Goal: Task Accomplishment & Management: Use online tool/utility

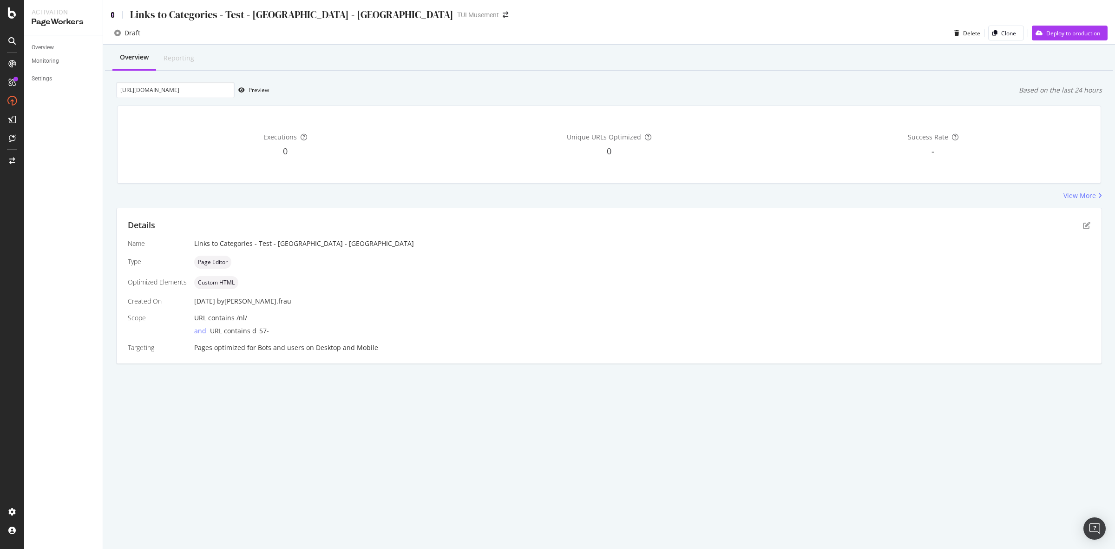
click at [114, 13] on icon at bounding box center [113, 15] width 4 height 7
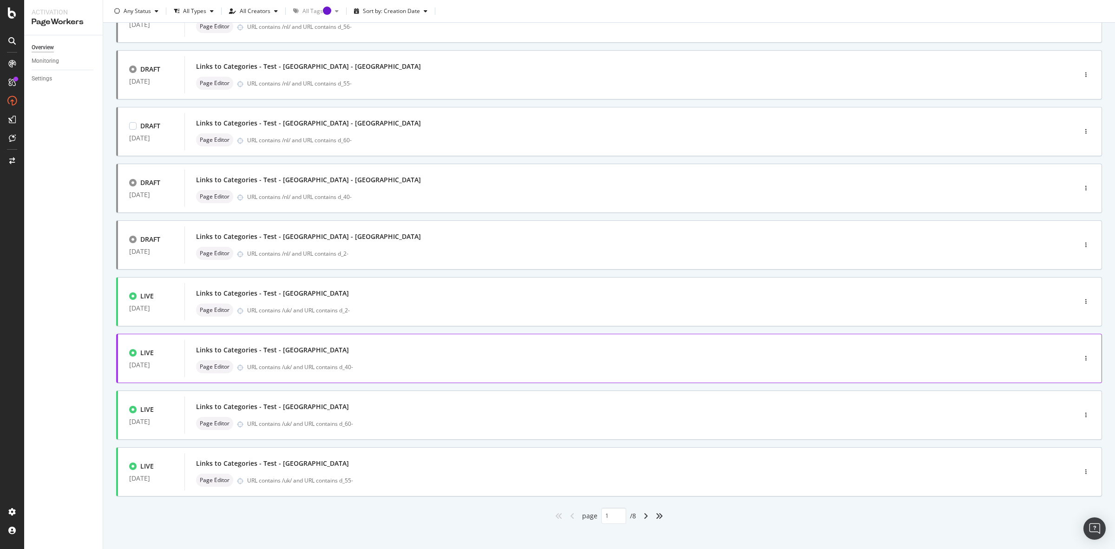
scroll to position [156, 0]
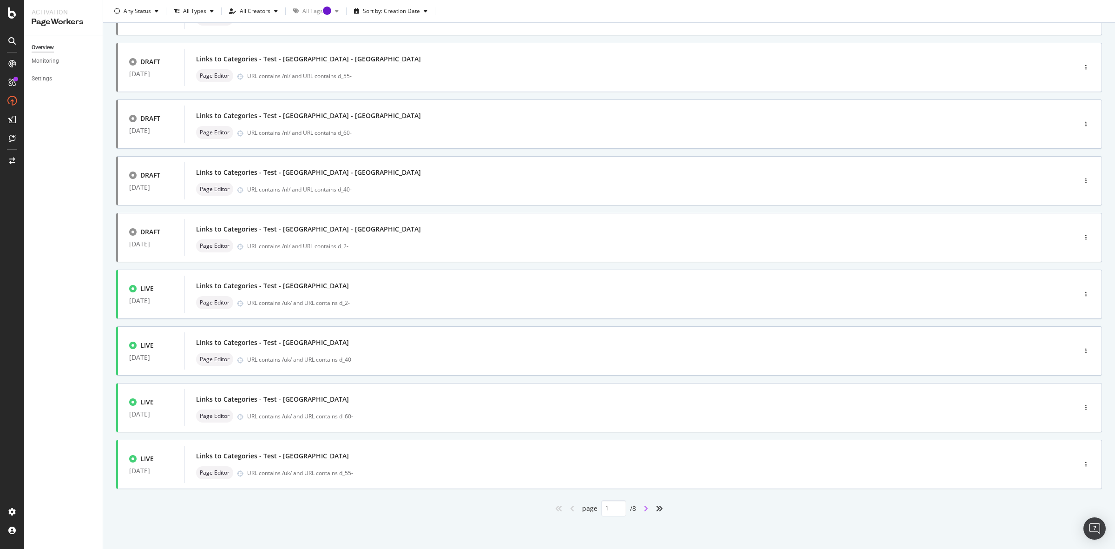
click at [644, 506] on icon "angle-right" at bounding box center [646, 508] width 5 height 7
type input "2"
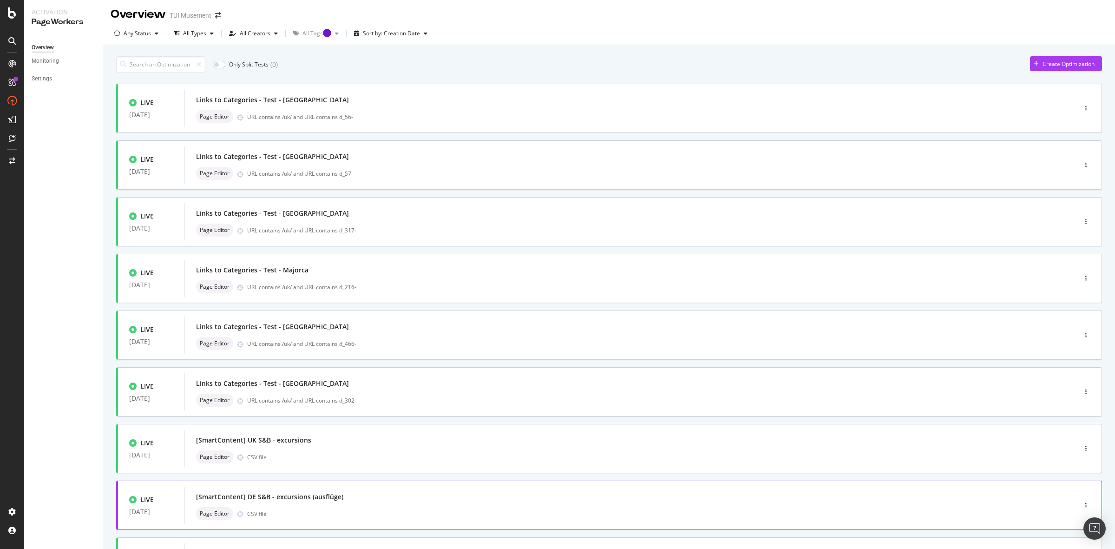
scroll to position [0, 0]
click at [424, 225] on div "Page Editor URL contains /uk/ and URL contains d_317-" at bounding box center [616, 230] width 841 height 13
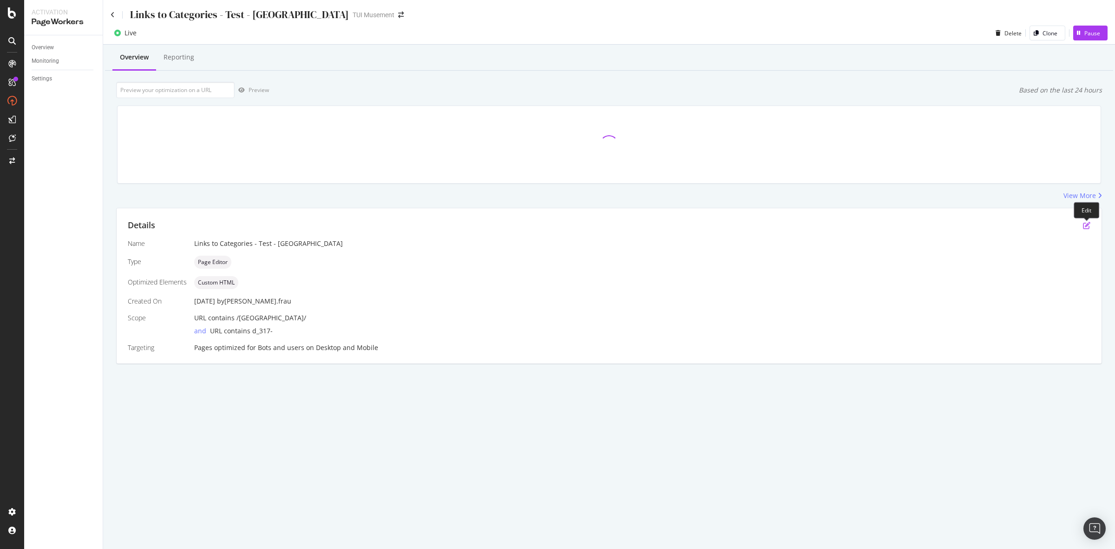
click at [1084, 225] on icon "pen-to-square" at bounding box center [1086, 225] width 7 height 7
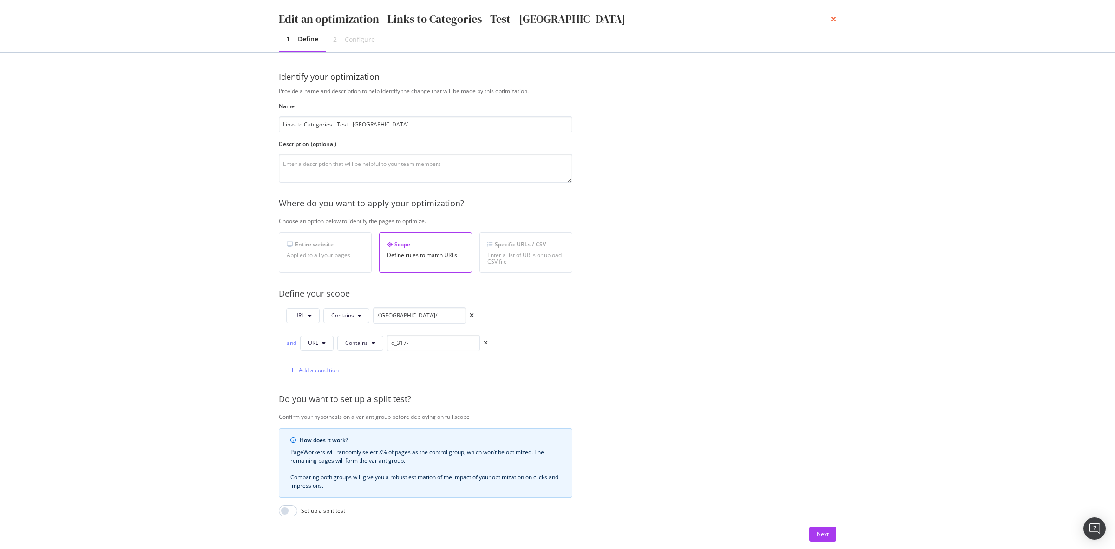
click at [833, 17] on icon "times" at bounding box center [834, 18] width 6 height 7
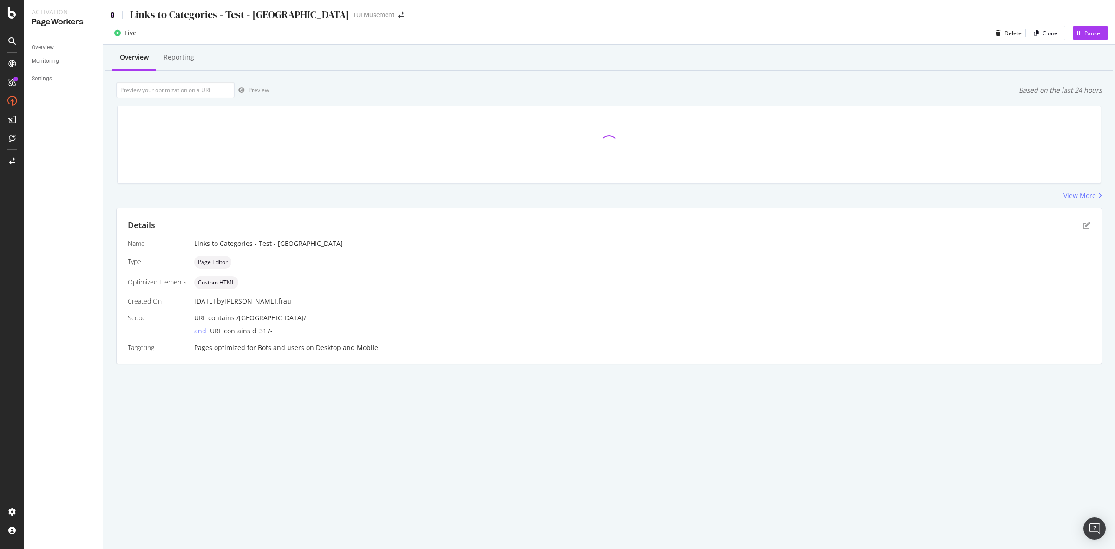
click at [113, 13] on icon at bounding box center [113, 15] width 4 height 7
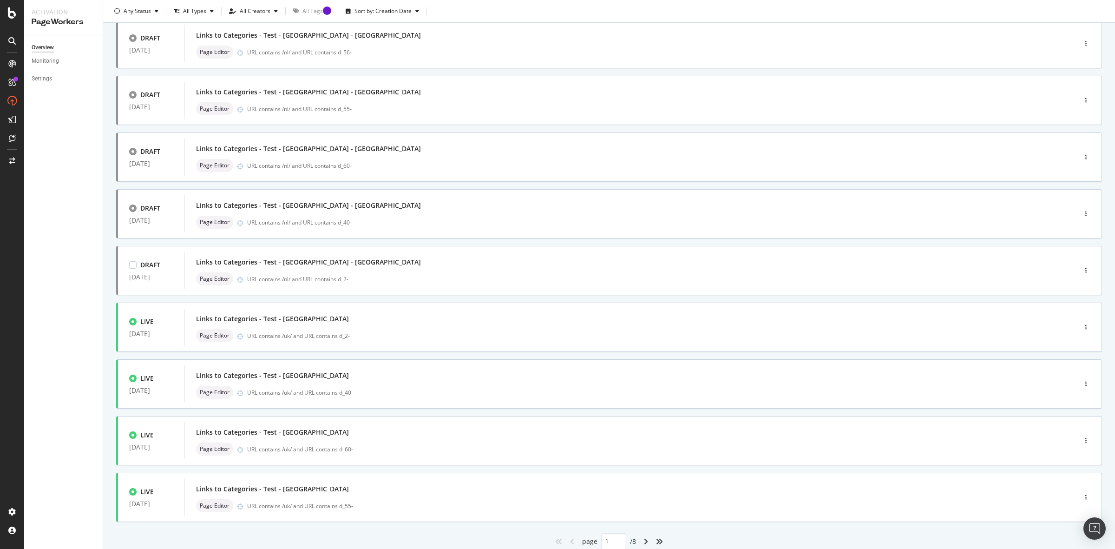
scroll to position [156, 0]
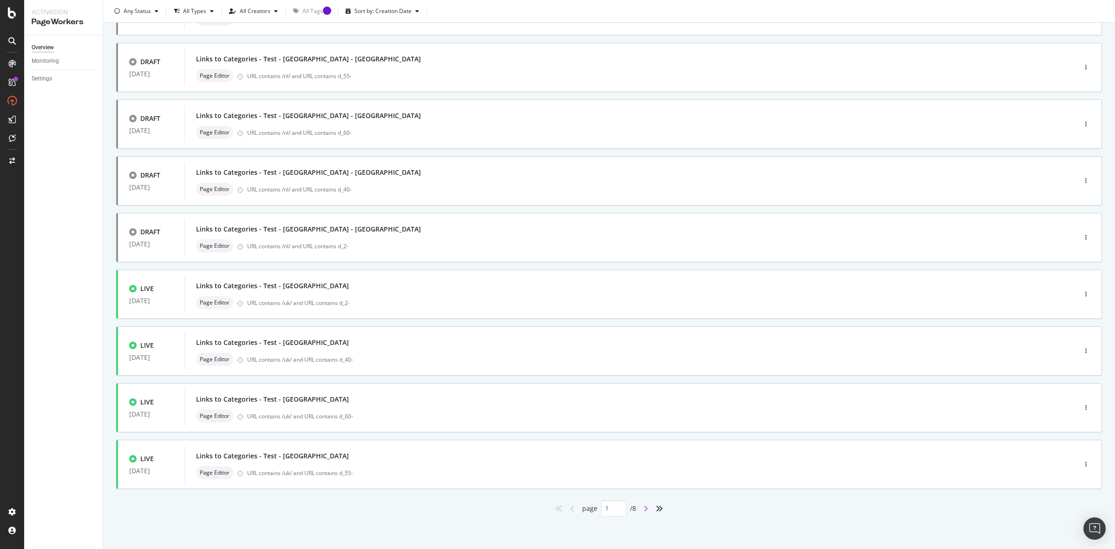
click at [644, 505] on icon "angle-right" at bounding box center [646, 508] width 5 height 7
type input "2"
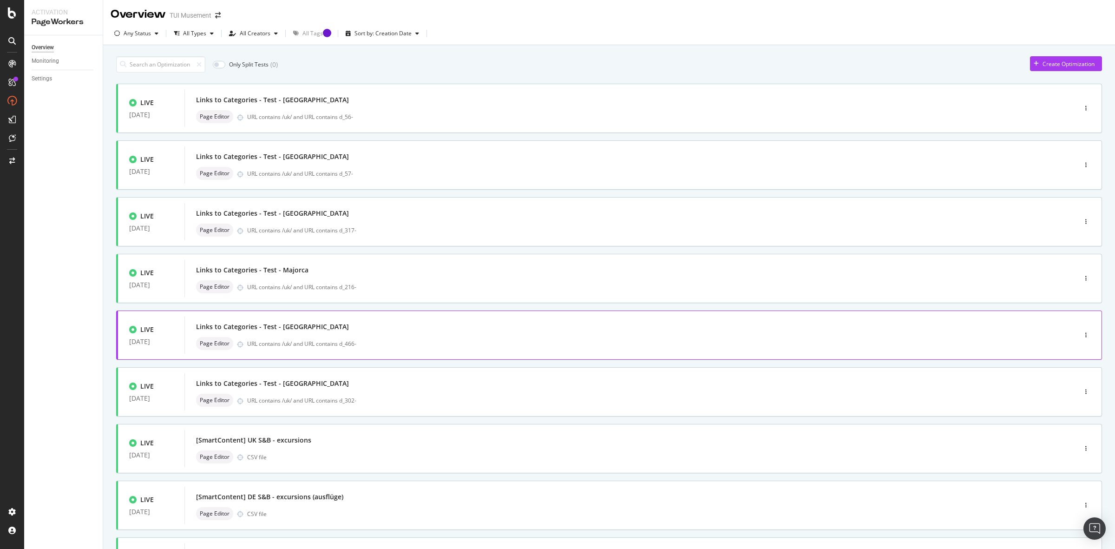
scroll to position [0, 0]
click at [1082, 224] on div "button" at bounding box center [1086, 223] width 9 height 6
click at [1063, 290] on div "Clone" at bounding box center [1066, 287] width 15 height 8
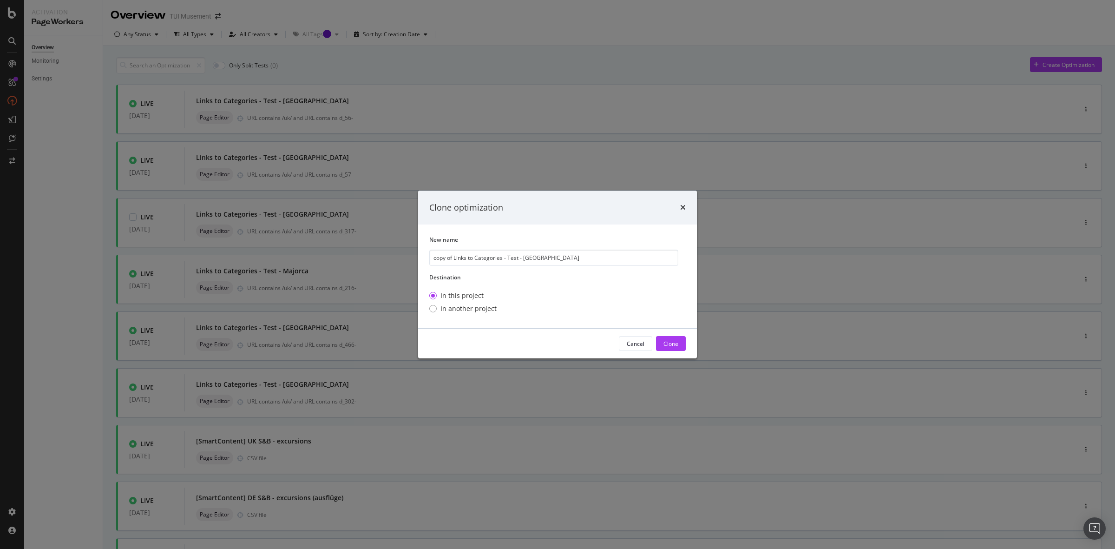
drag, startPoint x: 455, startPoint y: 259, endPoint x: 358, endPoint y: 260, distance: 96.7
click at [358, 260] on div "Clone optimization New name copy of Links to Categories - Test - [GEOGRAPHIC_DA…" at bounding box center [557, 274] width 1115 height 549
click at [566, 259] on input "Links to Categories - Test - [GEOGRAPHIC_DATA]" at bounding box center [553, 258] width 249 height 16
type input "Links to Categories - Test - [GEOGRAPHIC_DATA] - [GEOGRAPHIC_DATA]"
click at [675, 340] on div "Clone" at bounding box center [671, 344] width 15 height 8
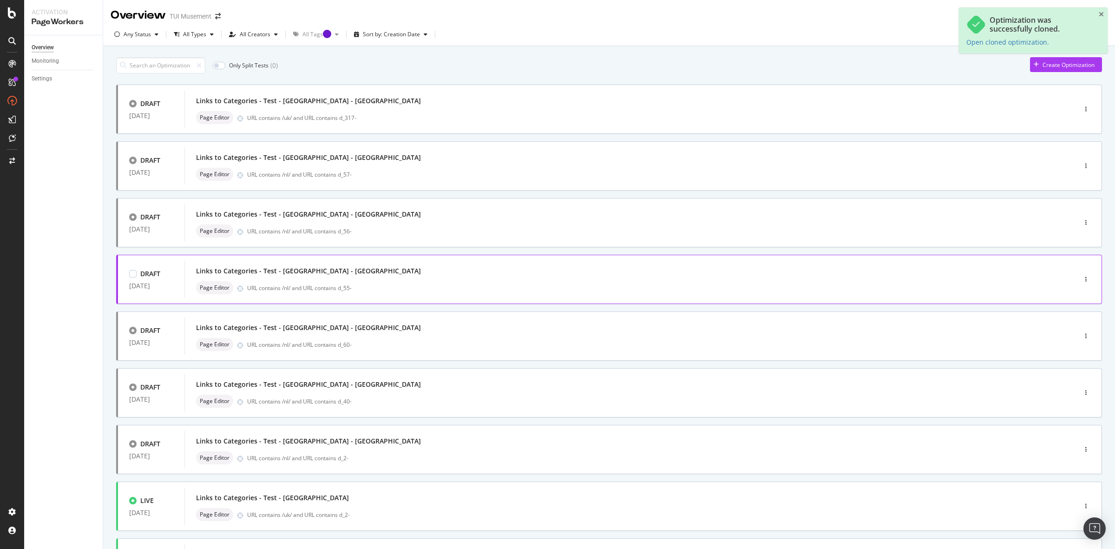
type input "1"
click at [479, 109] on div "Links to Categories - Test - [GEOGRAPHIC_DATA] - NL Page Editor URL contains /u…" at bounding box center [616, 109] width 841 height 30
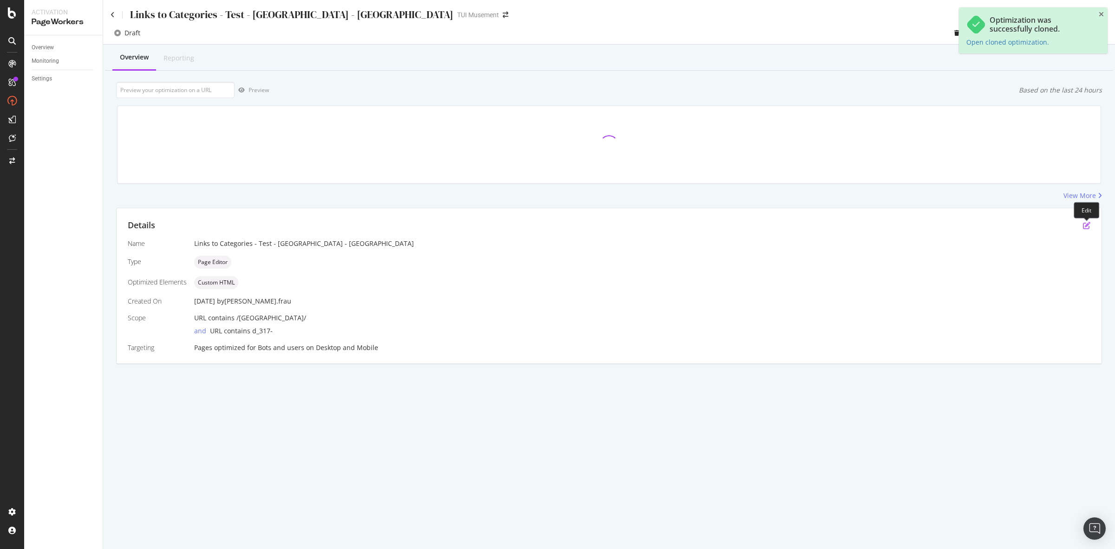
click at [1086, 227] on icon "pen-to-square" at bounding box center [1086, 225] width 7 height 7
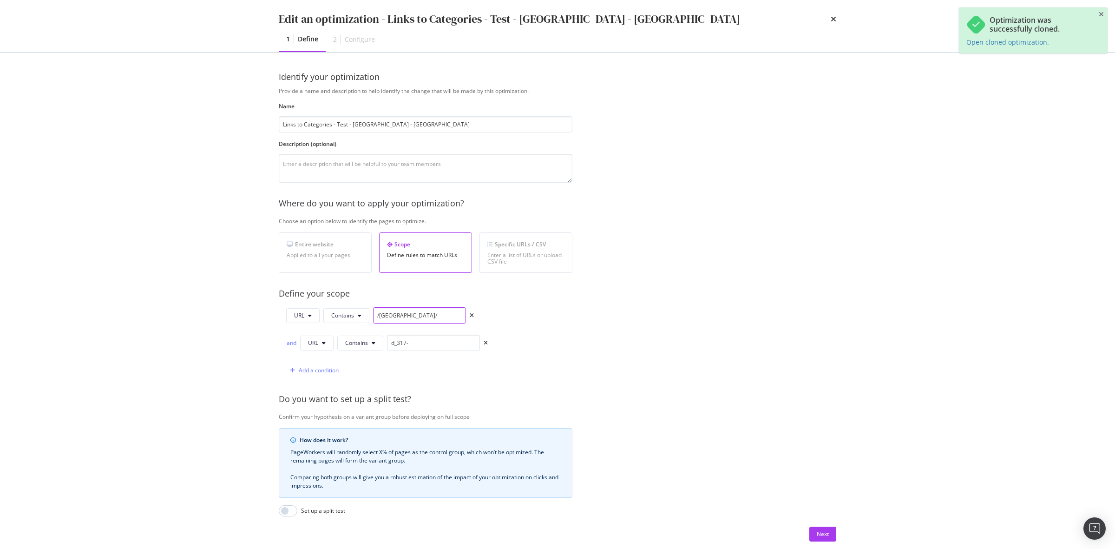
click at [382, 315] on input "/[GEOGRAPHIC_DATA]/" at bounding box center [419, 315] width 93 height 16
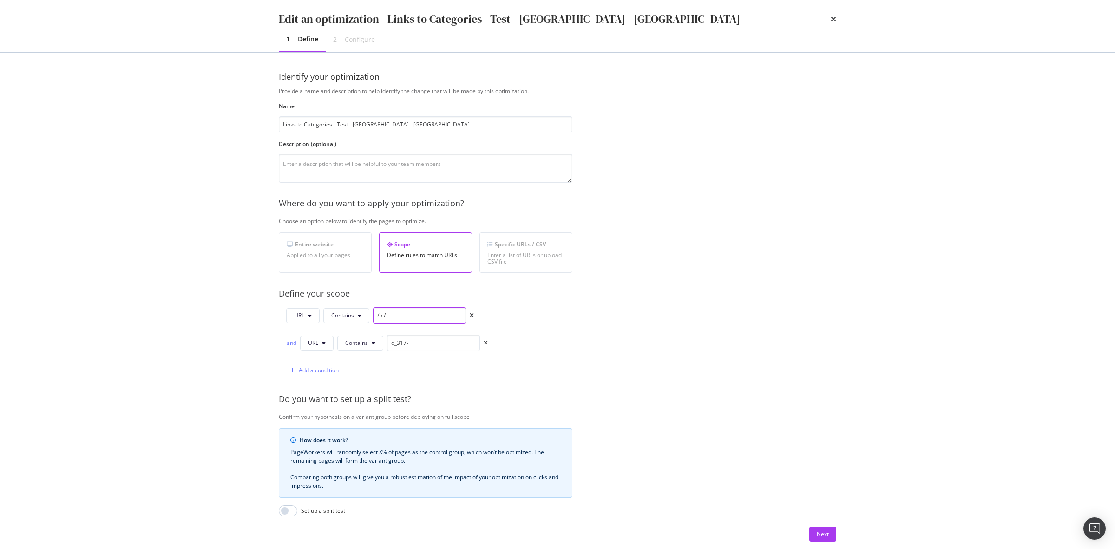
type input "/nl/"
click at [626, 312] on div "Provide a name and description to help identify the change that will be made by…" at bounding box center [558, 351] width 558 height 529
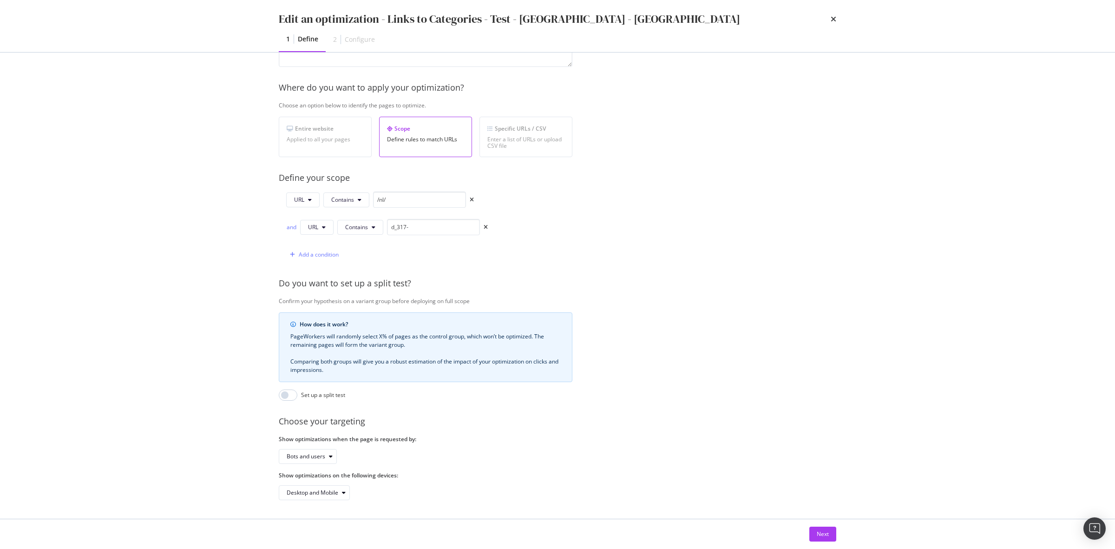
scroll to position [125, 0]
click at [824, 531] on div "Next" at bounding box center [823, 534] width 12 height 8
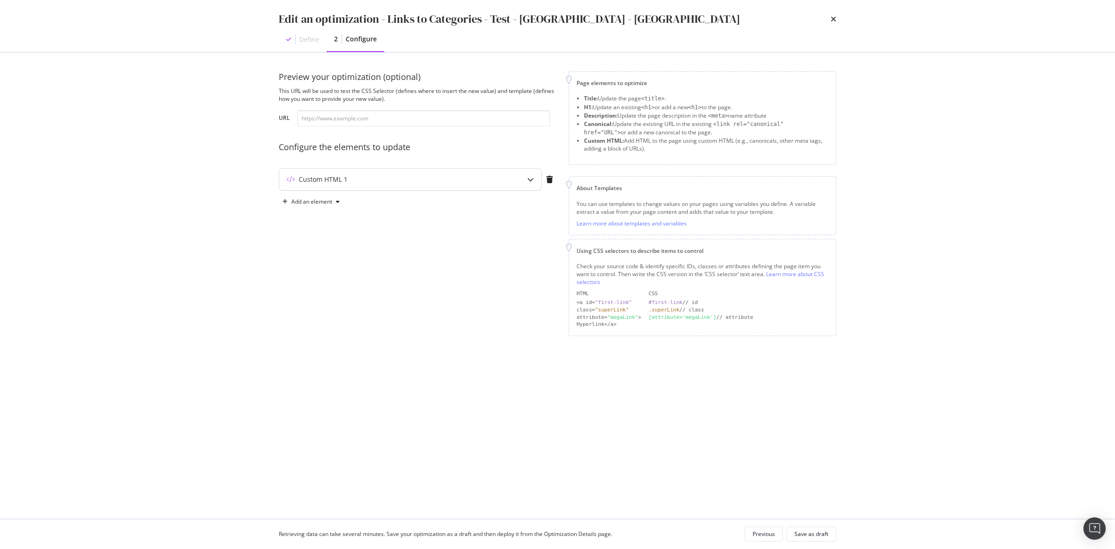
click at [538, 174] on div "modal" at bounding box center [530, 179] width 21 height 21
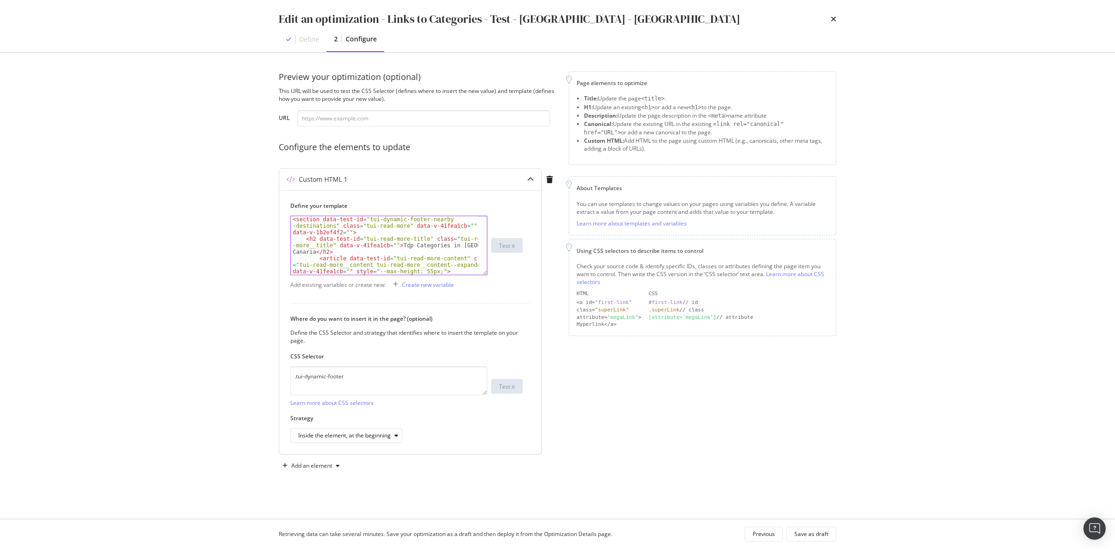
click at [409, 249] on div "< section data-test-id = "tui-dynamic-footer-nearby -destinations" class = "tui…" at bounding box center [384, 264] width 187 height 97
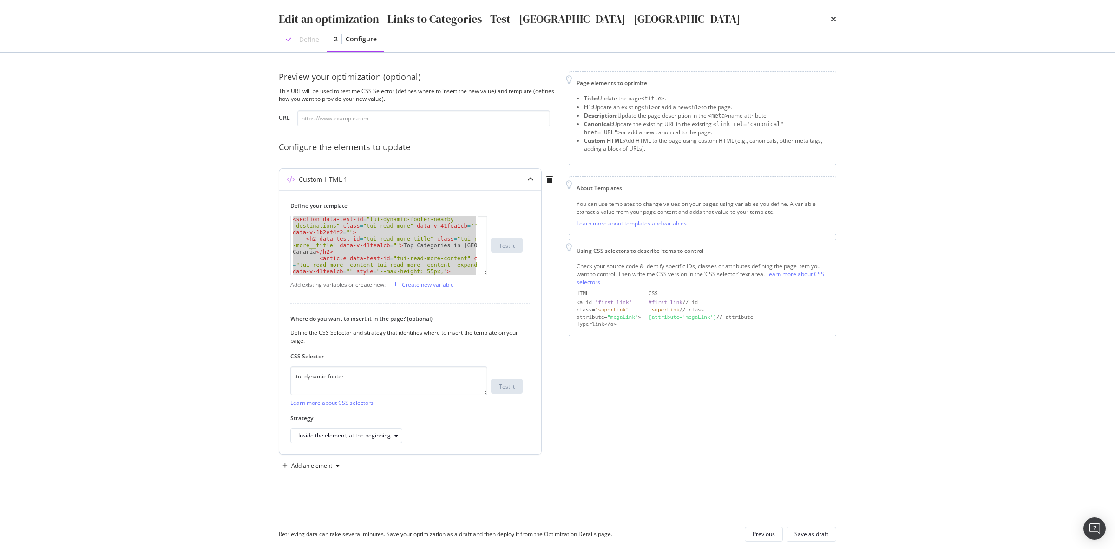
click at [419, 243] on div "< section data-test-id = "tui-dynamic-footer-nearby -destinations" class = "tui…" at bounding box center [384, 245] width 187 height 59
click at [402, 255] on div "< section data-test-id = "tui-dynamic-footer-nearby -destinations" class = "tui…" at bounding box center [384, 245] width 187 height 59
paste textarea "Cursor at row 21"
type textarea "</section>"
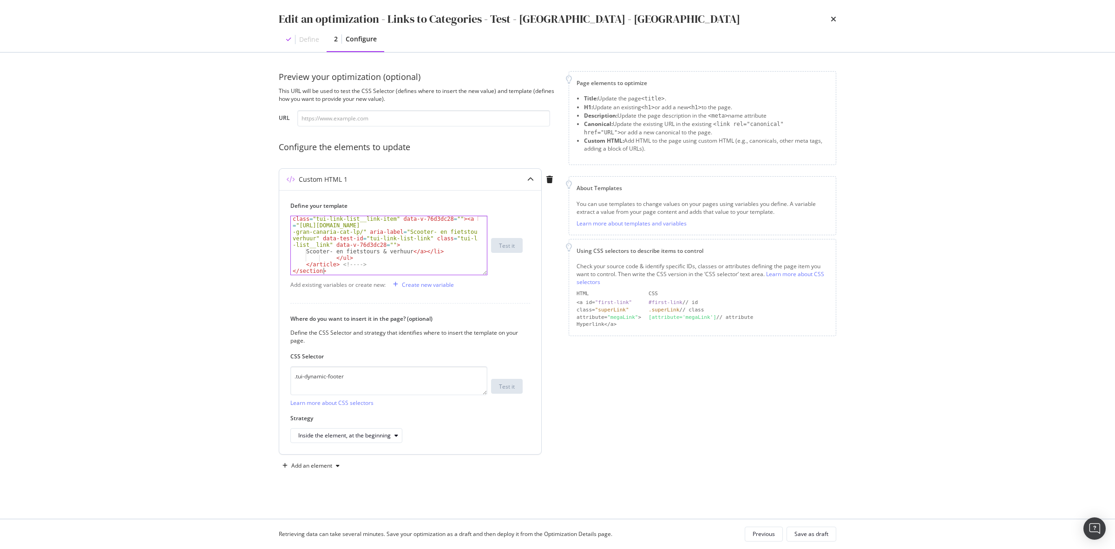
scroll to position [352, 0]
click at [827, 532] on div "Save as draft" at bounding box center [812, 534] width 34 height 8
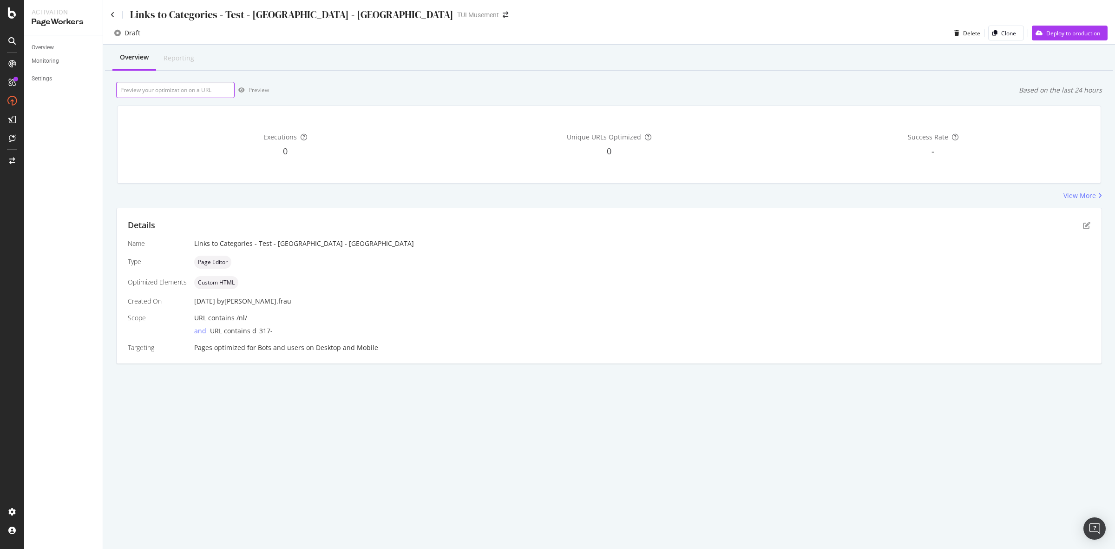
click at [184, 89] on input "url" at bounding box center [175, 90] width 119 height 16
paste input "[URL][DOMAIN_NAME]"
type input "[URL][DOMAIN_NAME]"
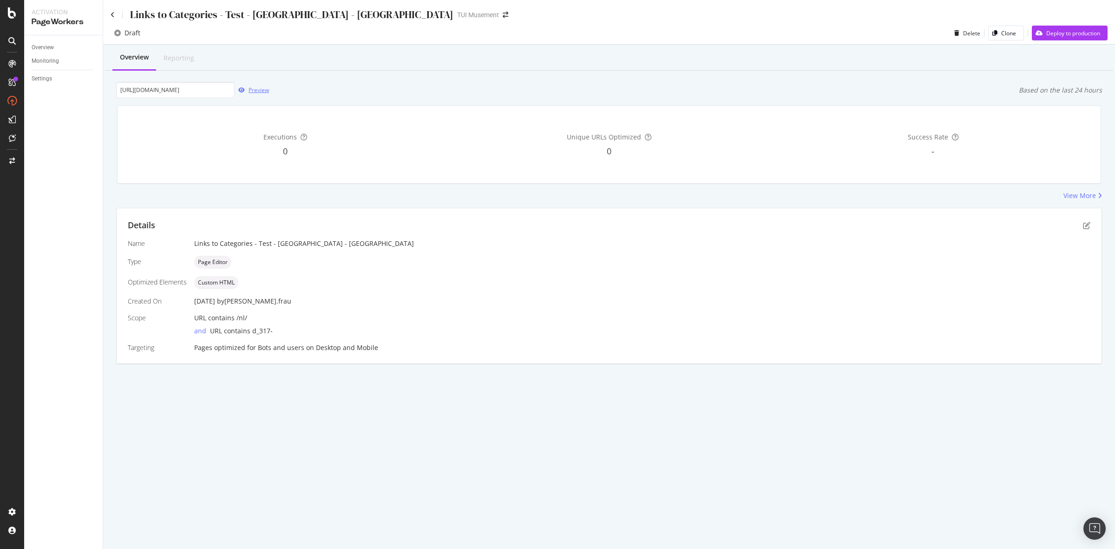
click at [258, 91] on div "Preview" at bounding box center [259, 90] width 20 height 8
click at [114, 12] on icon at bounding box center [113, 15] width 4 height 7
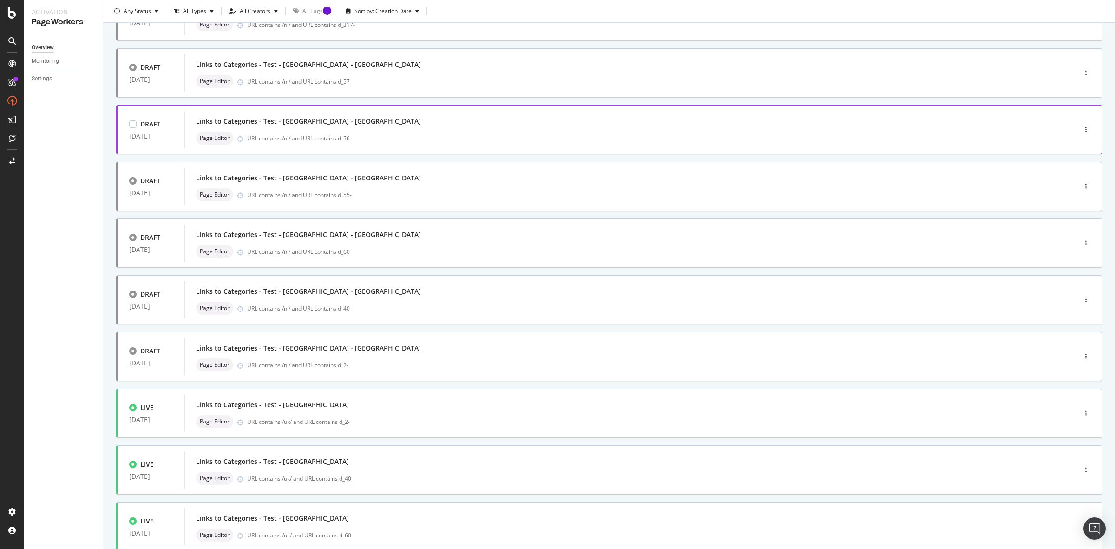
scroll to position [156, 0]
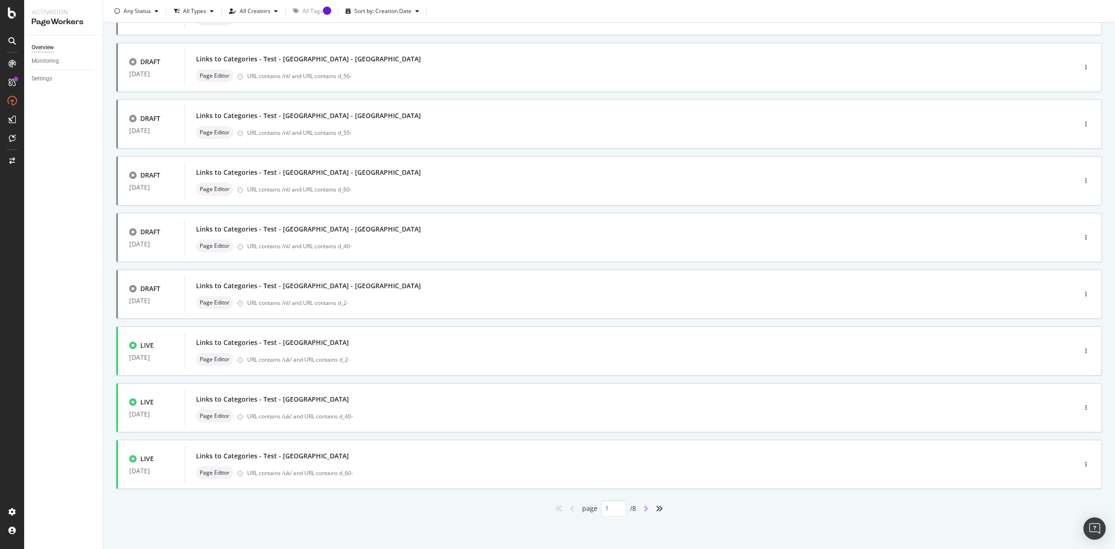
click at [644, 506] on icon "angle-right" at bounding box center [646, 508] width 5 height 7
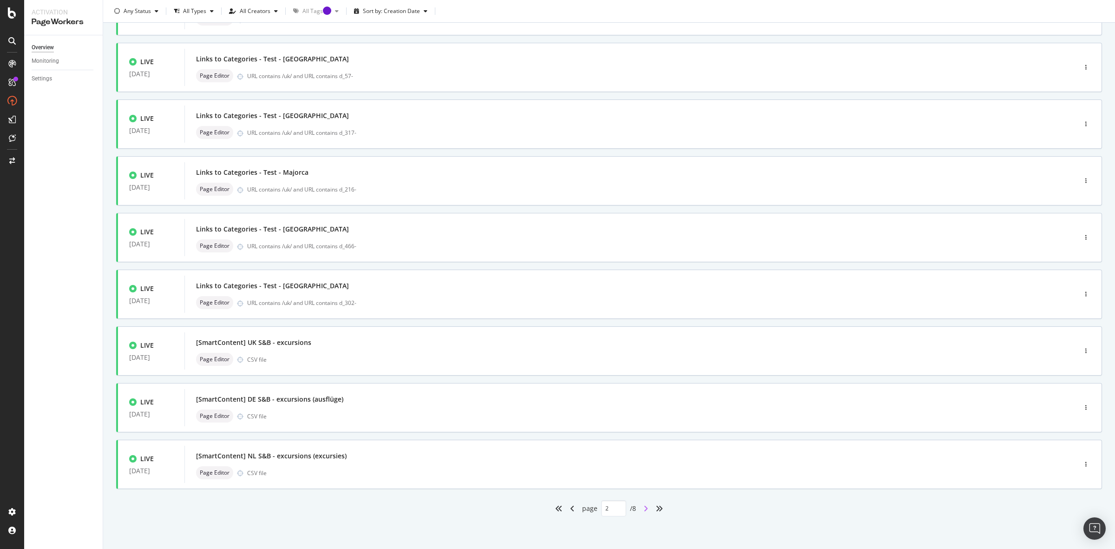
type input "2"
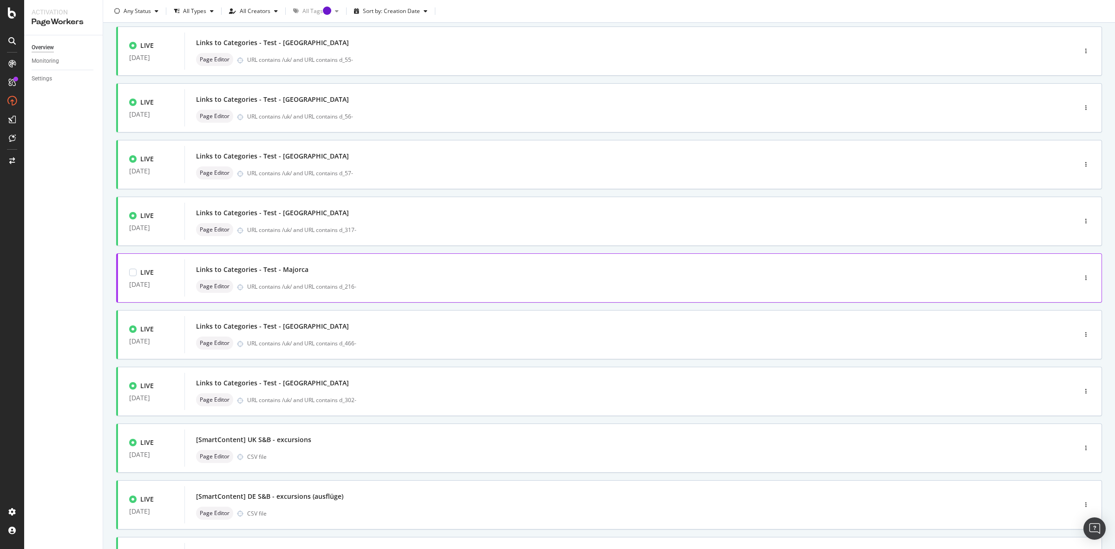
scroll to position [57, 0]
click at [1082, 278] on div "button" at bounding box center [1086, 279] width 9 height 6
click at [1069, 345] on div "Clone" at bounding box center [1066, 343] width 15 height 8
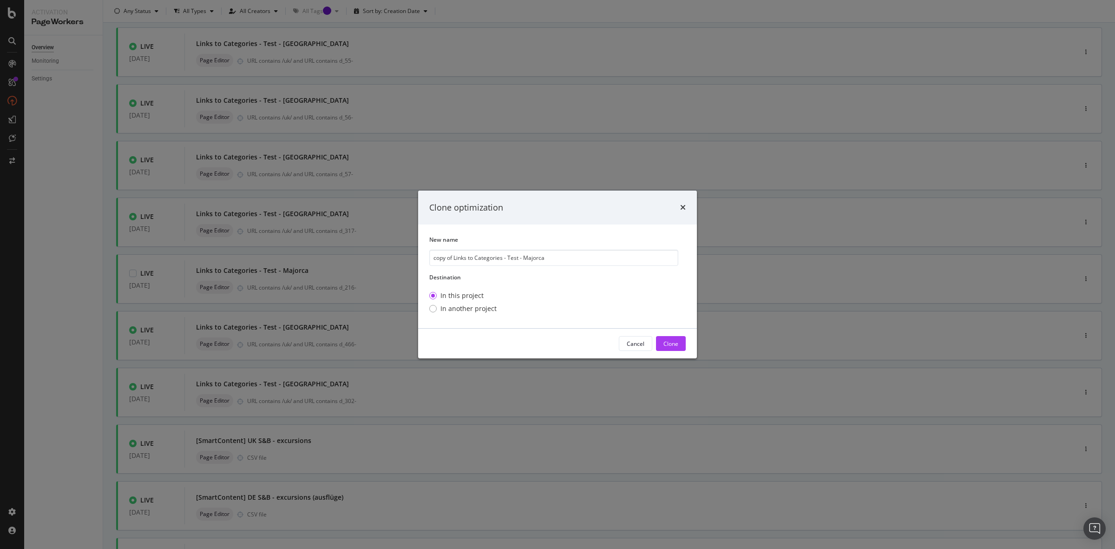
drag, startPoint x: 455, startPoint y: 257, endPoint x: 401, endPoint y: 256, distance: 53.4
click at [401, 256] on div "Clone optimization New name copy of Links to Categories - Test - Majorca Destin…" at bounding box center [557, 274] width 1115 height 549
click at [555, 260] on input "Links to Categories - Test - Majorca" at bounding box center [553, 258] width 249 height 16
type input "Links to Categories - Test - [GEOGRAPHIC_DATA] - [GEOGRAPHIC_DATA]"
click at [685, 342] on button "Clone" at bounding box center [671, 343] width 30 height 15
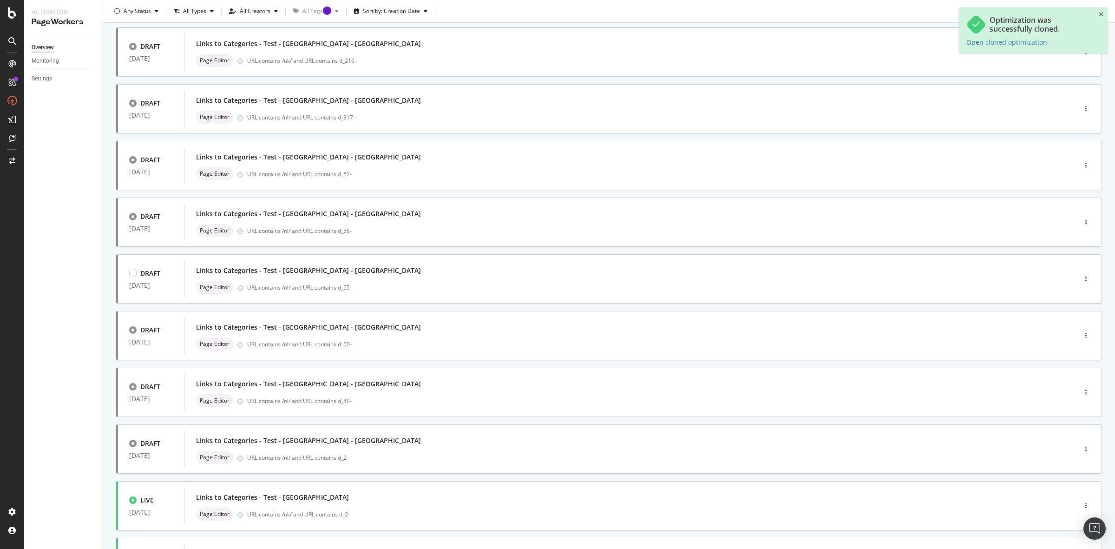
type input "1"
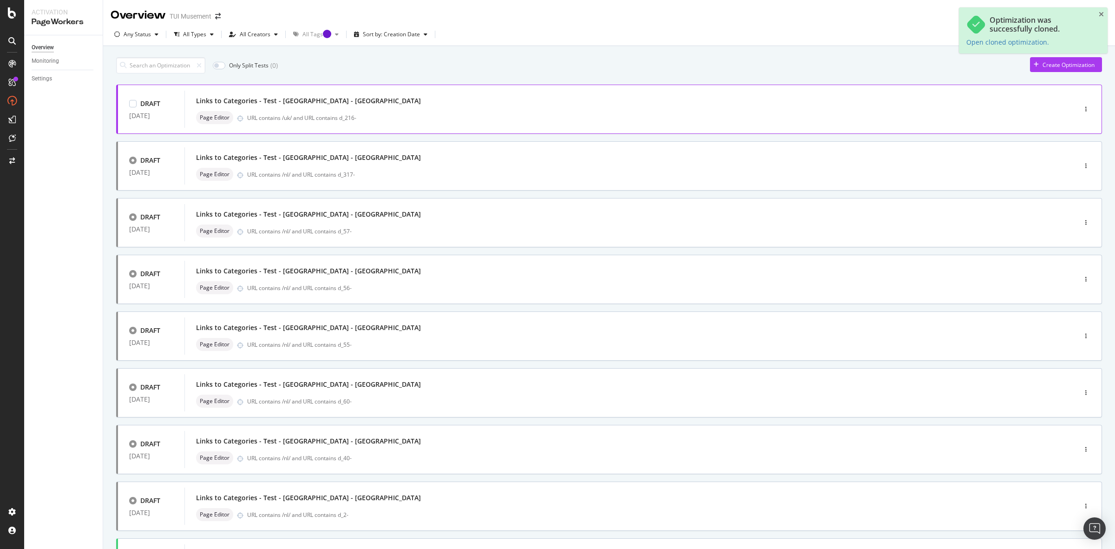
click at [404, 105] on div "Links to Categories - Test - [GEOGRAPHIC_DATA] - [GEOGRAPHIC_DATA]" at bounding box center [616, 100] width 841 height 13
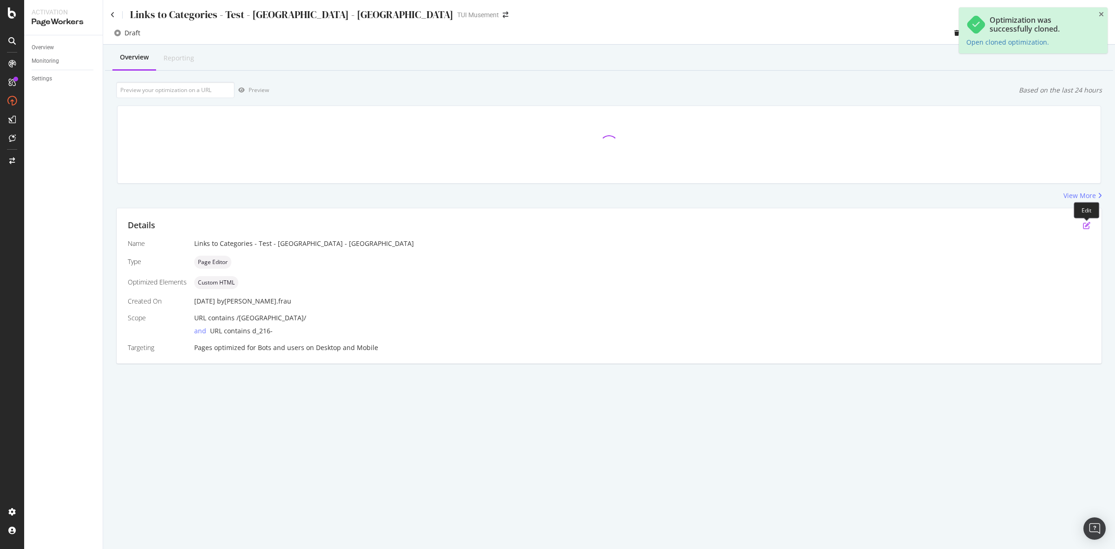
click at [1086, 229] on icon "pen-to-square" at bounding box center [1086, 225] width 7 height 7
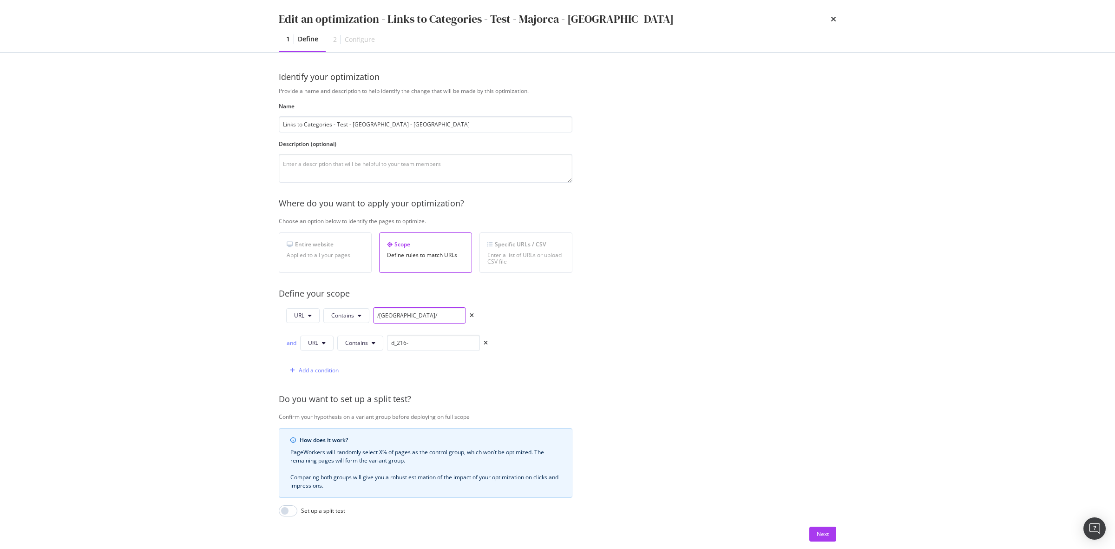
click at [384, 316] on input "/[GEOGRAPHIC_DATA]/" at bounding box center [419, 315] width 93 height 16
type input "/nl/"
click at [808, 294] on div "Define your scope" at bounding box center [581, 294] width 604 height 12
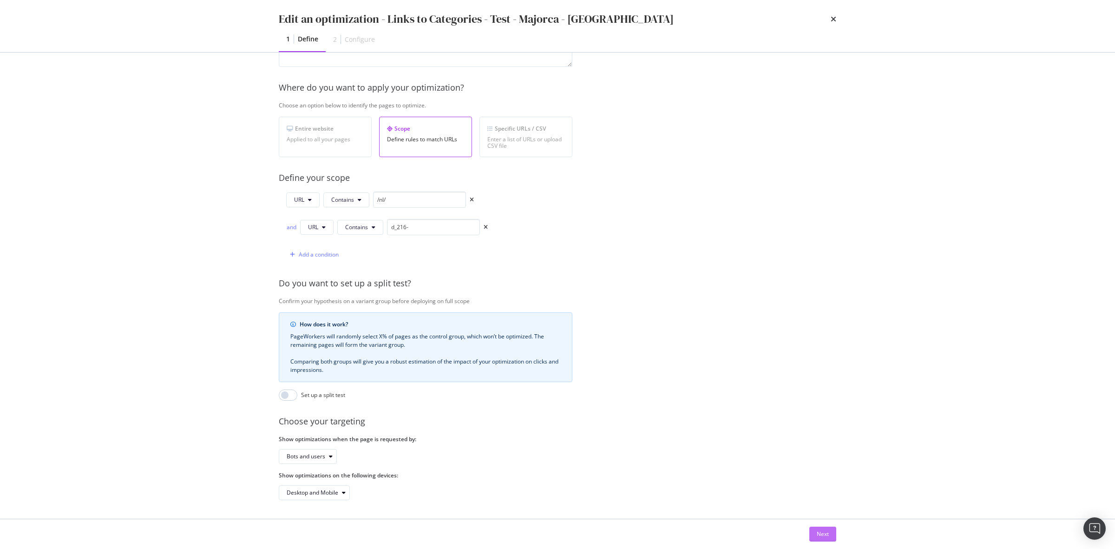
click at [818, 526] on div "Next" at bounding box center [557, 534] width 595 height 30
click at [819, 531] on div "Next" at bounding box center [823, 534] width 12 height 8
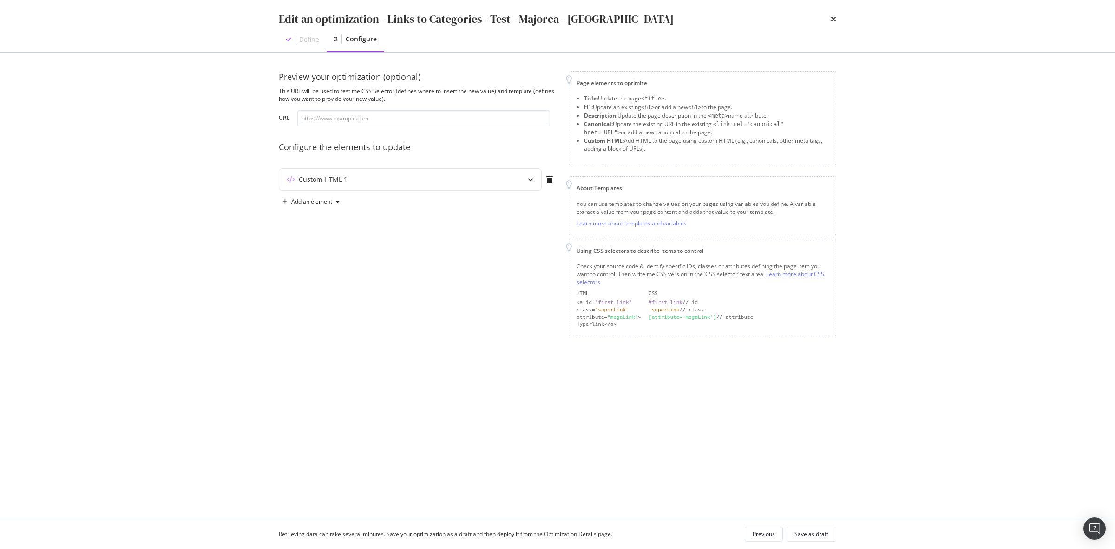
scroll to position [0, 0]
click at [507, 180] on div "Custom HTML 1" at bounding box center [410, 179] width 262 height 21
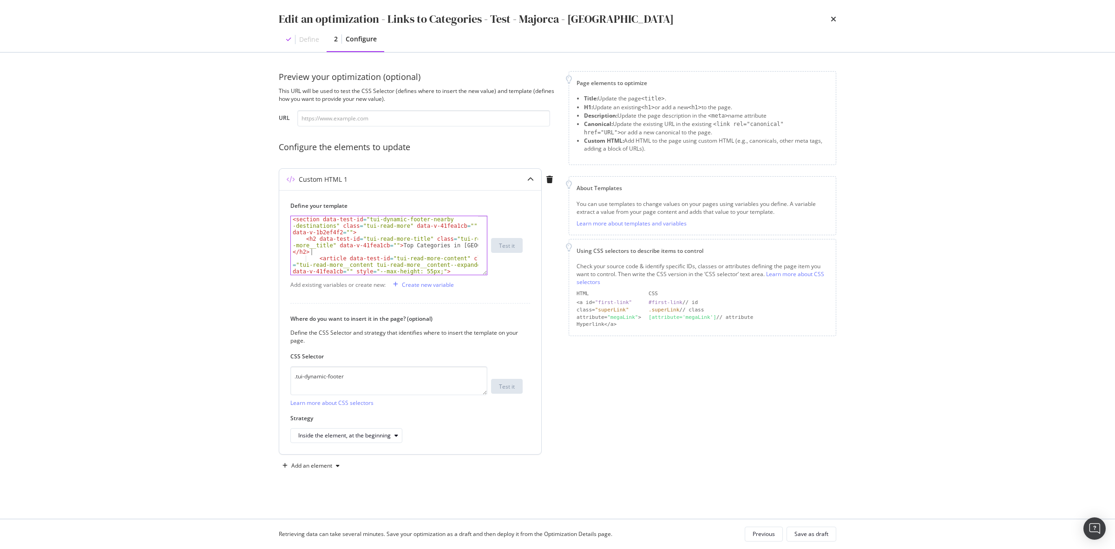
click at [414, 251] on div "< section data-test-id = "tui-dynamic-footer-nearby -destinations" class = "tui…" at bounding box center [384, 264] width 187 height 97
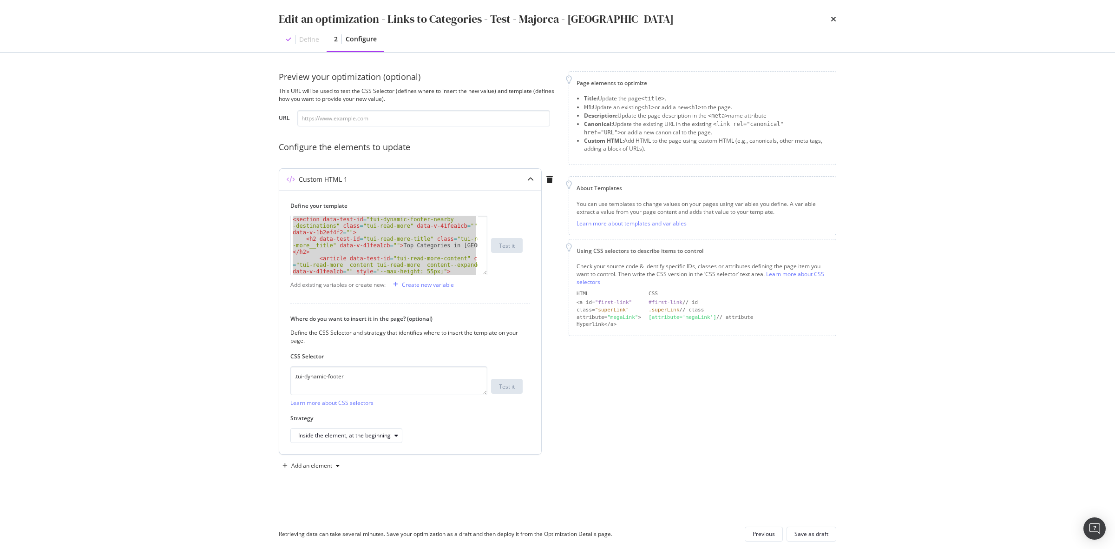
click at [413, 248] on div "< section data-test-id = "tui-dynamic-footer-nearby -destinations" class = "tui…" at bounding box center [384, 245] width 187 height 59
paste textarea "Cursor at row 27"
type textarea "</section>"
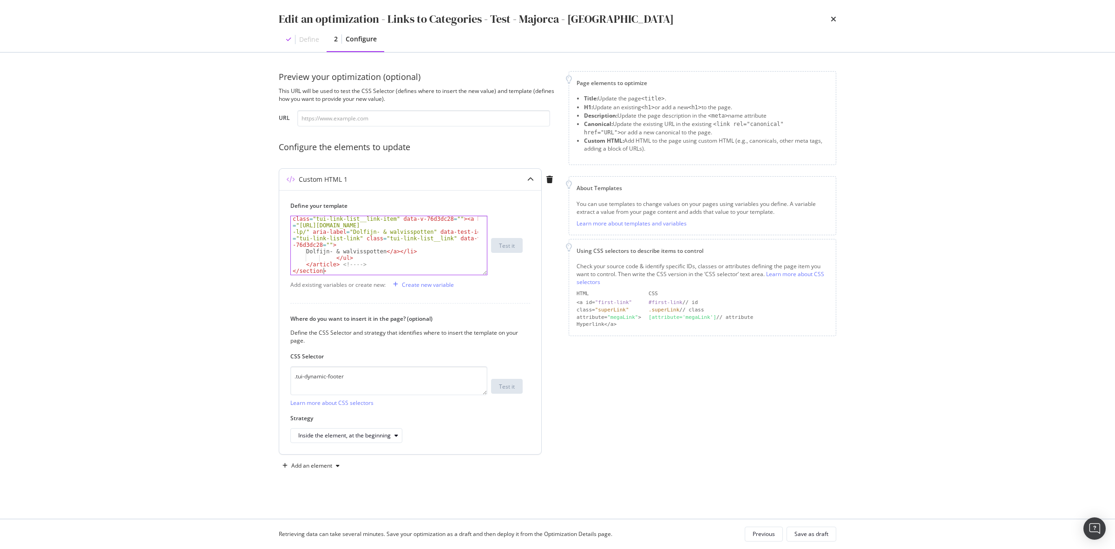
scroll to position [468, 0]
click at [819, 533] on div "Save as draft" at bounding box center [812, 534] width 34 height 8
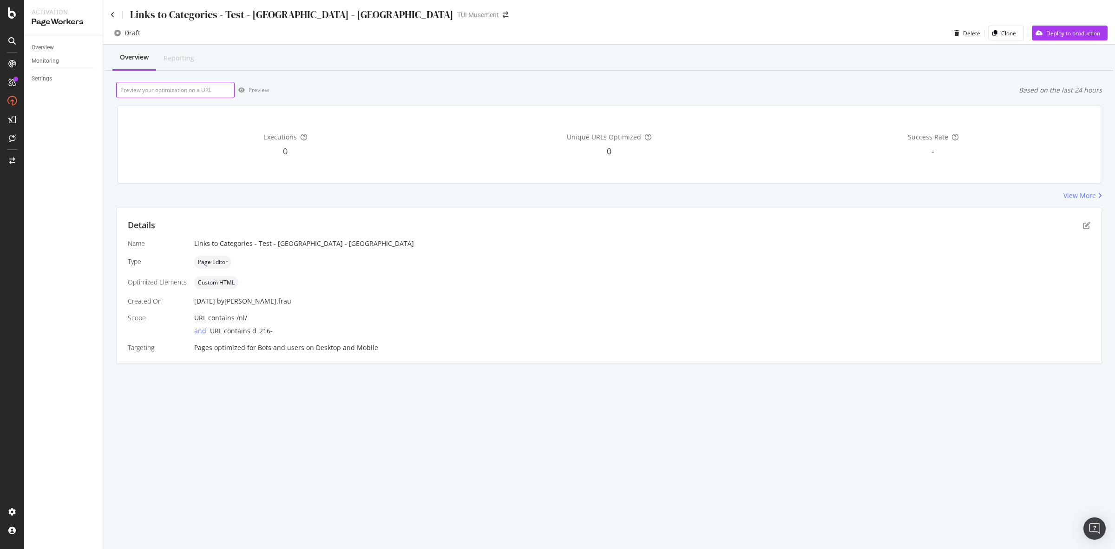
click at [170, 89] on input "url" at bounding box center [175, 90] width 119 height 16
paste input "[URL][DOMAIN_NAME]"
type input "[URL][DOMAIN_NAME]"
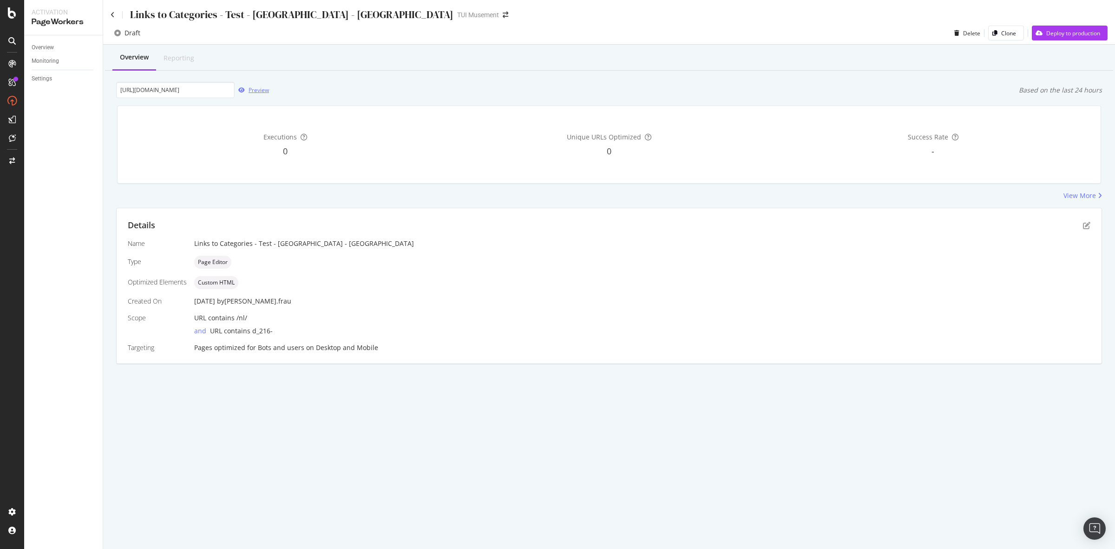
click at [252, 91] on div "Preview" at bounding box center [259, 90] width 20 height 8
click at [114, 12] on icon at bounding box center [113, 15] width 4 height 7
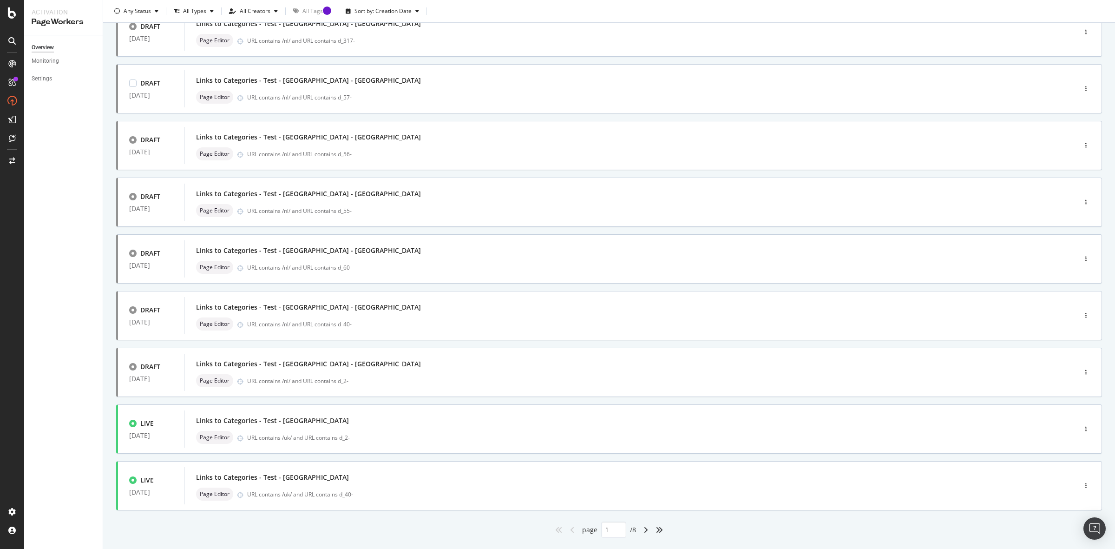
scroll to position [156, 0]
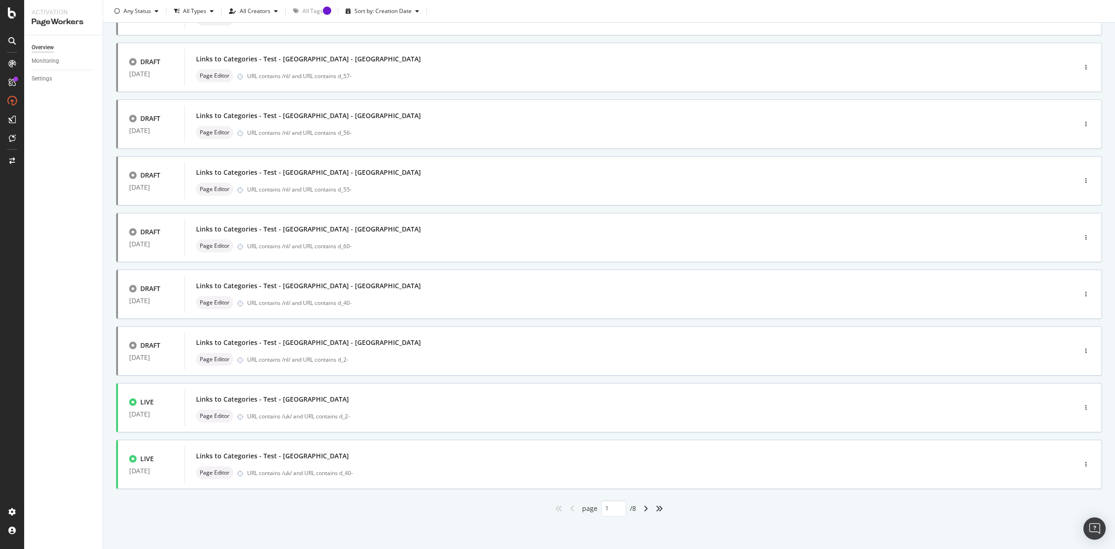
click at [642, 503] on div "angle-right" at bounding box center [646, 508] width 12 height 15
type input "2"
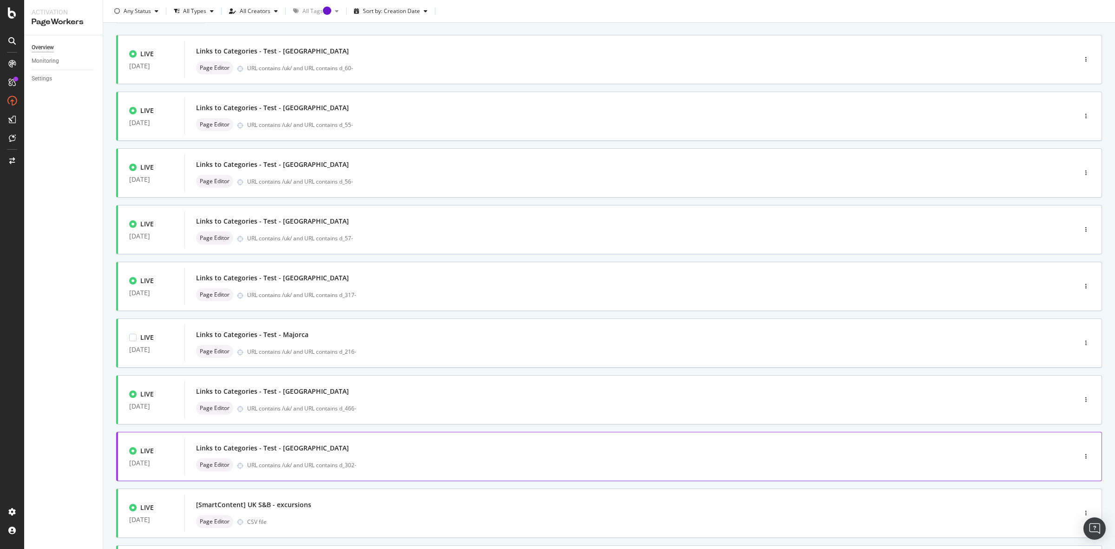
scroll to position [116, 0]
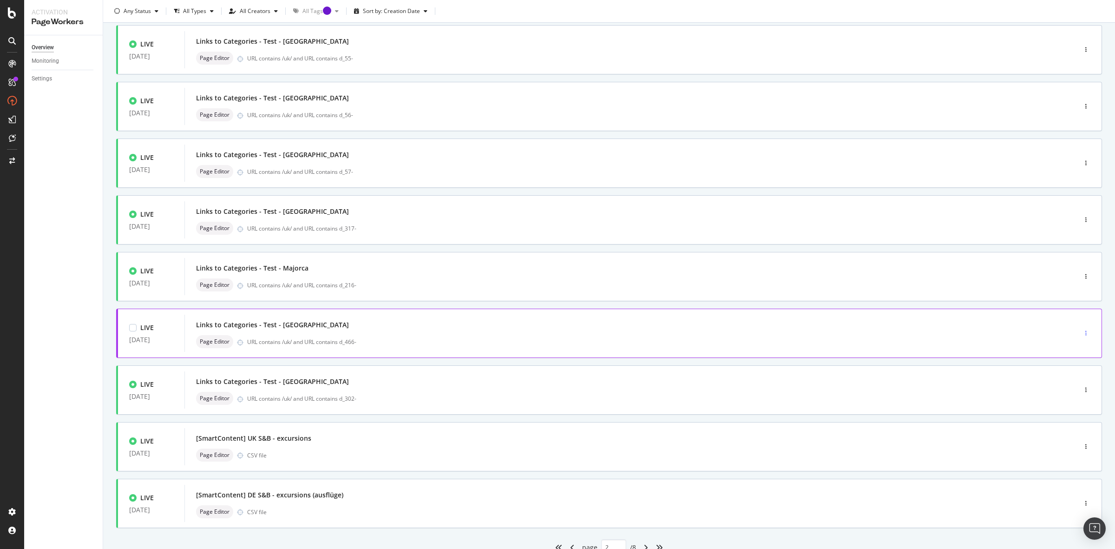
click at [1086, 333] on icon "button" at bounding box center [1086, 333] width 1 height 6
click at [1067, 397] on div "Clone" at bounding box center [1066, 397] width 15 height 8
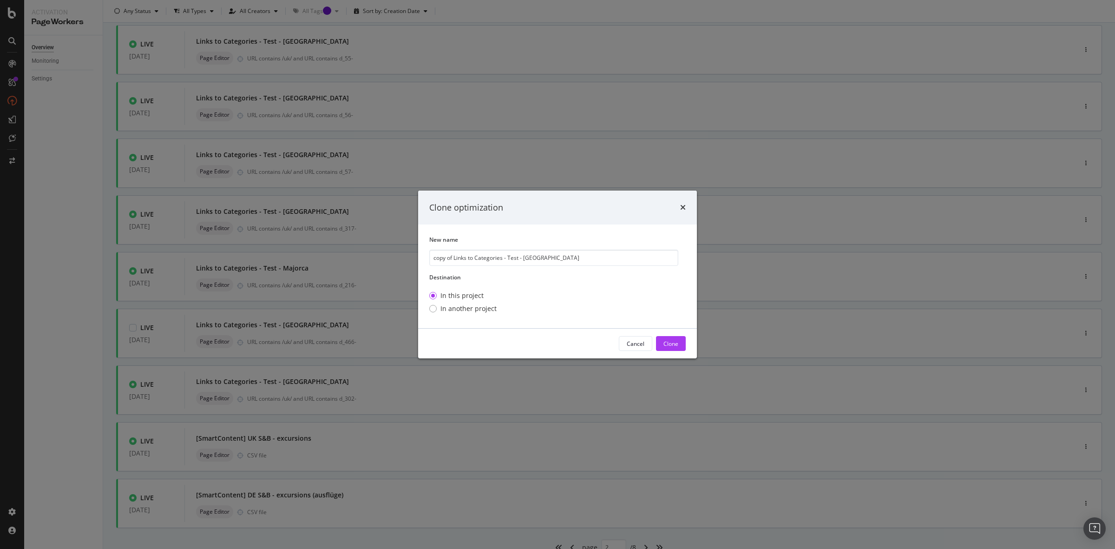
drag, startPoint x: 454, startPoint y: 258, endPoint x: 393, endPoint y: 258, distance: 60.9
click at [393, 258] on div "Clone optimization New name copy of Links to Categories - Test - Crete Destinat…" at bounding box center [557, 274] width 1115 height 549
click at [550, 259] on input "Links to Categories - Test - [GEOGRAPHIC_DATA]" at bounding box center [553, 258] width 249 height 16
type input "Links to Categories - Test - [GEOGRAPHIC_DATA] - [GEOGRAPHIC_DATA]"
click at [674, 343] on div "Clone" at bounding box center [671, 344] width 15 height 8
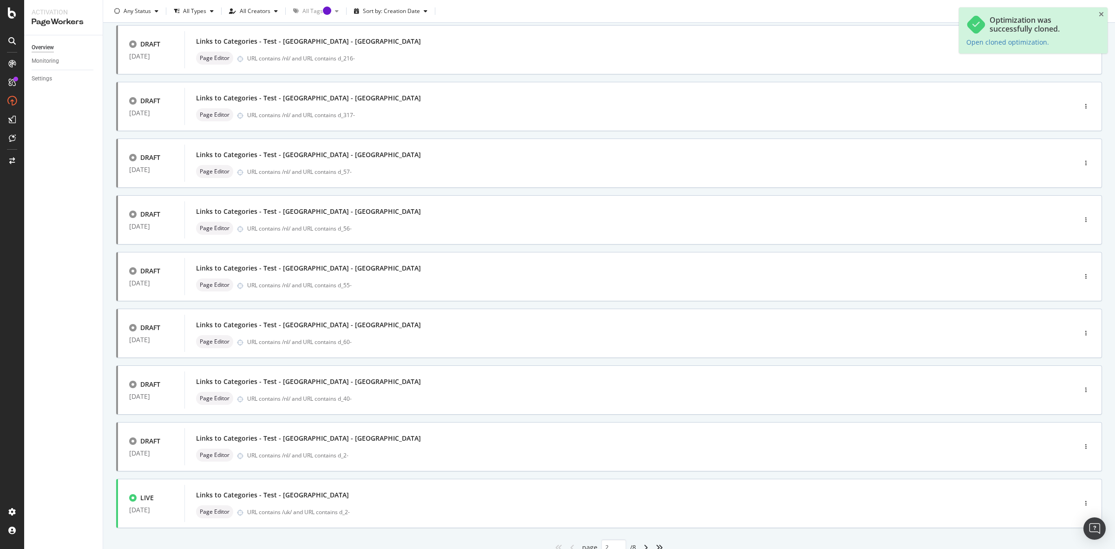
type input "1"
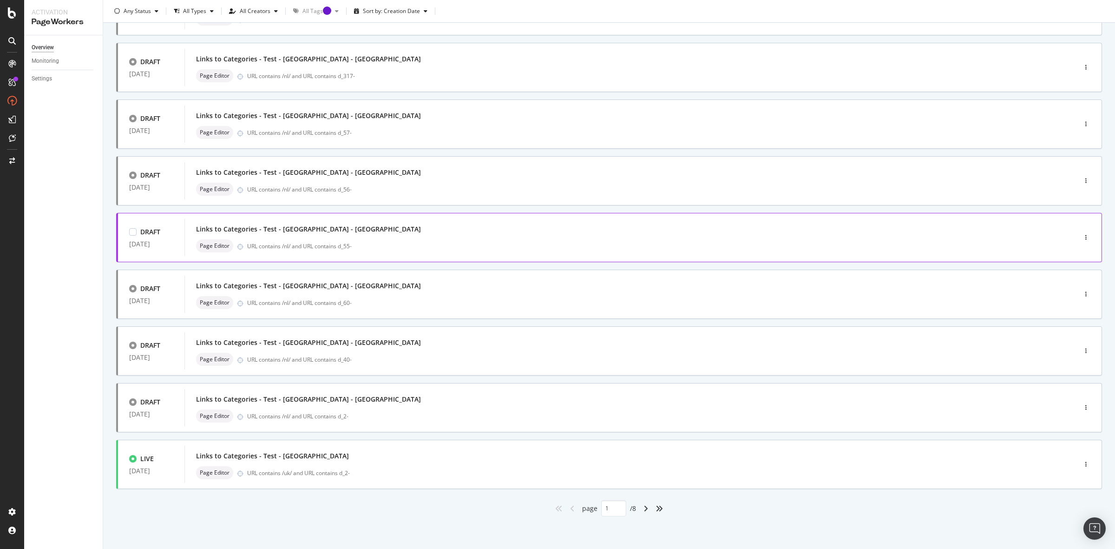
scroll to position [0, 0]
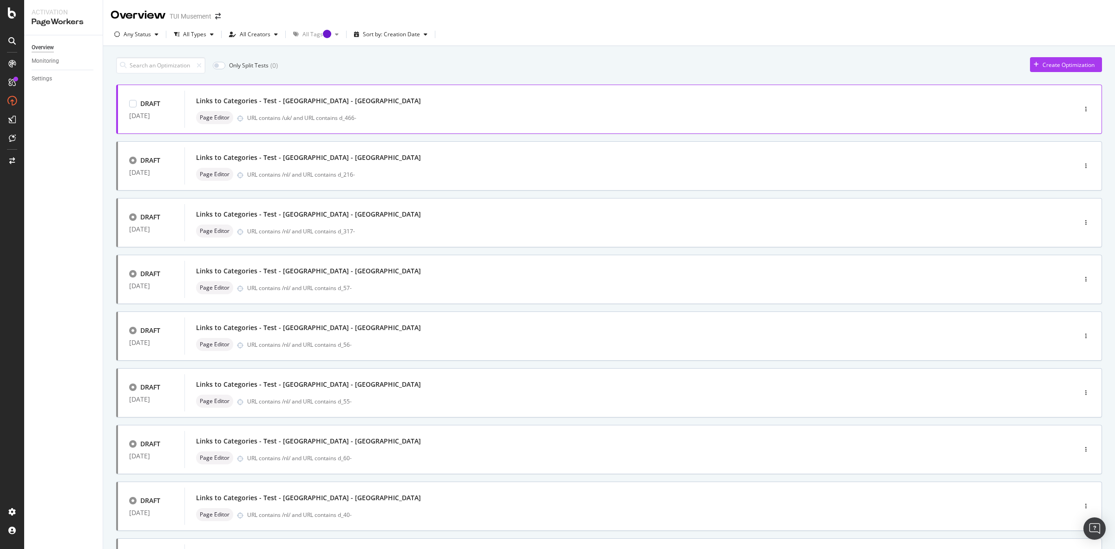
click at [431, 118] on div "URL contains /uk/ and URL contains d_466-" at bounding box center [642, 118] width 790 height 8
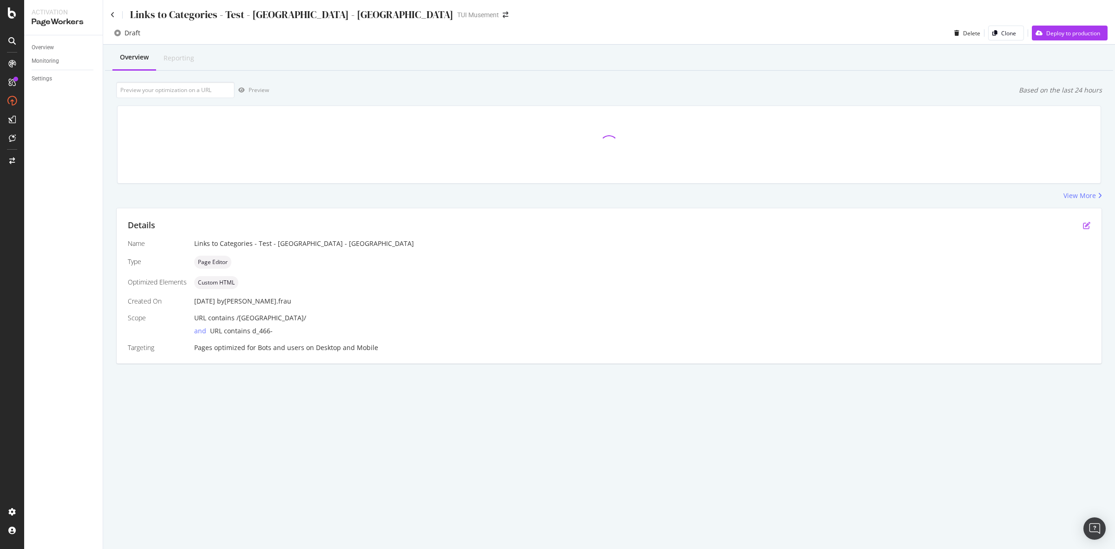
click at [1088, 226] on icon "pen-to-square" at bounding box center [1086, 225] width 7 height 7
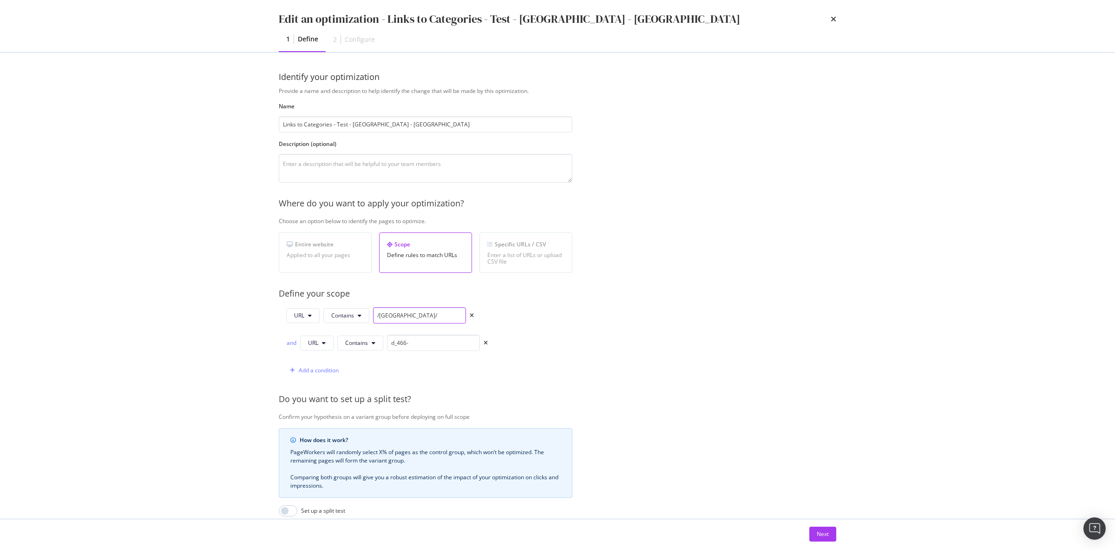
click at [385, 316] on input "/[GEOGRAPHIC_DATA]/" at bounding box center [419, 315] width 93 height 16
click at [382, 317] on input "/[GEOGRAPHIC_DATA]/" at bounding box center [419, 315] width 93 height 16
type input "/nl/"
click at [824, 533] on div "Next" at bounding box center [823, 534] width 12 height 8
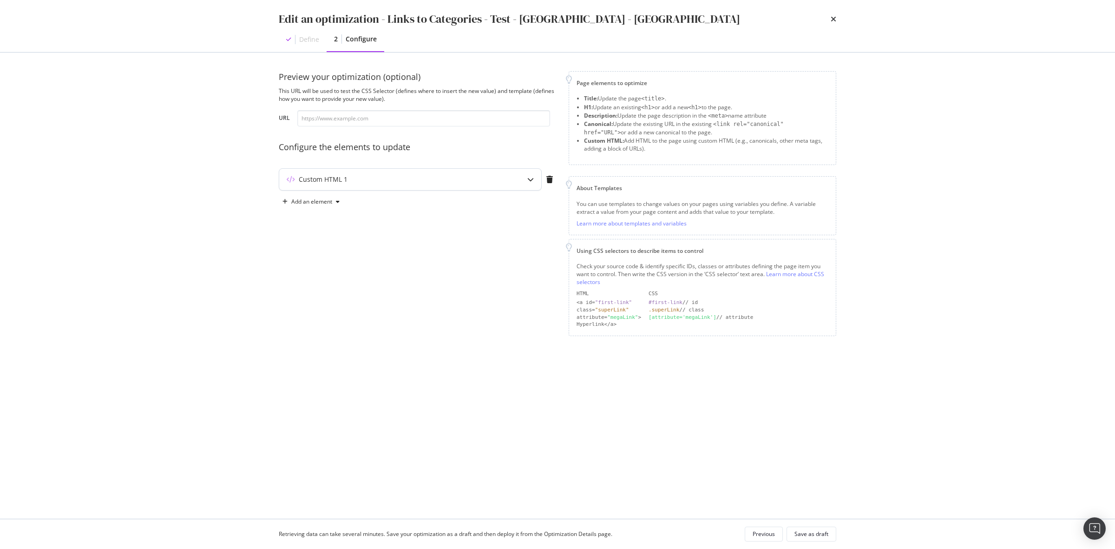
click at [463, 185] on div "Custom HTML 1" at bounding box center [410, 179] width 262 height 21
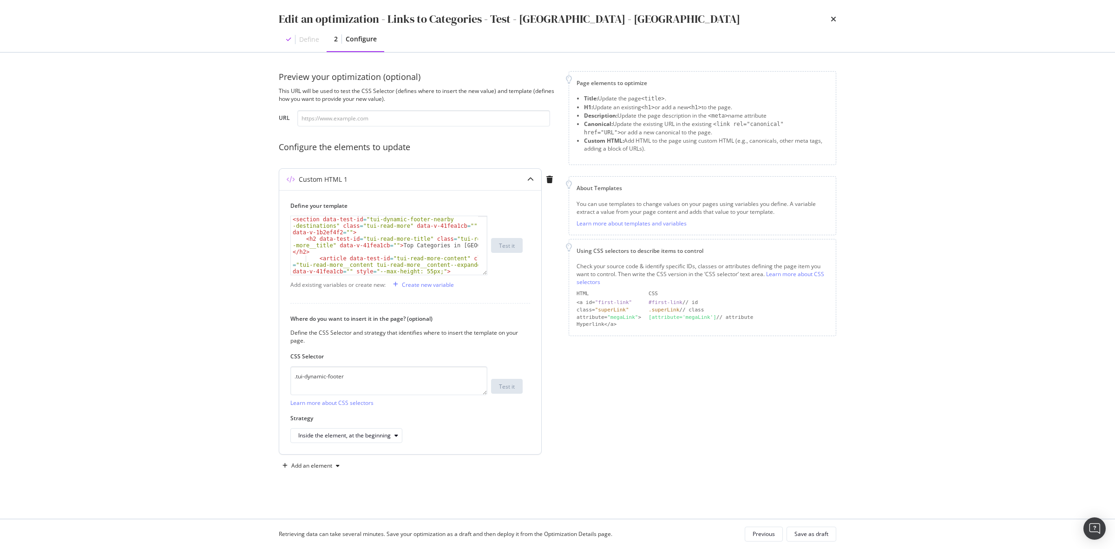
click at [416, 245] on div "< section data-test-id = "tui-dynamic-footer-nearby -destinations" class = "tui…" at bounding box center [384, 264] width 187 height 97
type textarea "</article> <!----> </section>"
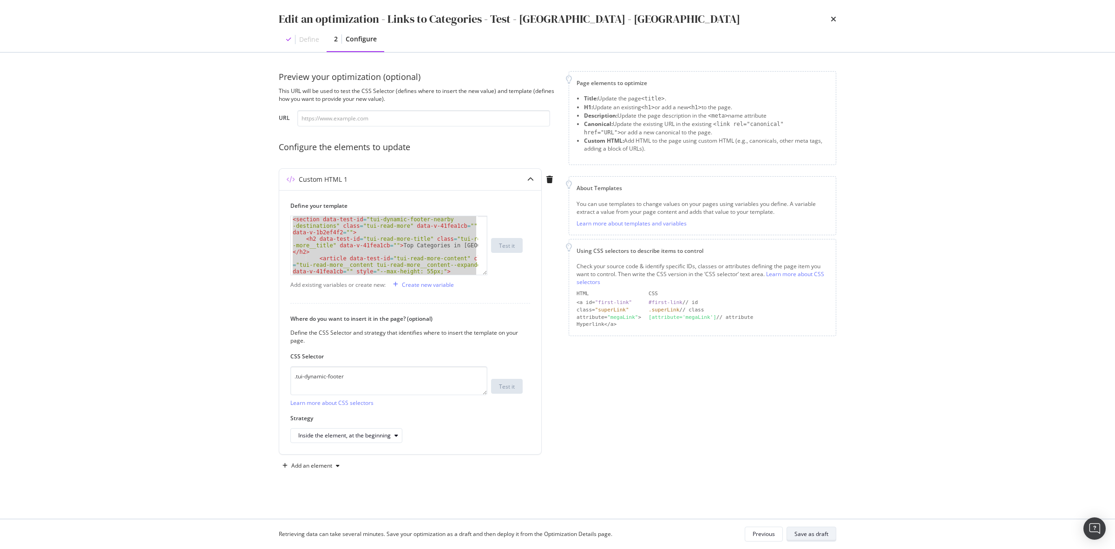
click at [819, 535] on div "Save as draft" at bounding box center [812, 534] width 34 height 8
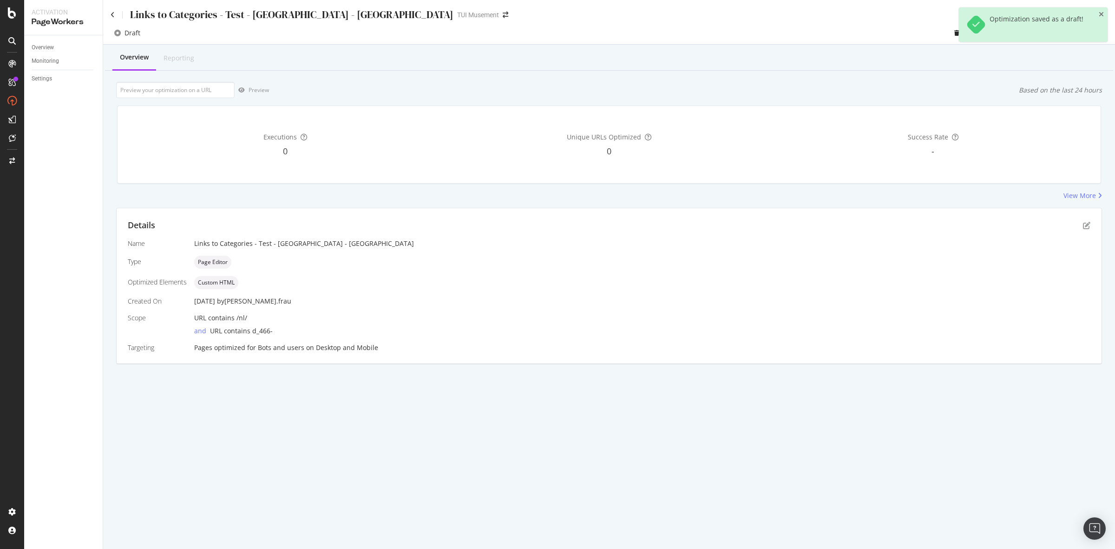
click at [1091, 231] on div "Details Name Links to Categories - Test - Crete - NL Type Page Editor Optimized…" at bounding box center [609, 285] width 985 height 155
click at [1088, 224] on icon "pen-to-square" at bounding box center [1086, 225] width 7 height 7
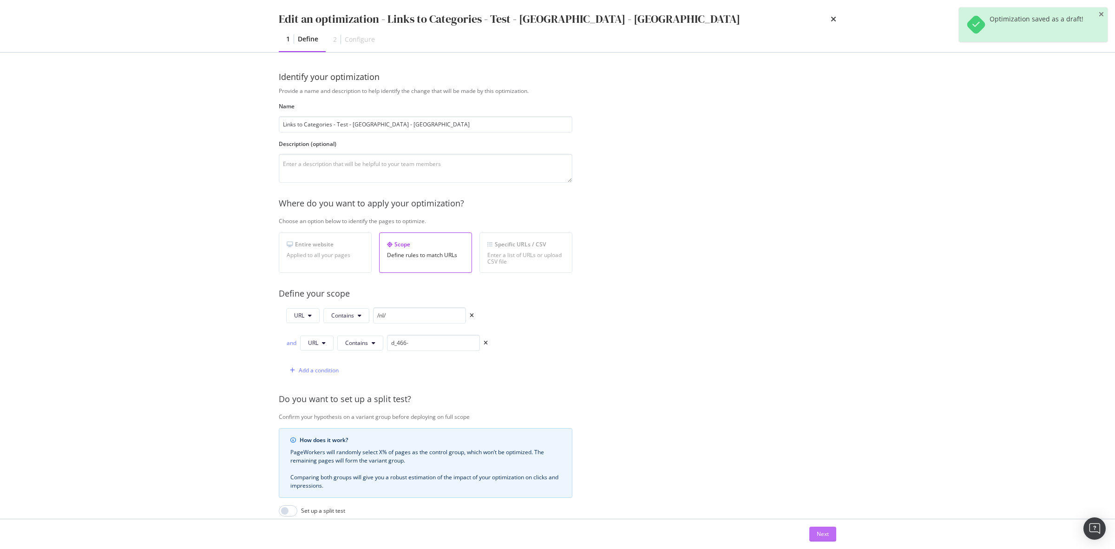
click at [828, 535] on div "Next" at bounding box center [823, 534] width 12 height 8
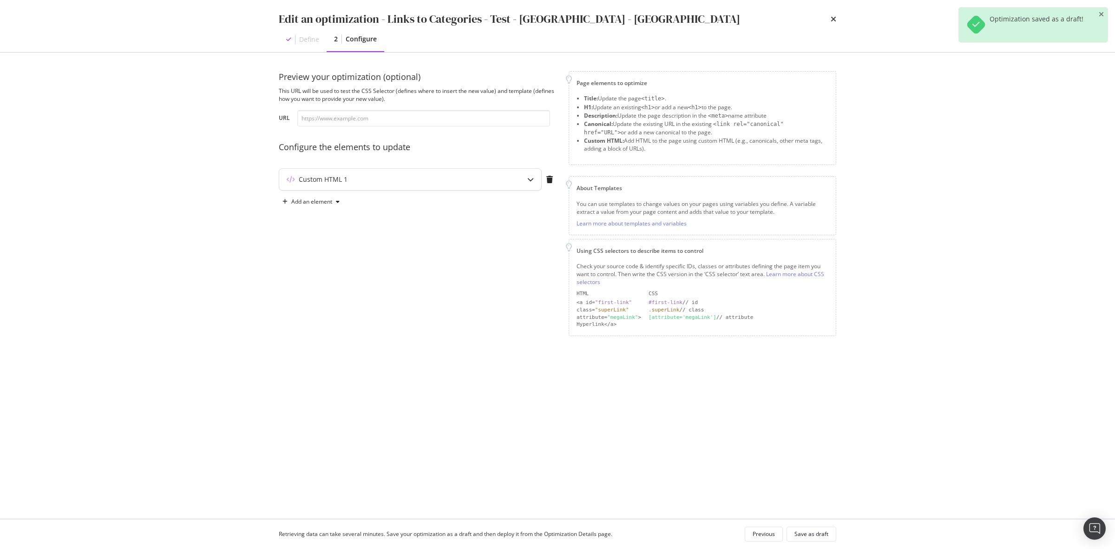
click at [347, 181] on div "Custom HTML 1" at bounding box center [391, 179] width 225 height 9
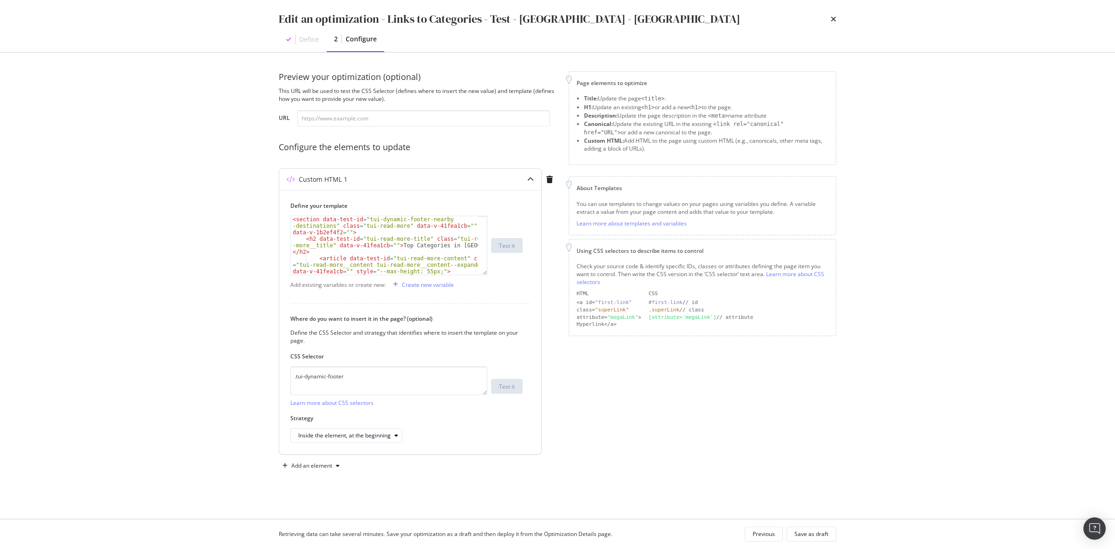
click at [373, 249] on div "< section data-test-id = "tui-dynamic-footer-nearby -destinations" class = "tui…" at bounding box center [384, 264] width 187 height 97
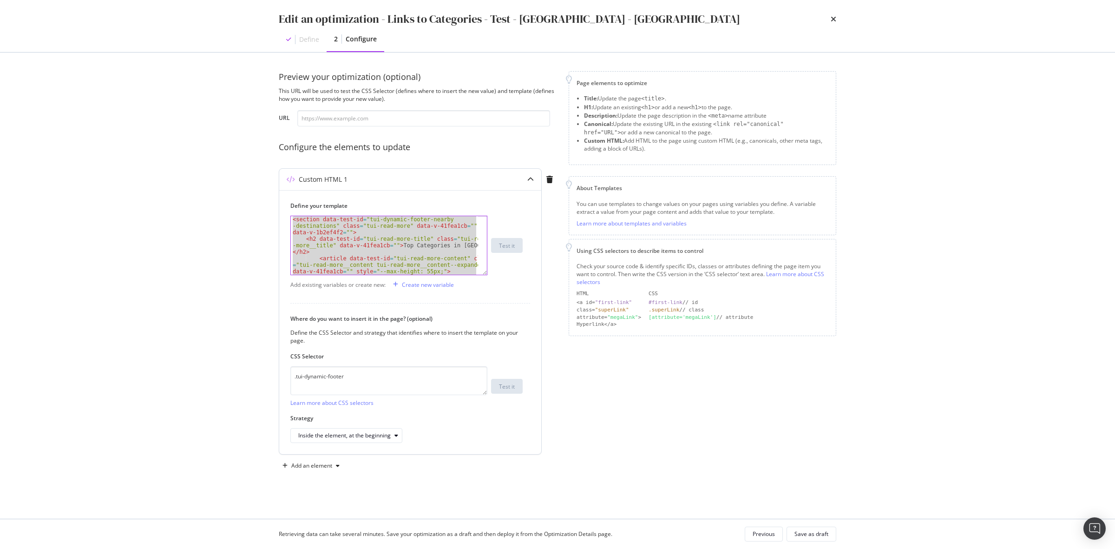
paste textarea "Cursor at row 23"
type textarea "</section>"
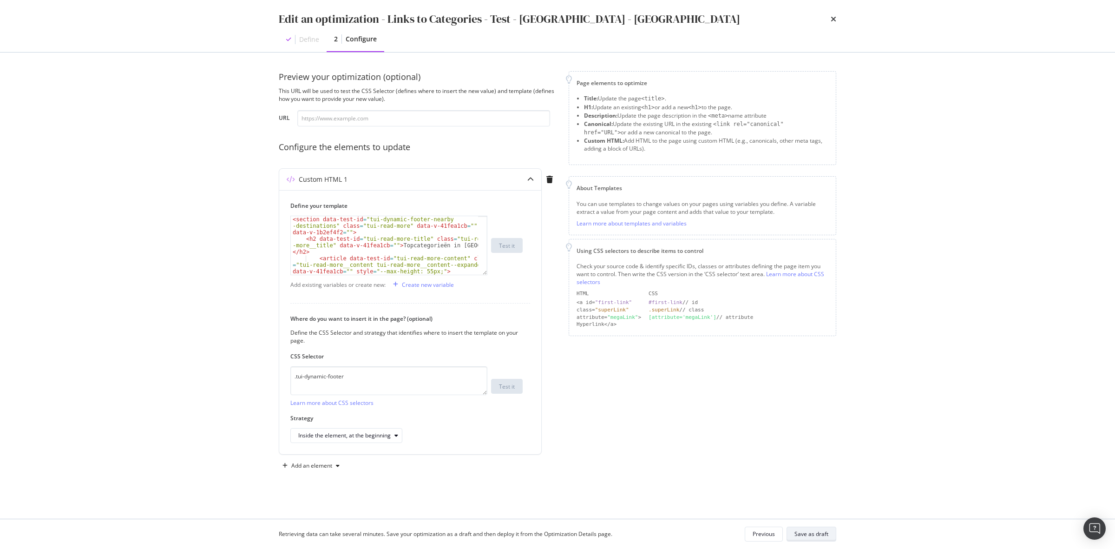
click at [797, 534] on div "Save as draft" at bounding box center [812, 534] width 34 height 8
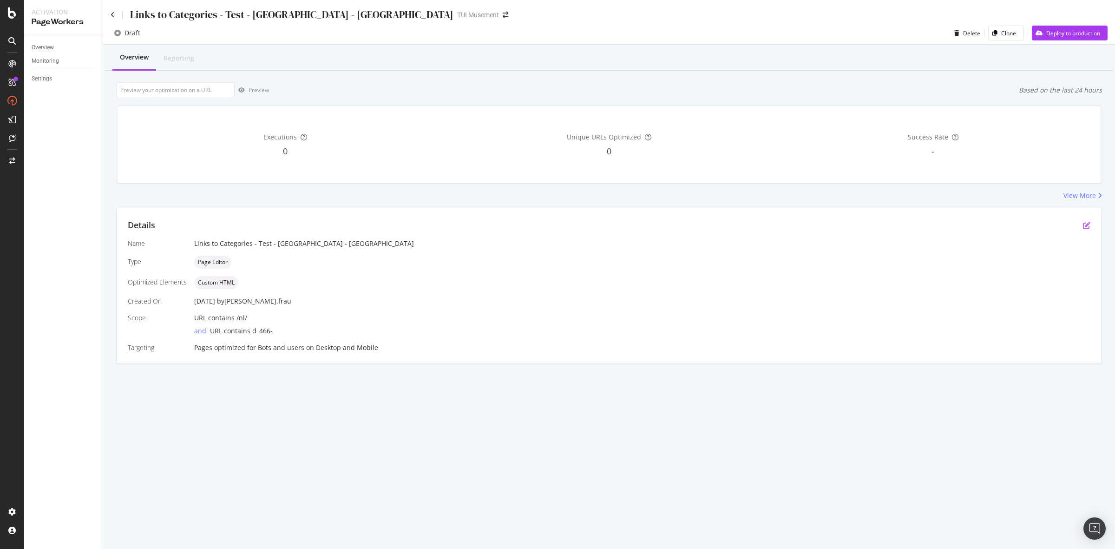
click at [1088, 224] on icon "pen-to-square" at bounding box center [1086, 225] width 7 height 7
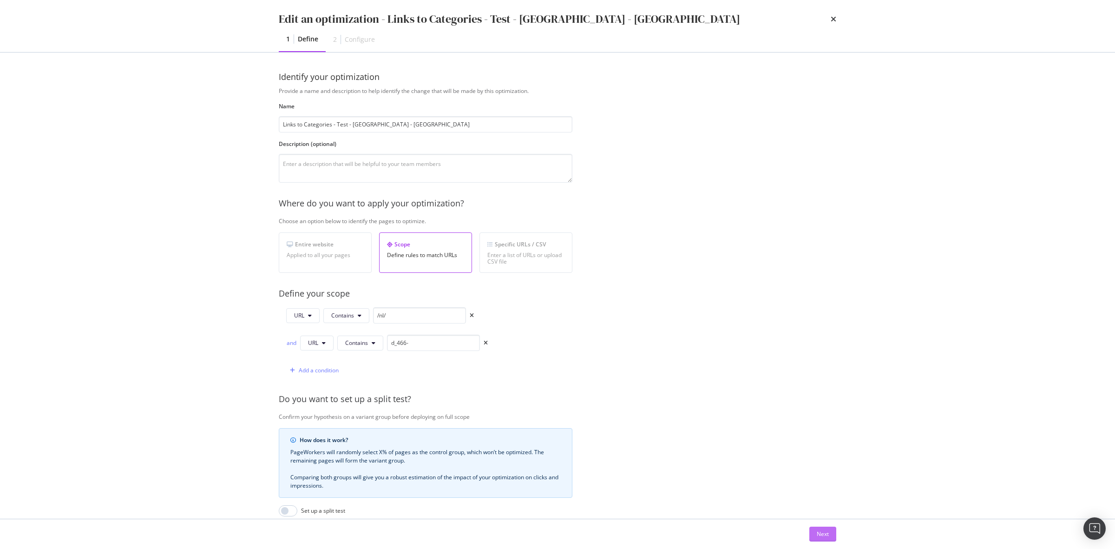
click at [833, 532] on button "Next" at bounding box center [823, 534] width 27 height 15
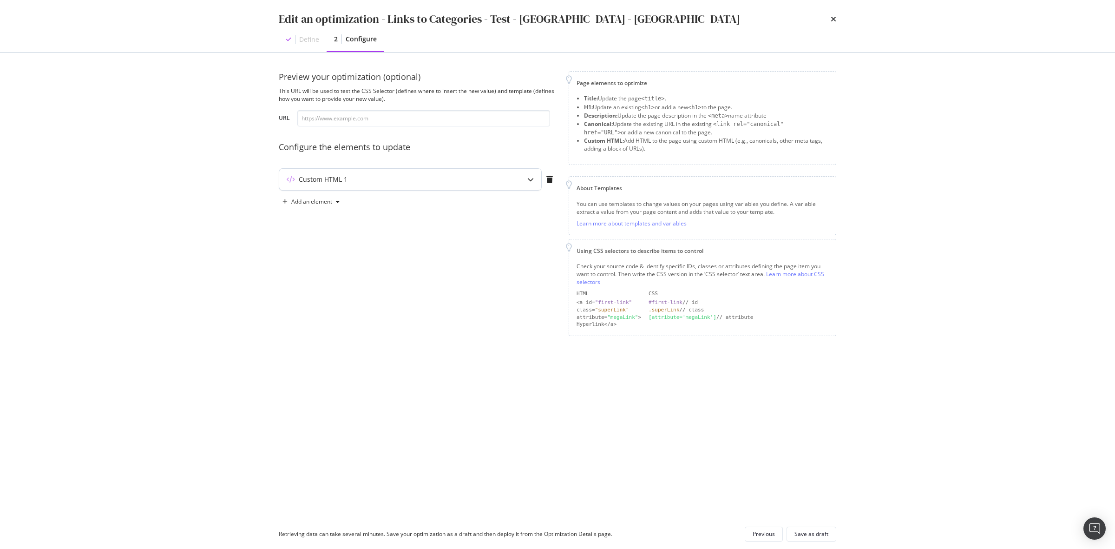
click at [387, 174] on div "Custom HTML 1" at bounding box center [410, 179] width 262 height 21
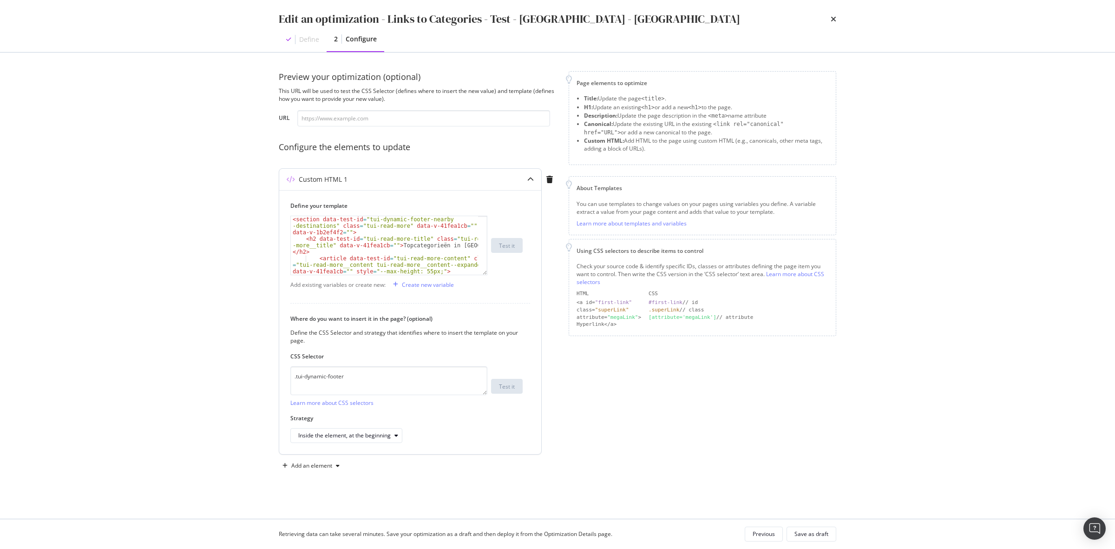
click at [456, 245] on div "< section data-test-id = "tui-dynamic-footer-nearby -destinations" class = "tui…" at bounding box center [384, 264] width 187 height 97
type textarea "<h2 data-test-id="tui-read-more-title" class="tui-read-more__title" data-v-41fe…"
click at [819, 531] on div "Save as draft" at bounding box center [812, 534] width 34 height 8
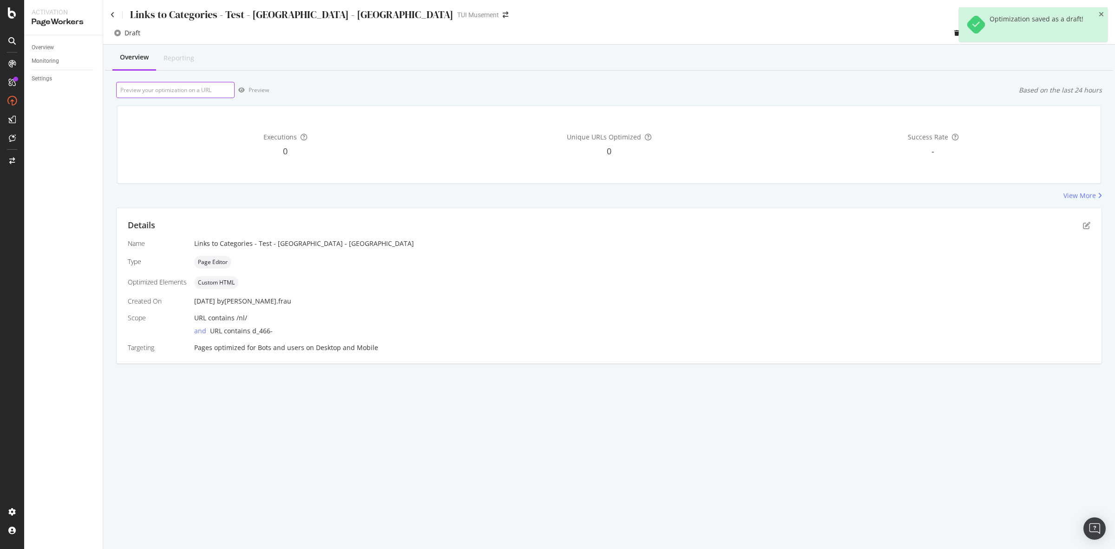
click at [184, 88] on input "url" at bounding box center [175, 90] width 119 height 16
paste input "[URL][DOMAIN_NAME]"
type input "[URL][DOMAIN_NAME]"
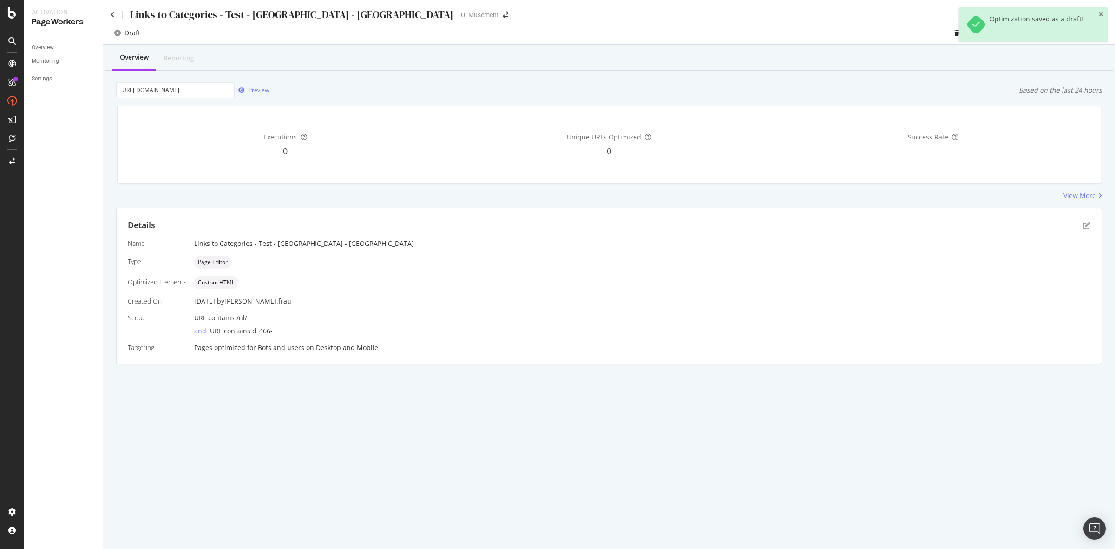
click at [250, 92] on div "Preview" at bounding box center [259, 90] width 20 height 8
click at [1080, 221] on div "Details" at bounding box center [609, 225] width 963 height 12
click at [1084, 223] on icon "pen-to-square" at bounding box center [1086, 225] width 7 height 7
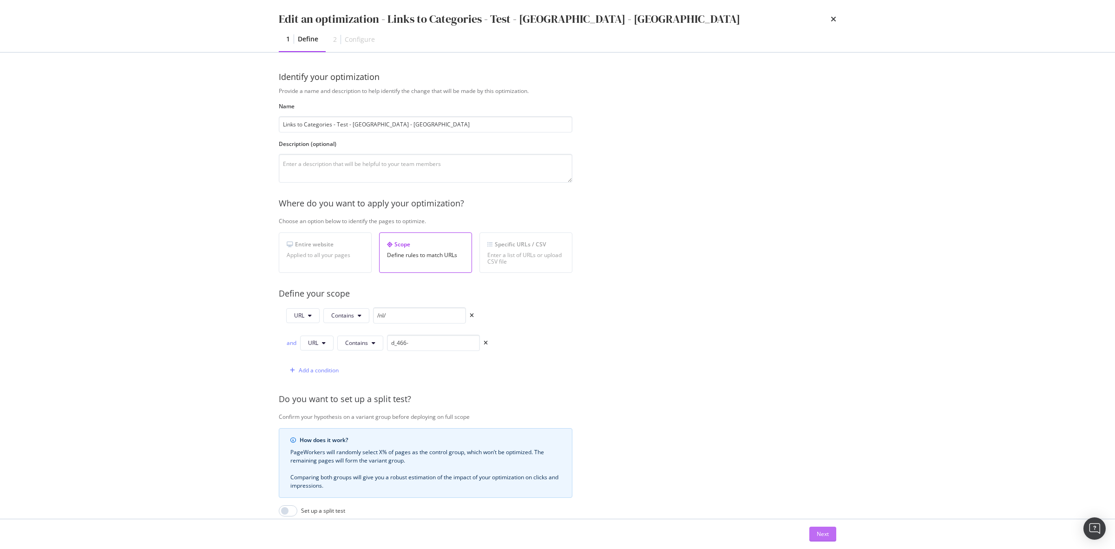
click at [824, 532] on div "Next" at bounding box center [823, 534] width 12 height 8
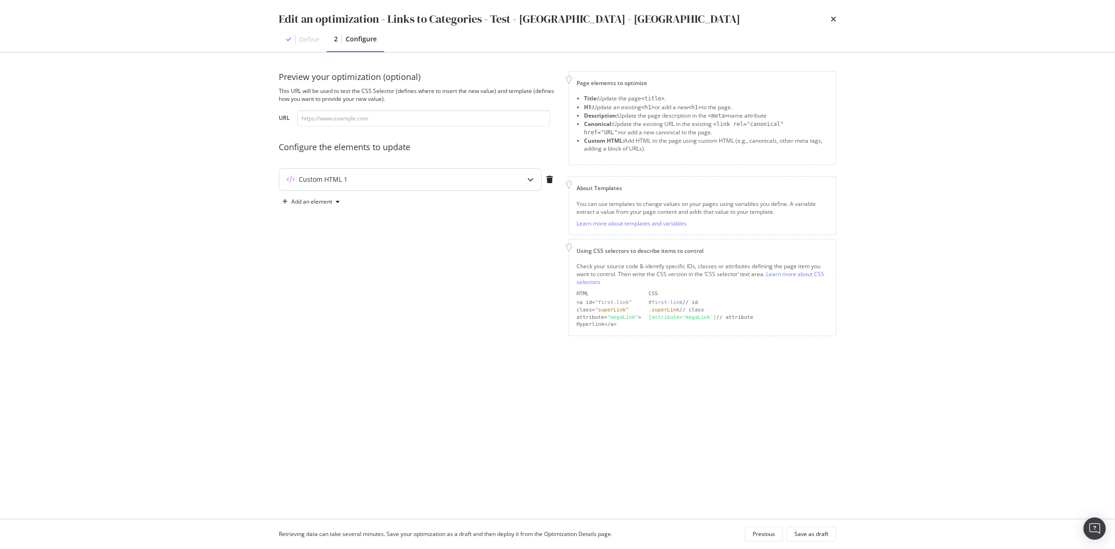
click at [380, 174] on div "Custom HTML 1" at bounding box center [410, 179] width 262 height 21
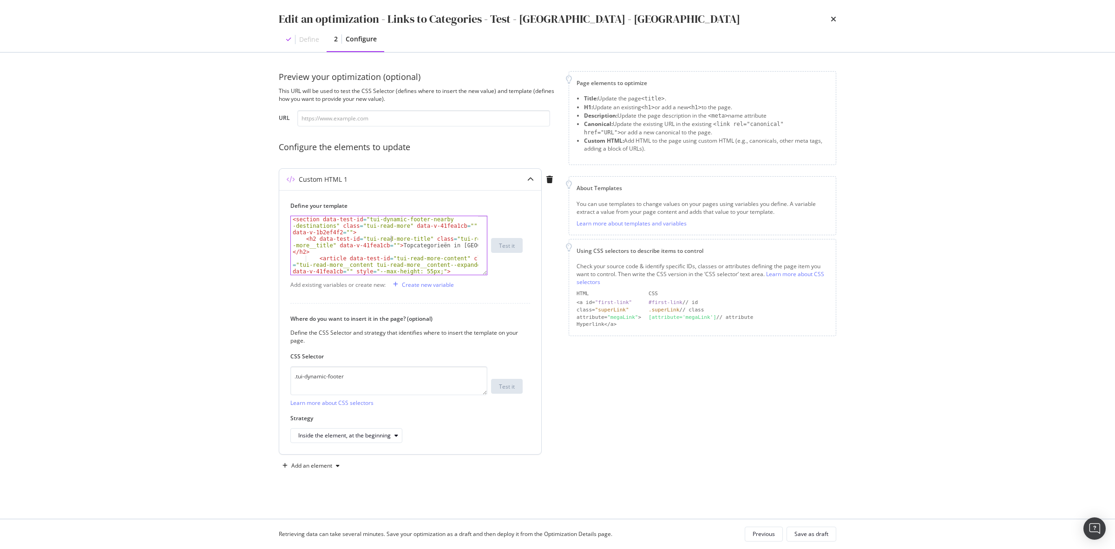
click at [390, 242] on div "< section data-test-id = "tui-dynamic-footer-nearby -destinations" class = "tui…" at bounding box center [384, 264] width 187 height 97
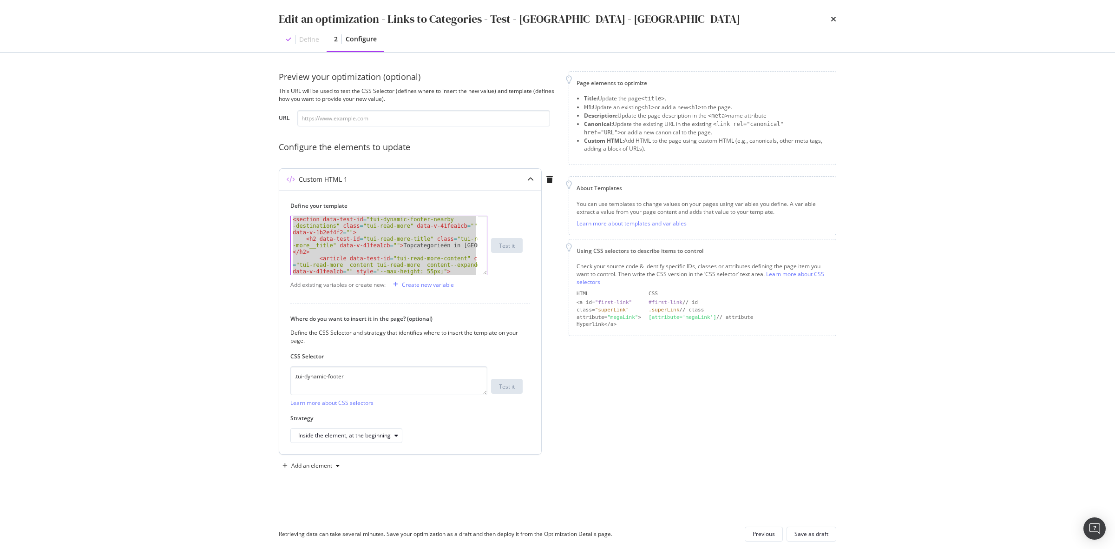
paste textarea "Cursor at row 23"
type textarea "</section>"
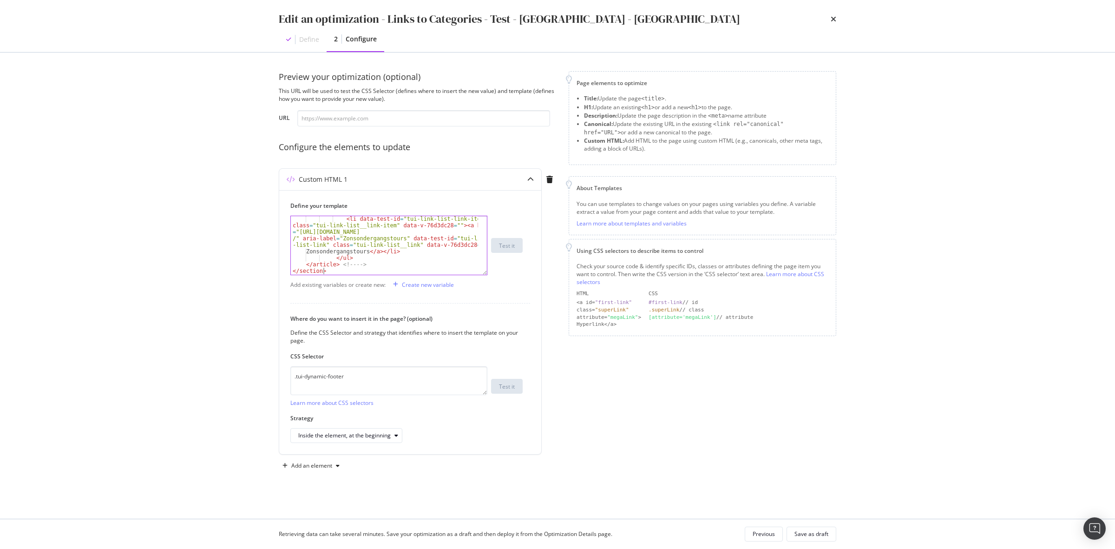
scroll to position [377, 0]
click at [813, 531] on div "Save as draft" at bounding box center [812, 534] width 34 height 8
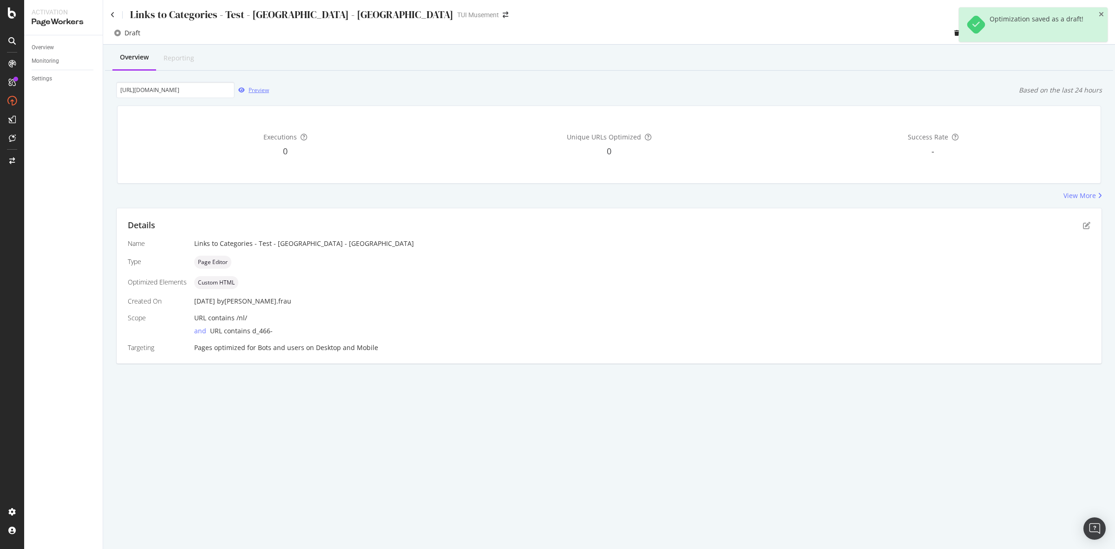
click at [265, 91] on div "Preview" at bounding box center [259, 90] width 20 height 8
click at [261, 93] on div "Preview" at bounding box center [259, 90] width 20 height 8
click at [1091, 226] on div "Details Name Links to Categories - Test - Crete - NL Type Page Editor Optimized…" at bounding box center [609, 285] width 985 height 155
click at [1088, 225] on icon "pen-to-square" at bounding box center [1086, 225] width 7 height 7
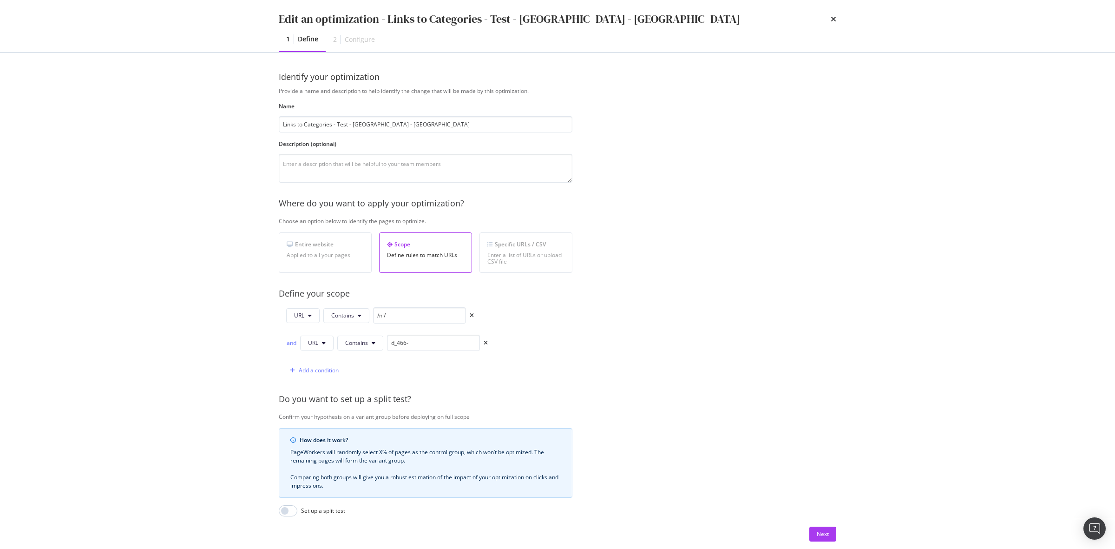
scroll to position [125, 0]
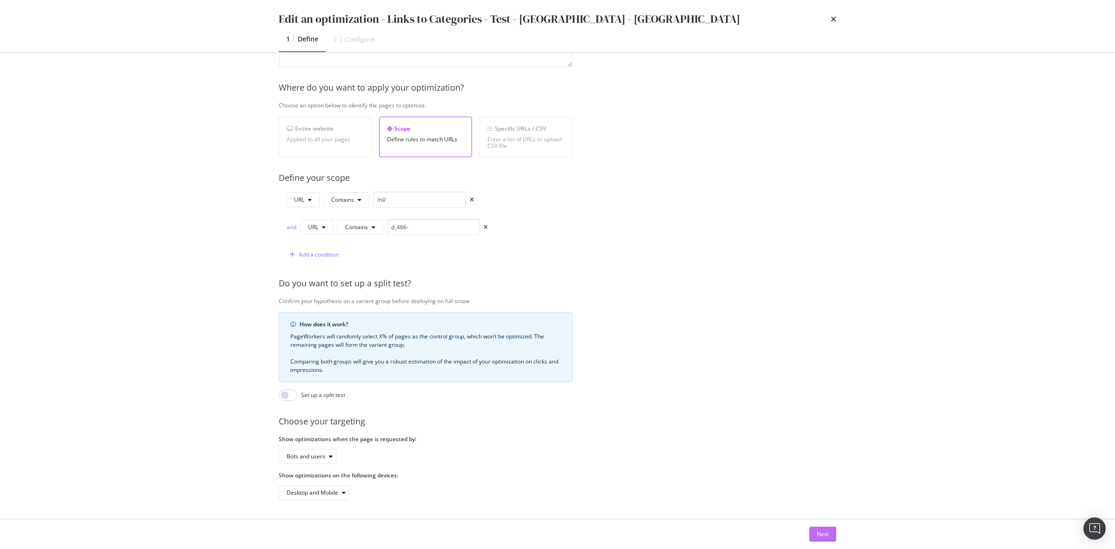
click at [816, 527] on button "Next" at bounding box center [823, 534] width 27 height 15
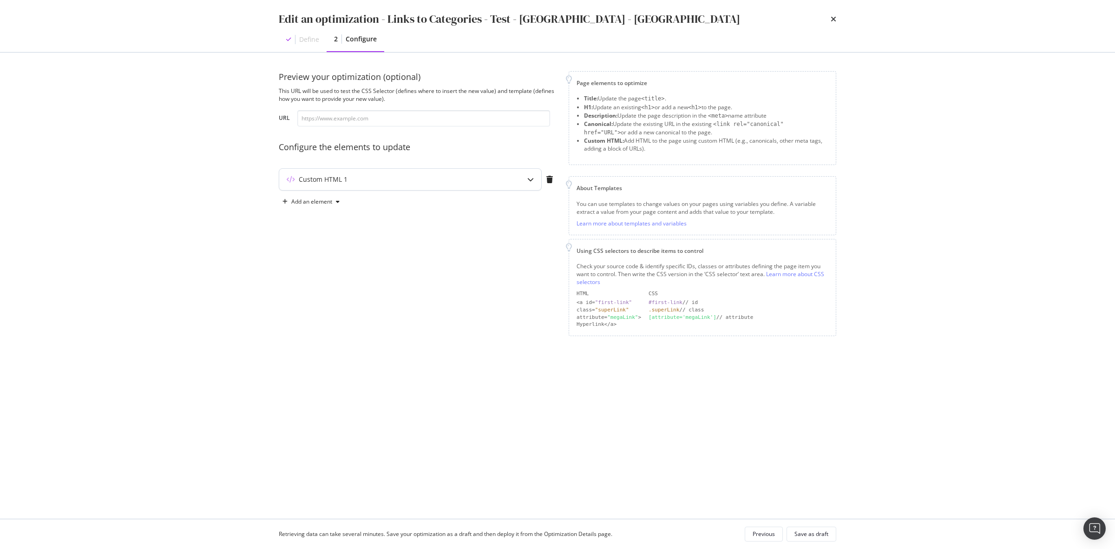
click at [494, 177] on div "Custom HTML 1" at bounding box center [391, 179] width 225 height 9
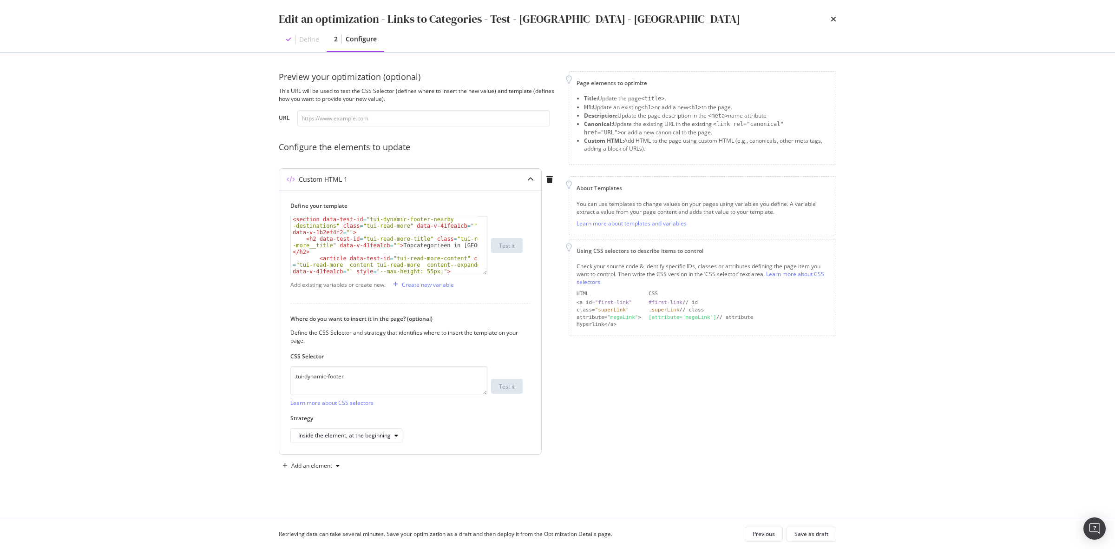
click at [456, 249] on div "< section data-test-id = "tui-dynamic-footer-nearby -destinations" class = "tui…" at bounding box center [384, 264] width 187 height 97
type textarea "<h2 data-test-id="tui-read-more-title" class="tui-read-more__title" data-v-41fe…"
click at [821, 537] on div "Save as draft" at bounding box center [812, 534] width 34 height 8
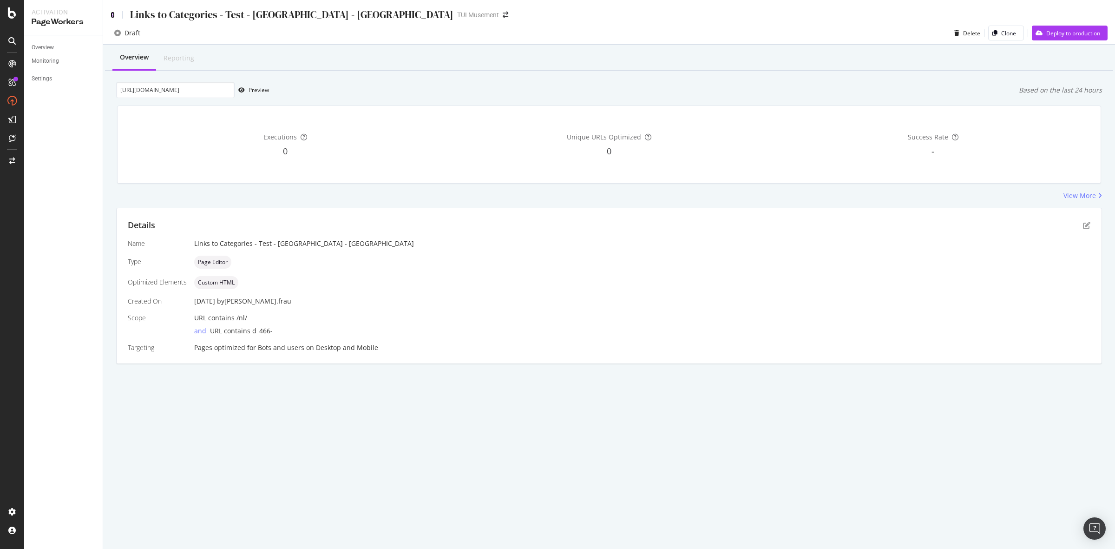
click at [114, 14] on icon at bounding box center [113, 15] width 4 height 7
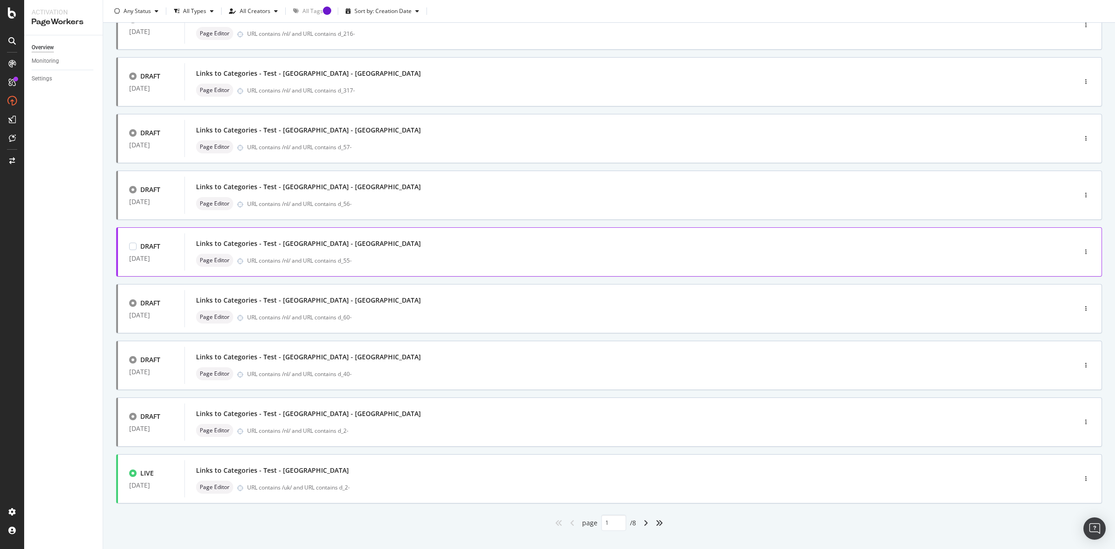
scroll to position [156, 0]
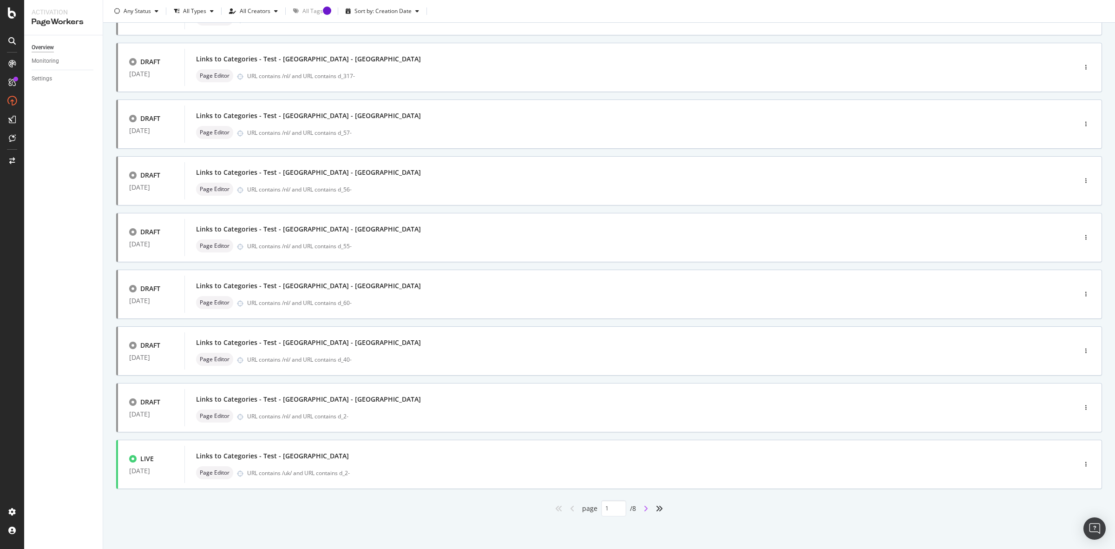
click at [644, 505] on icon "angle-right" at bounding box center [646, 508] width 5 height 7
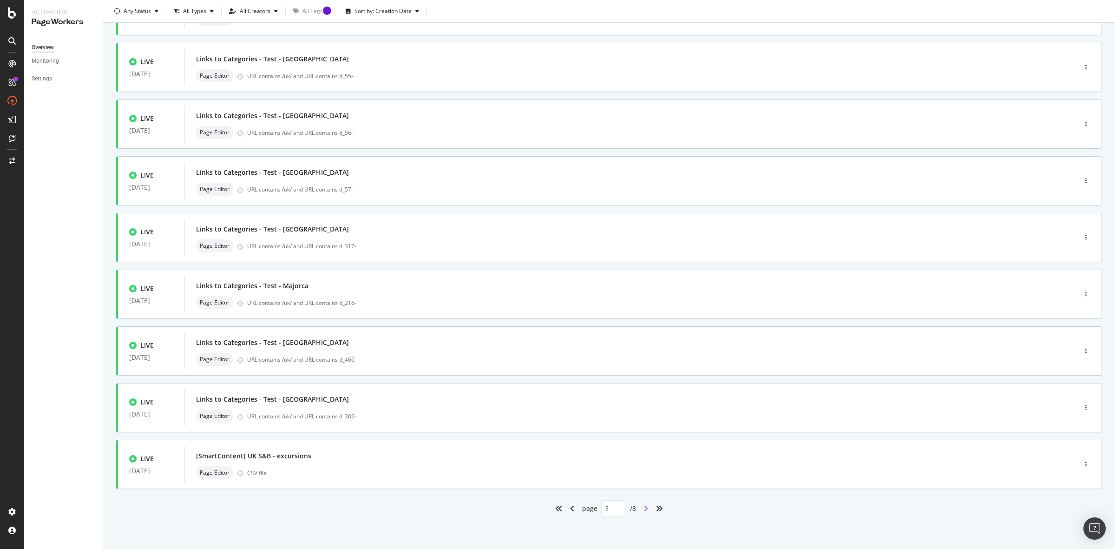
type input "2"
click at [1086, 406] on icon "button" at bounding box center [1086, 408] width 1 height 6
click at [1070, 468] on div "Clone" at bounding box center [1066, 471] width 15 height 8
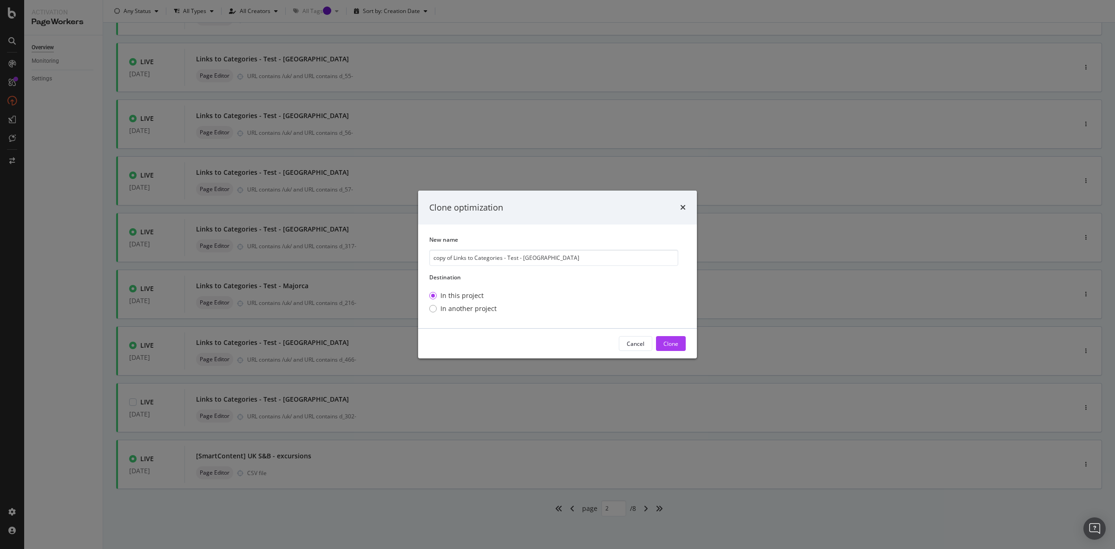
drag, startPoint x: 454, startPoint y: 257, endPoint x: 362, endPoint y: 258, distance: 91.1
click at [362, 258] on div "Clone optimization New name copy of Links to Categories - Test - [GEOGRAPHIC_DA…" at bounding box center [557, 274] width 1115 height 549
click at [552, 258] on input "Links to Categories - Test - [GEOGRAPHIC_DATA]" at bounding box center [553, 258] width 249 height 16
type input "Links to Categories - Test - [GEOGRAPHIC_DATA] - [GEOGRAPHIC_DATA]"
click at [674, 340] on div "Clone" at bounding box center [671, 344] width 15 height 8
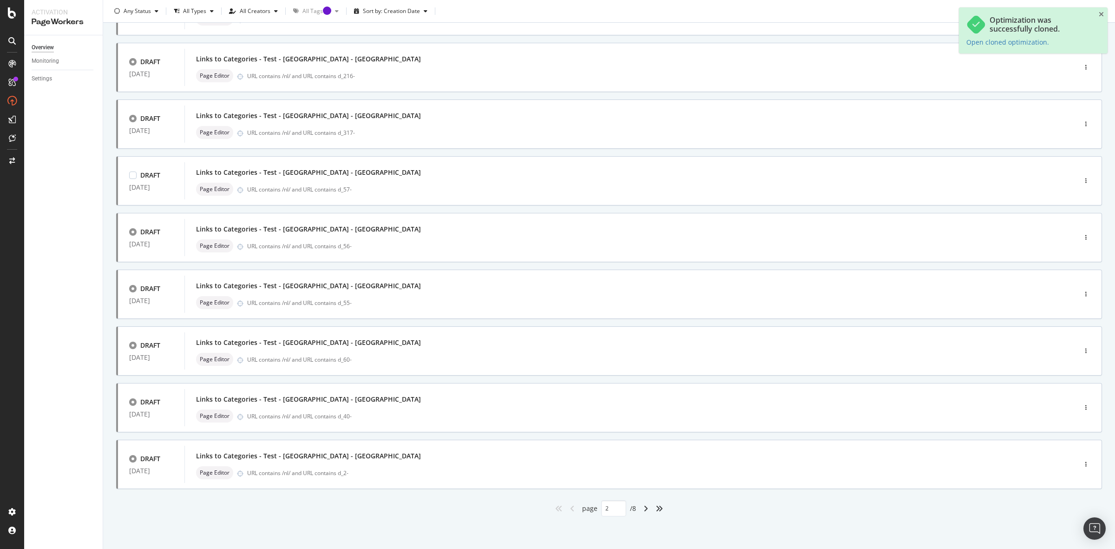
type input "1"
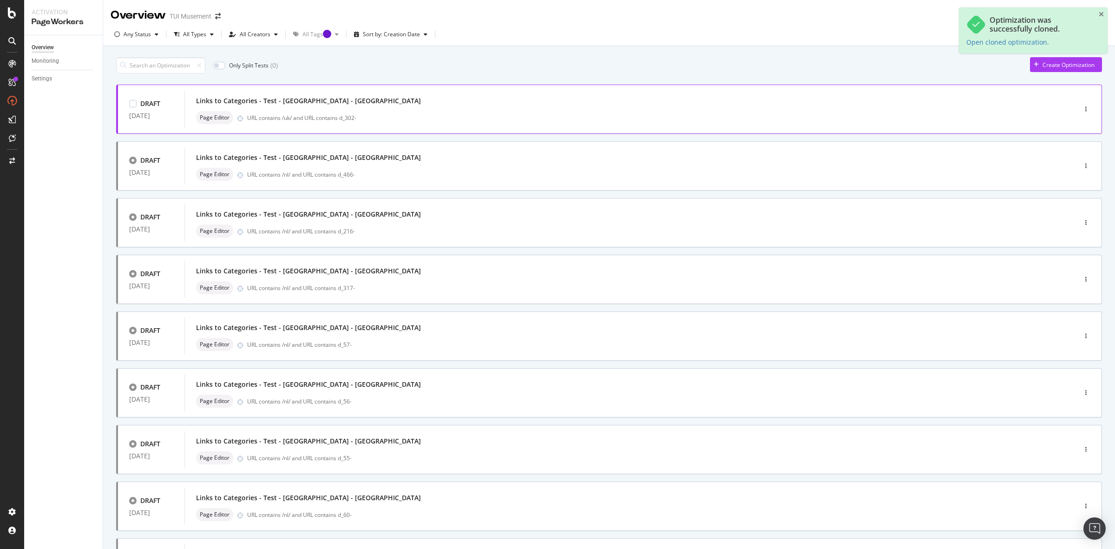
click at [402, 112] on div "Page Editor URL contains /uk/ and URL contains d_302-" at bounding box center [616, 117] width 841 height 13
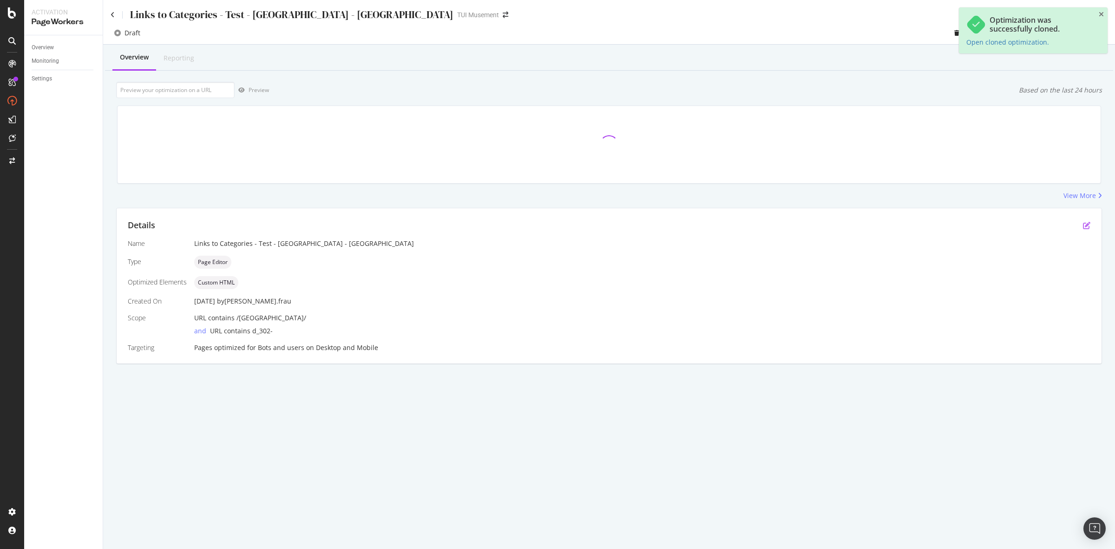
click at [1086, 227] on icon "pen-to-square" at bounding box center [1086, 225] width 7 height 7
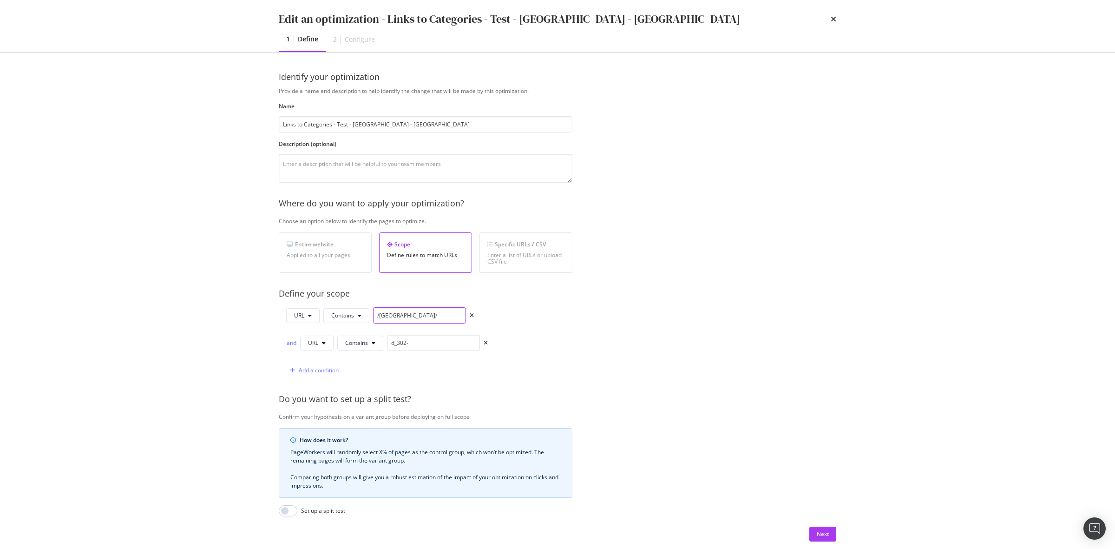
click at [383, 315] on input "/[GEOGRAPHIC_DATA]/" at bounding box center [419, 315] width 93 height 16
type input "/nl/"
click at [638, 335] on div "Provide a name and description to help identify the change that will be made by…" at bounding box center [558, 351] width 558 height 529
click at [820, 536] on div "Next" at bounding box center [823, 534] width 12 height 8
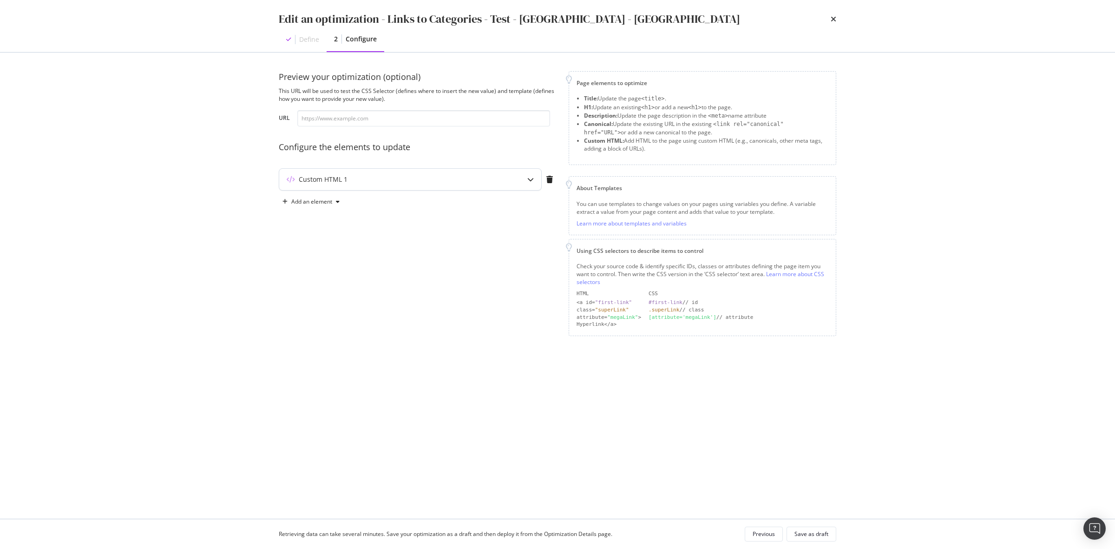
click at [437, 187] on div "Custom HTML 1" at bounding box center [410, 179] width 262 height 21
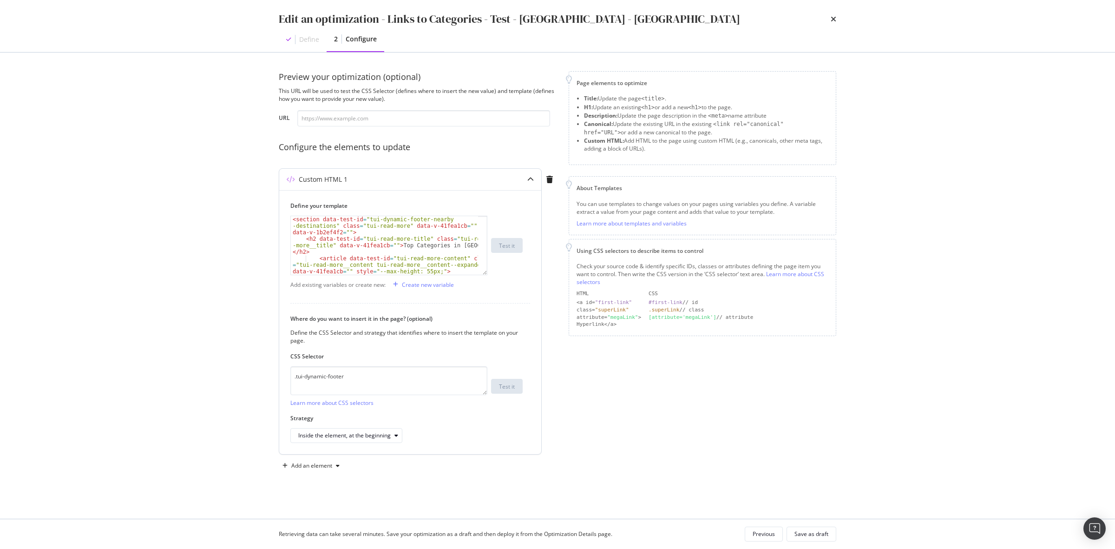
click at [390, 248] on div "< section data-test-id = "tui-dynamic-footer-nearby -destinations" class = "tui…" at bounding box center [384, 264] width 187 height 97
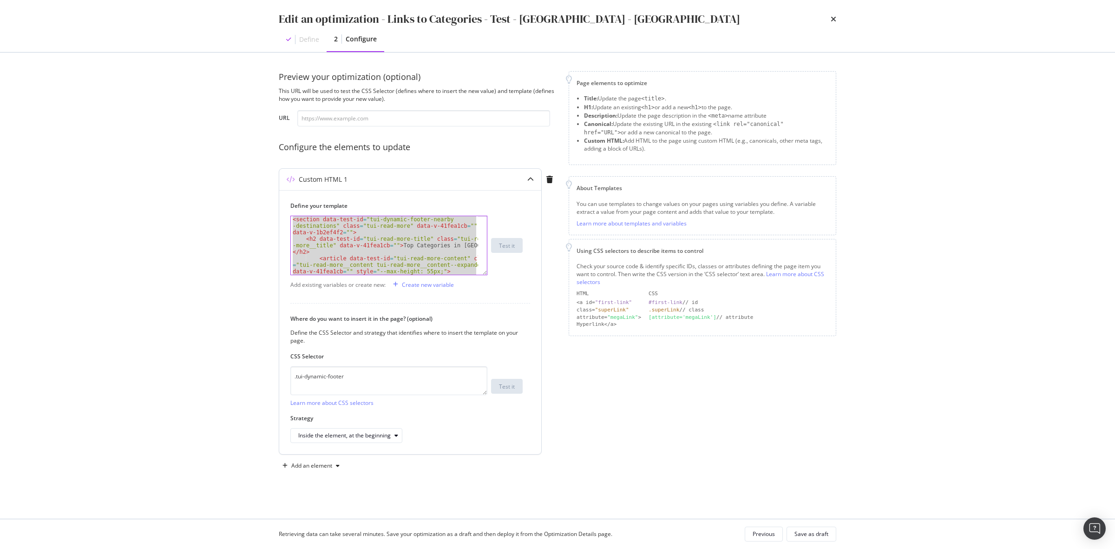
click at [377, 237] on div "< section data-test-id = "tui-dynamic-footer-nearby -destinations" class = "tui…" at bounding box center [384, 245] width 187 height 59
paste textarea "Cursor at row 21"
type textarea "</section>"
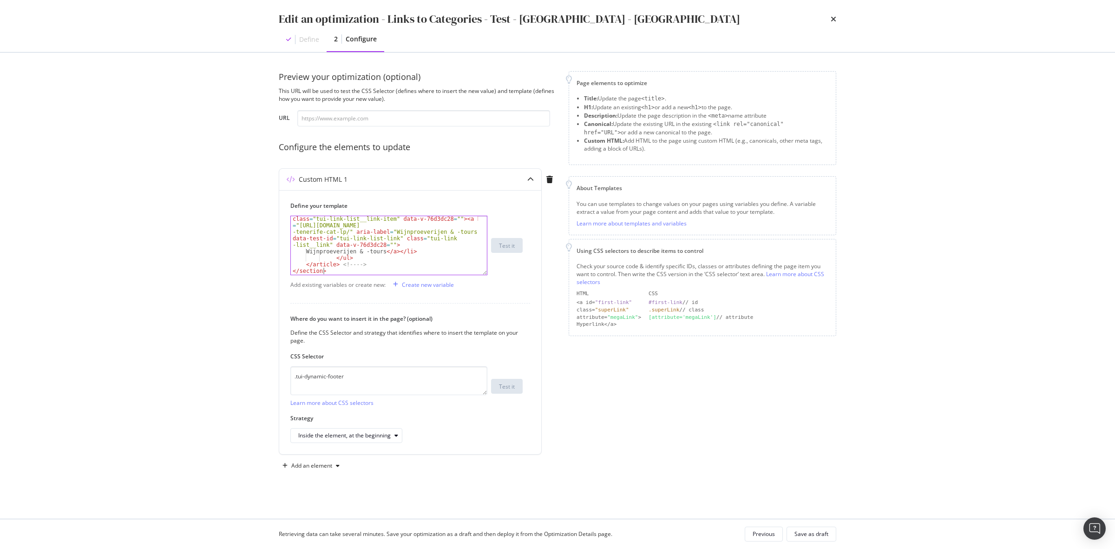
scroll to position [345, 0]
drag, startPoint x: 819, startPoint y: 535, endPoint x: 819, endPoint y: 492, distance: 43.7
click at [819, 536] on div "Save as draft" at bounding box center [812, 534] width 34 height 8
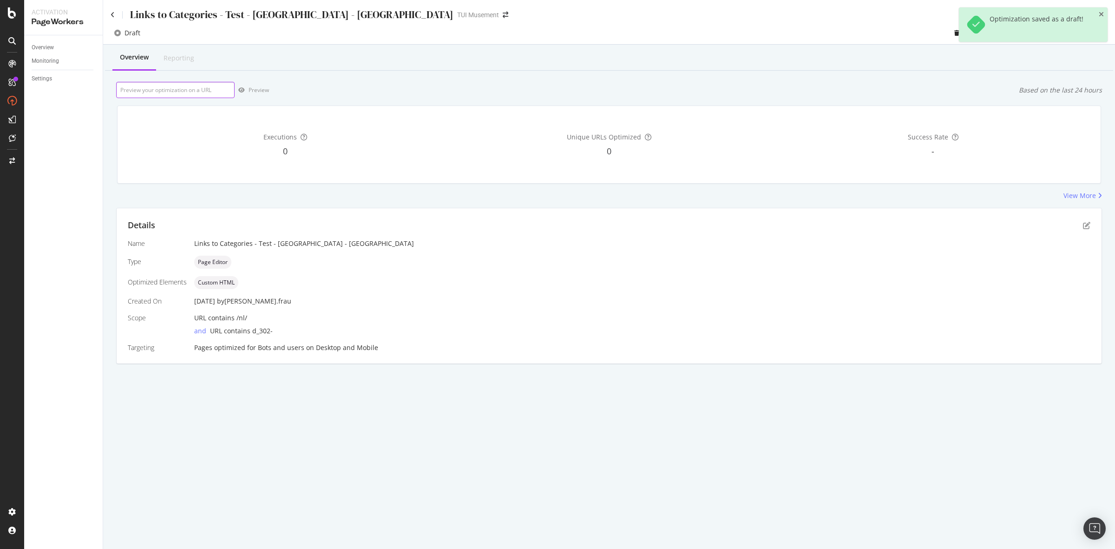
click at [187, 92] on input "url" at bounding box center [175, 90] width 119 height 16
paste input "[URL][DOMAIN_NAME]"
type input "[URL][DOMAIN_NAME]"
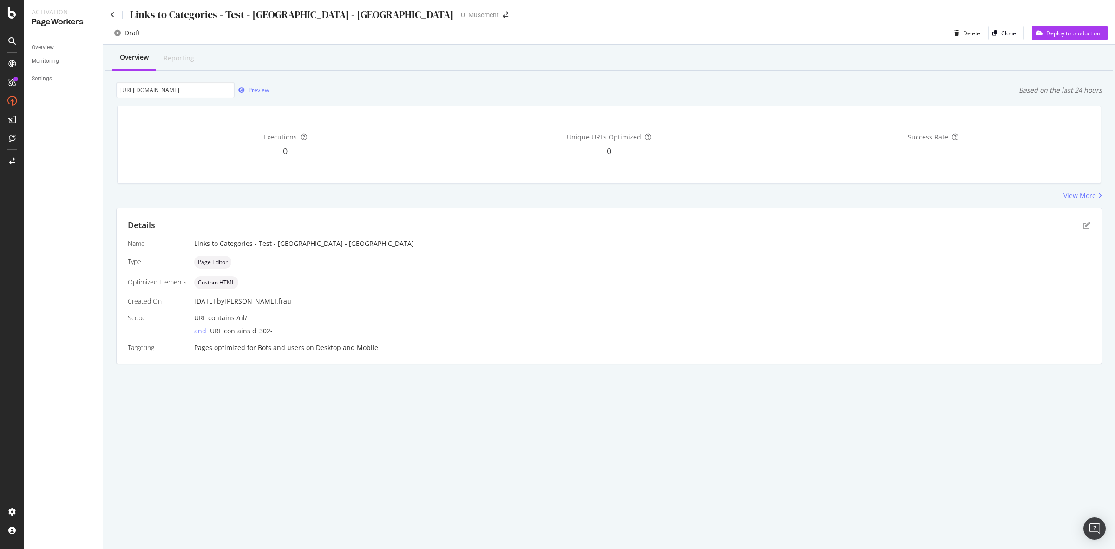
click at [264, 92] on div "Preview" at bounding box center [259, 90] width 20 height 8
click at [1095, 224] on div "Details Name Links to Categories - Test - [GEOGRAPHIC_DATA] - NL Type Page Edit…" at bounding box center [609, 285] width 985 height 155
click at [1088, 224] on icon "pen-to-square" at bounding box center [1086, 225] width 7 height 7
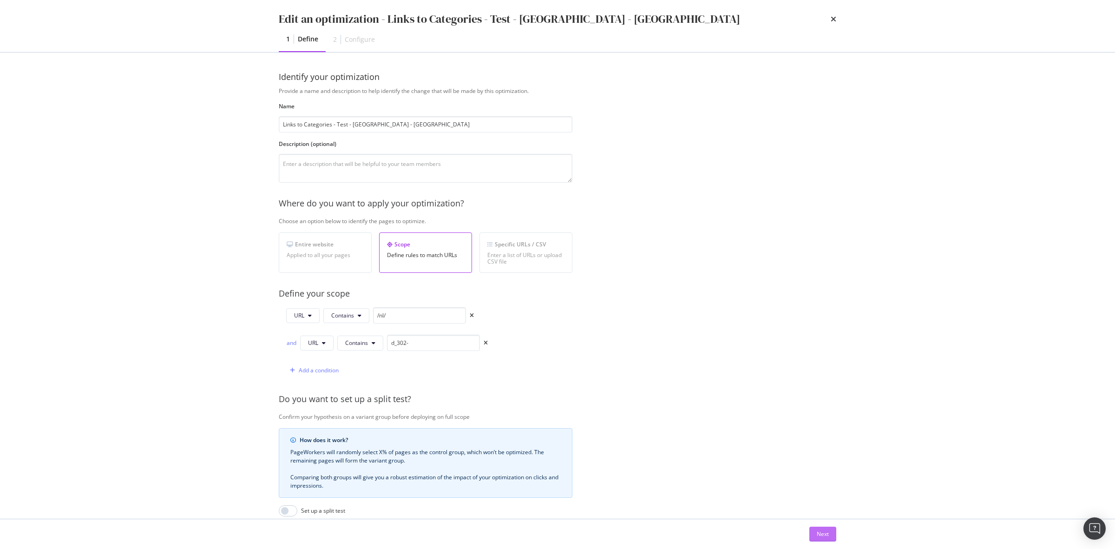
click at [836, 533] on button "Next" at bounding box center [823, 534] width 27 height 15
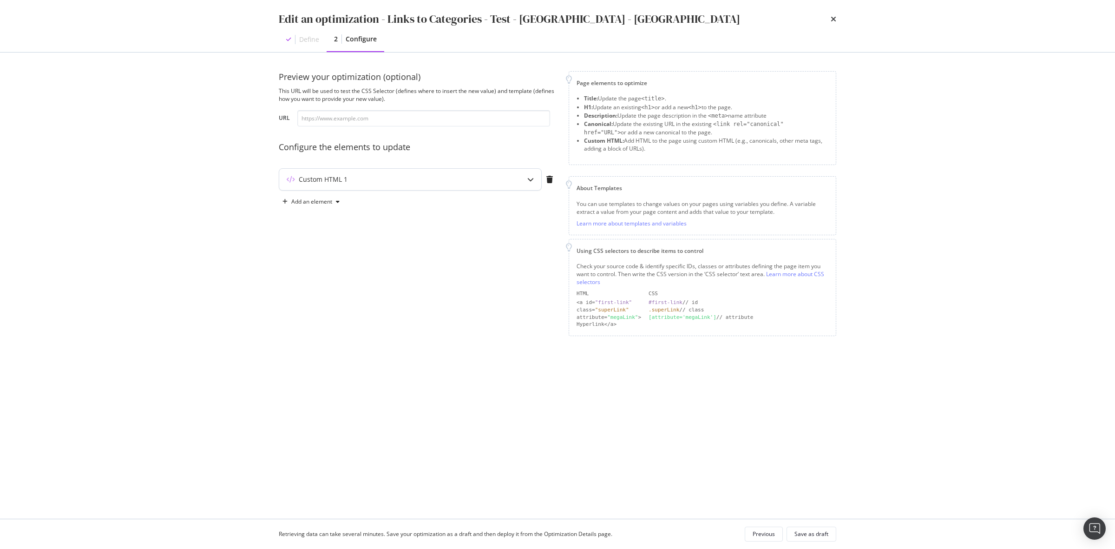
click at [438, 173] on div "Custom HTML 1" at bounding box center [410, 179] width 262 height 21
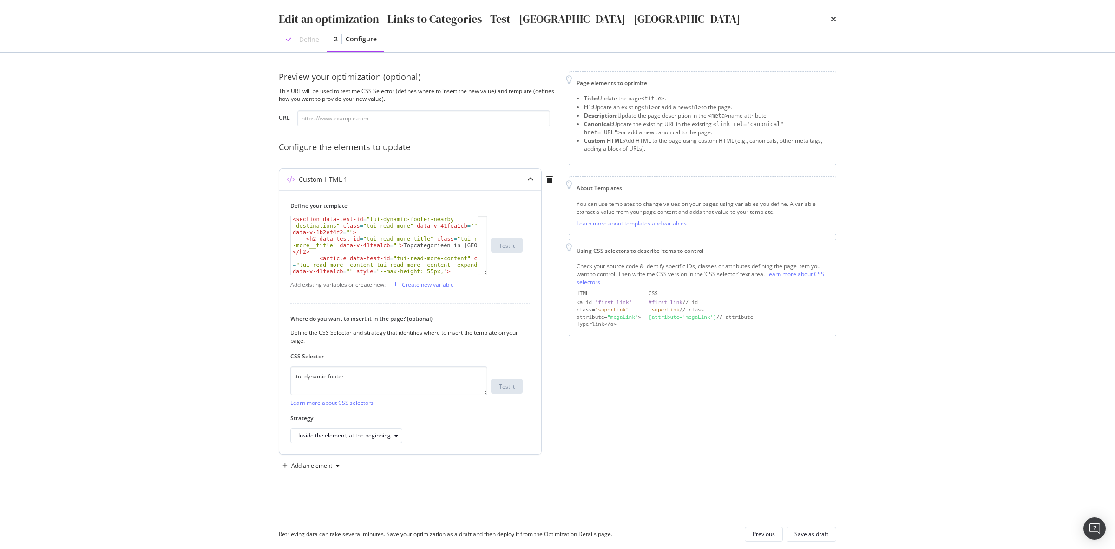
click at [403, 253] on div "< section data-test-id = "tui-dynamic-footer-nearby -destinations" class = "tui…" at bounding box center [384, 264] width 187 height 97
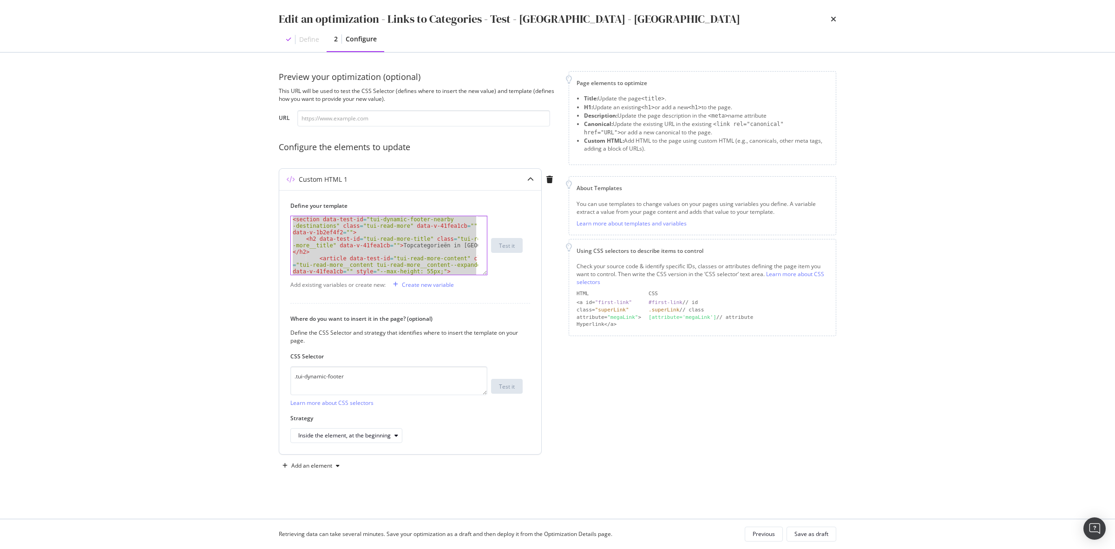
paste textarea "Cursor at row 21"
type textarea "</section>"
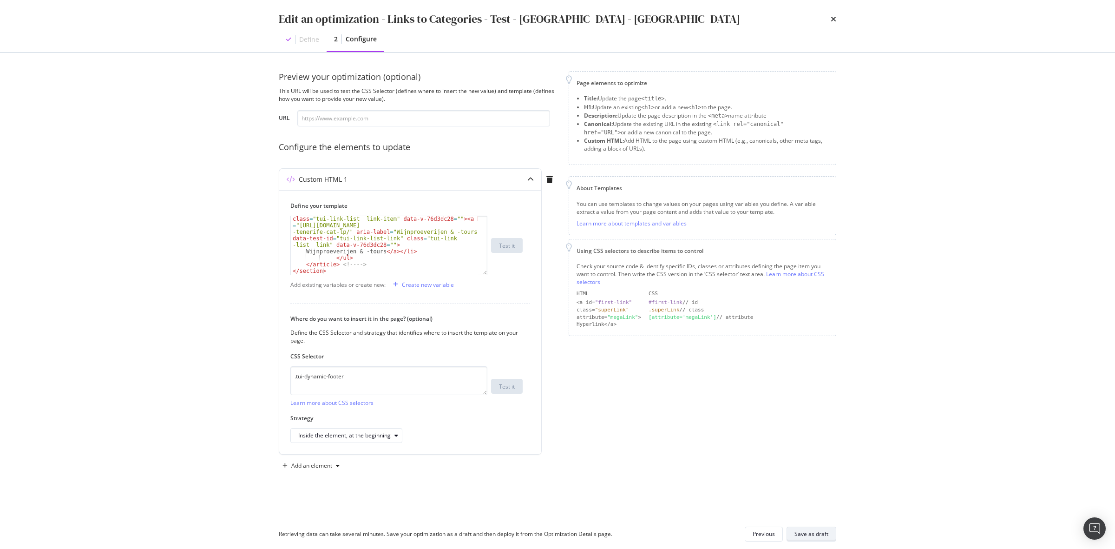
click at [807, 538] on div "Save as draft" at bounding box center [812, 533] width 34 height 13
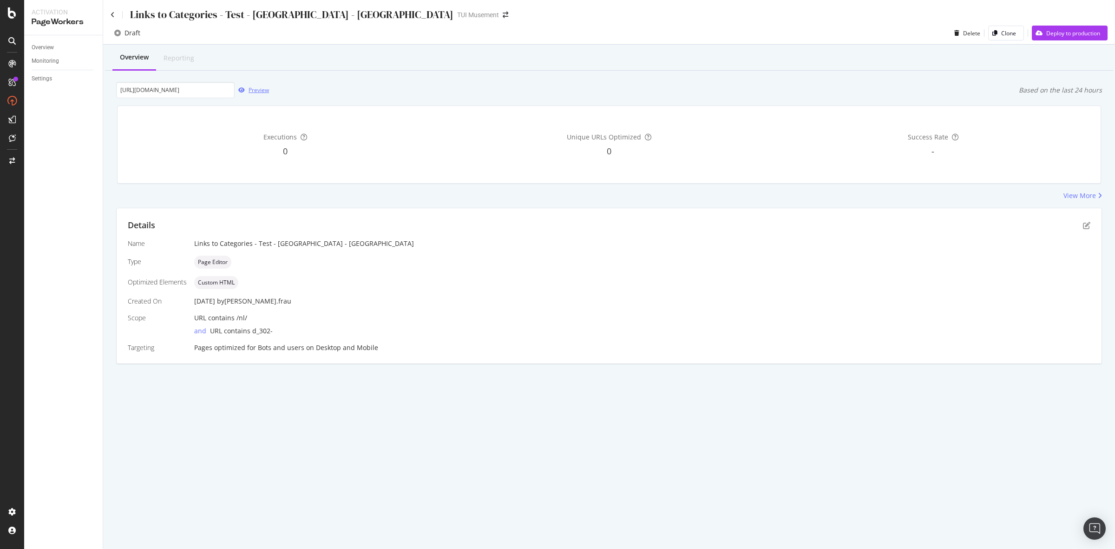
click at [258, 91] on div "Preview" at bounding box center [259, 90] width 20 height 8
click at [114, 10] on div "Links to Categories - Test - [GEOGRAPHIC_DATA] - [GEOGRAPHIC_DATA]" at bounding box center [282, 14] width 343 height 14
click at [112, 15] on icon at bounding box center [113, 15] width 4 height 7
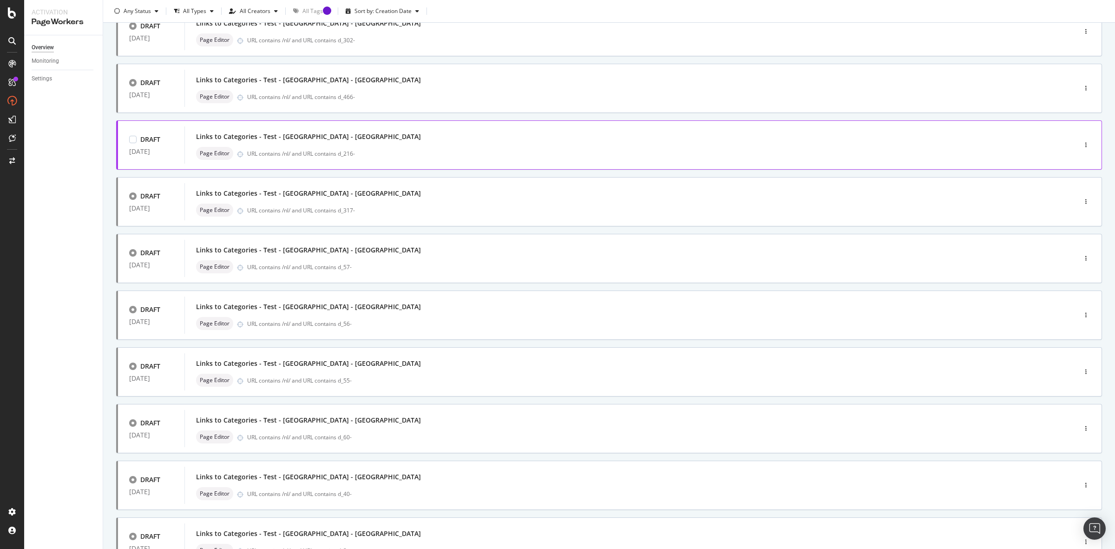
scroll to position [156, 0]
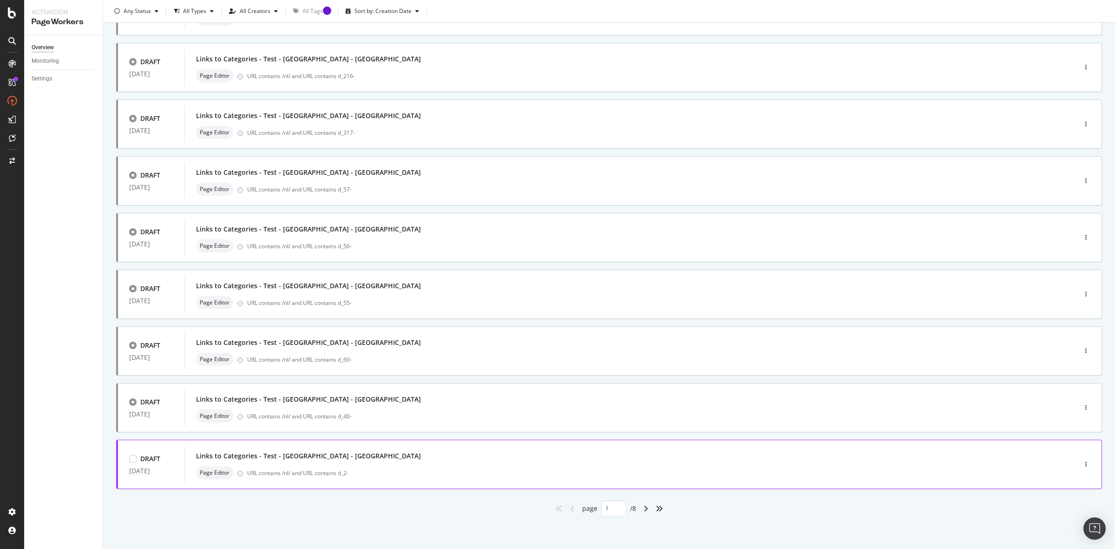
click at [430, 462] on div "Links to Categories - Test - [GEOGRAPHIC_DATA] - NL Page Editor URL contains /n…" at bounding box center [616, 464] width 841 height 30
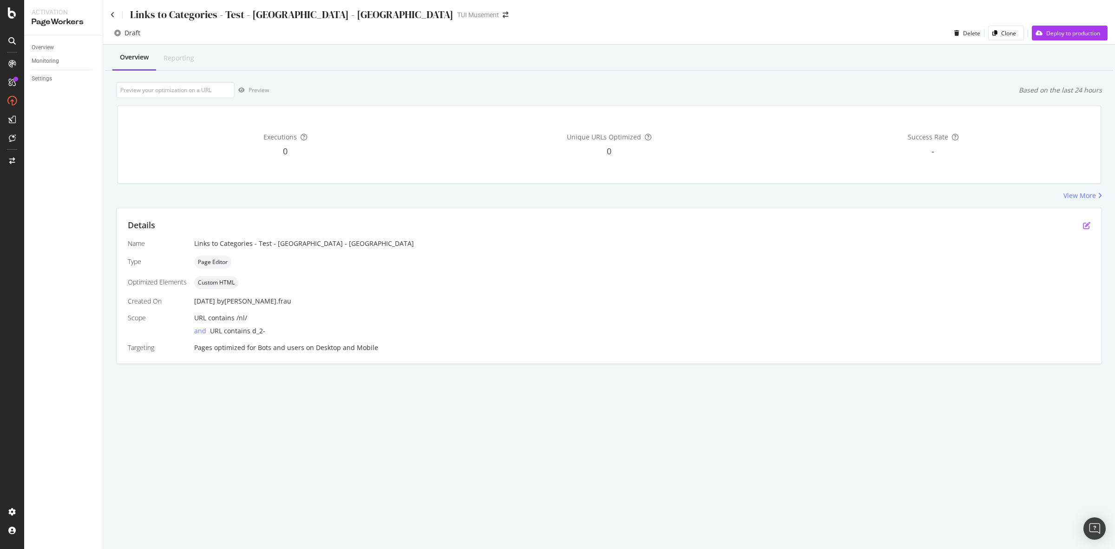
click at [1087, 225] on icon "pen-to-square" at bounding box center [1086, 225] width 7 height 7
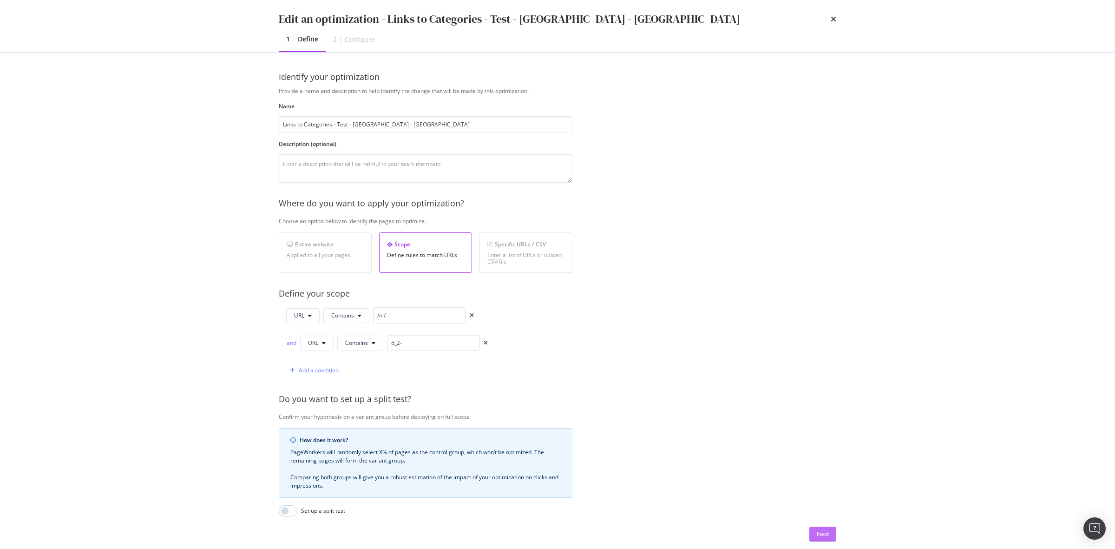
click at [816, 533] on button "Next" at bounding box center [823, 534] width 27 height 15
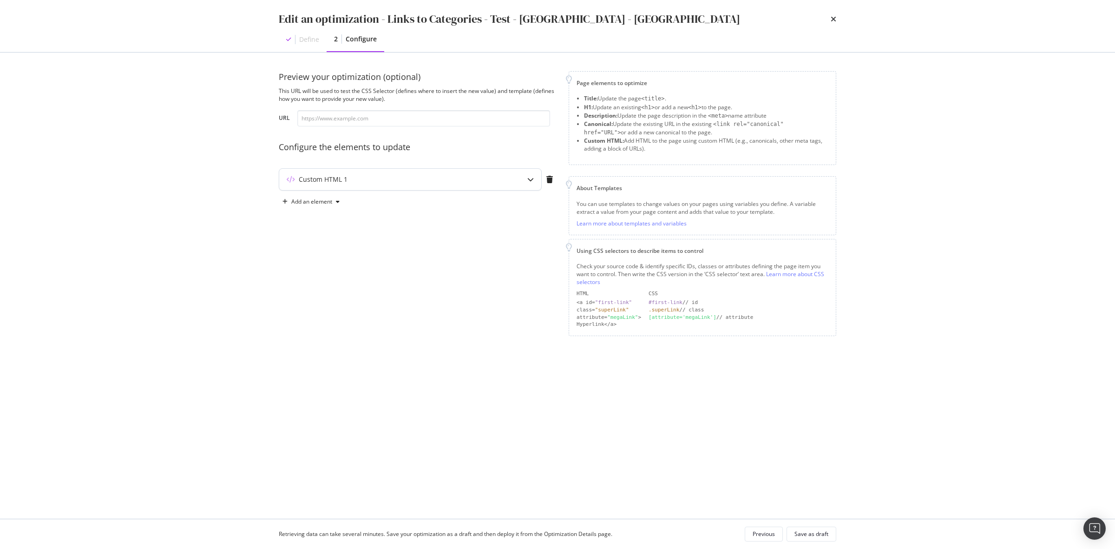
click at [472, 184] on div "Custom HTML 1" at bounding box center [391, 179] width 225 height 9
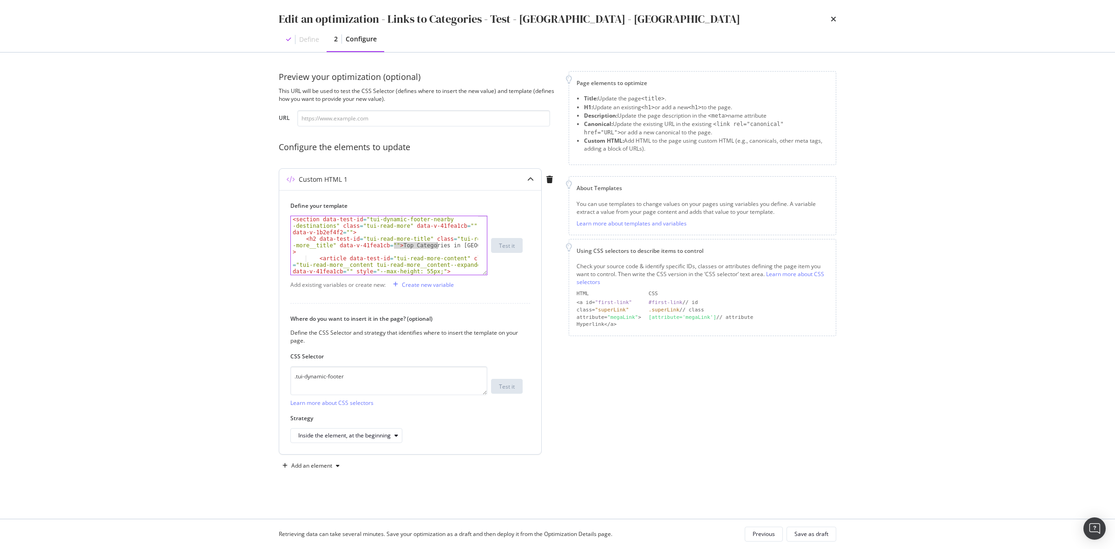
drag, startPoint x: 394, startPoint y: 246, endPoint x: 436, endPoint y: 248, distance: 41.9
click at [436, 248] on div "< section data-test-id = "tui-dynamic-footer-nearby -destinations" class = "tui…" at bounding box center [384, 264] width 187 height 97
paste textarea "categorieën"
type textarea "<h2 data-test-id="tui-read-more-title" class="tui-read-more__title" data-v-41fe…"
click at [818, 535] on div "Save as draft" at bounding box center [812, 534] width 34 height 8
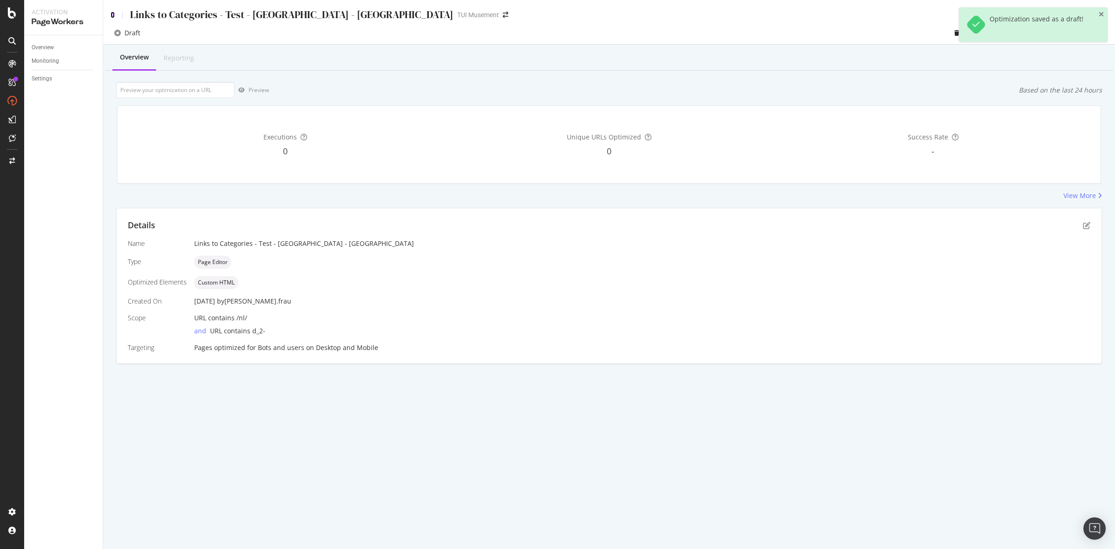
click at [111, 13] on icon at bounding box center [113, 15] width 4 height 7
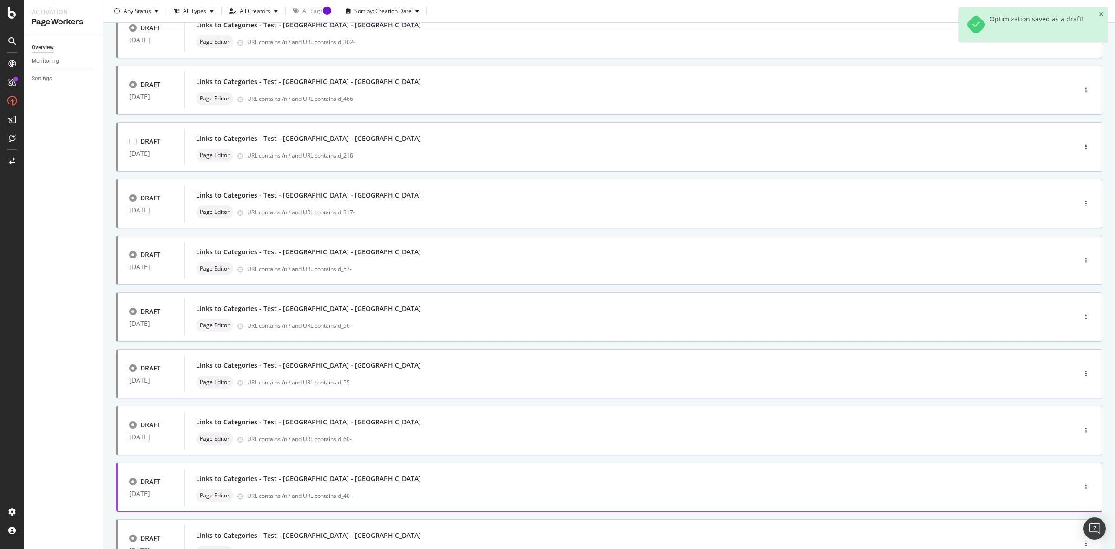
scroll to position [156, 0]
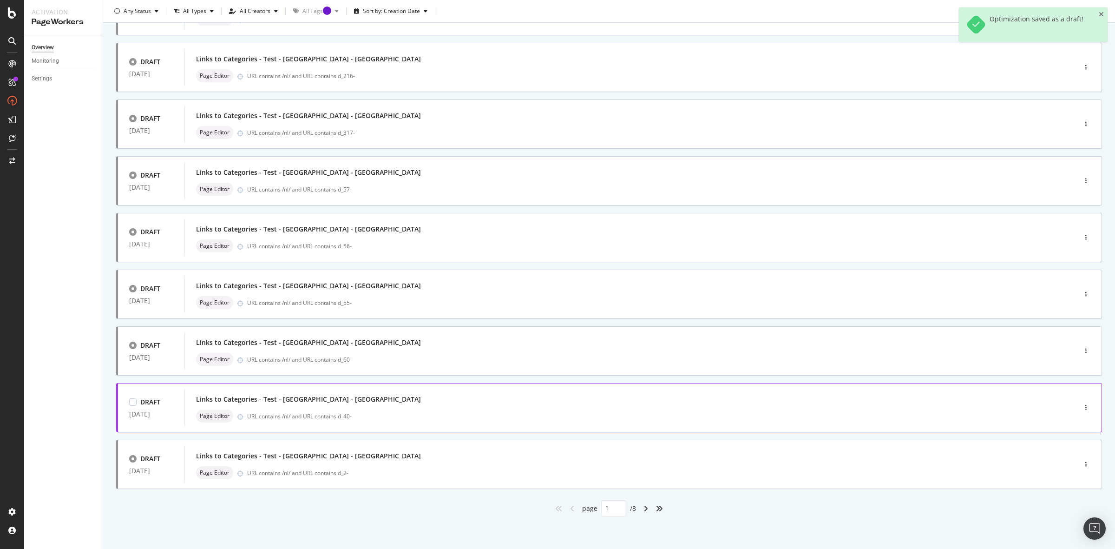
click at [389, 400] on div "Links to Categories - Test - [GEOGRAPHIC_DATA] - [GEOGRAPHIC_DATA]" at bounding box center [616, 399] width 841 height 13
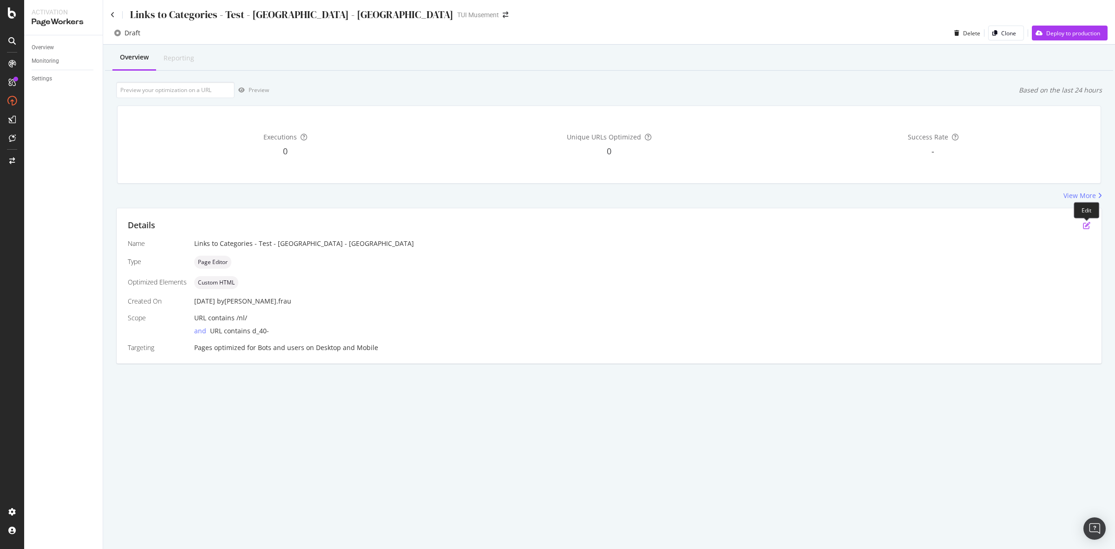
click at [1088, 224] on icon "pen-to-square" at bounding box center [1086, 225] width 7 height 7
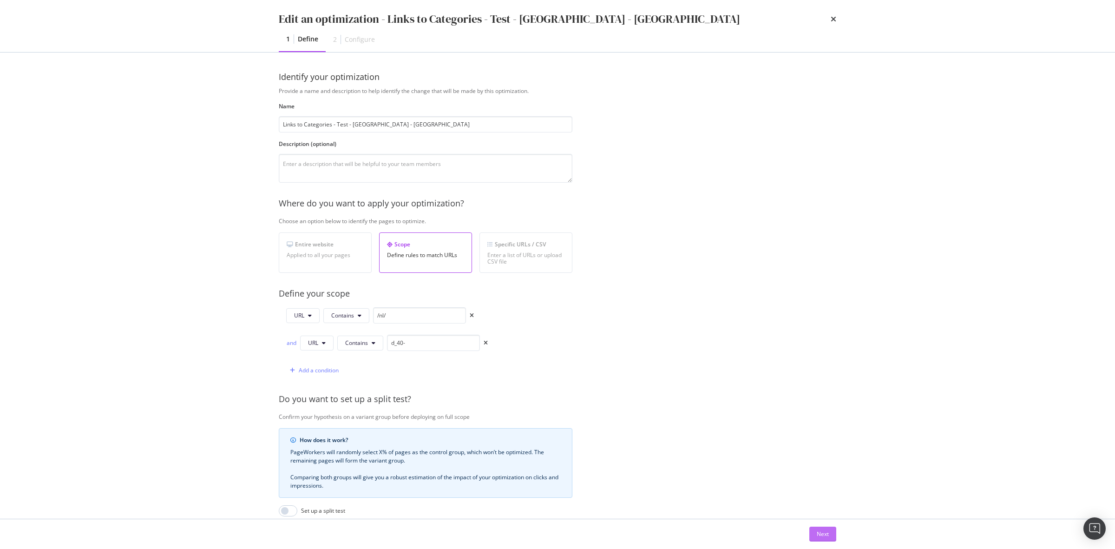
click at [824, 534] on div "Next" at bounding box center [823, 534] width 12 height 8
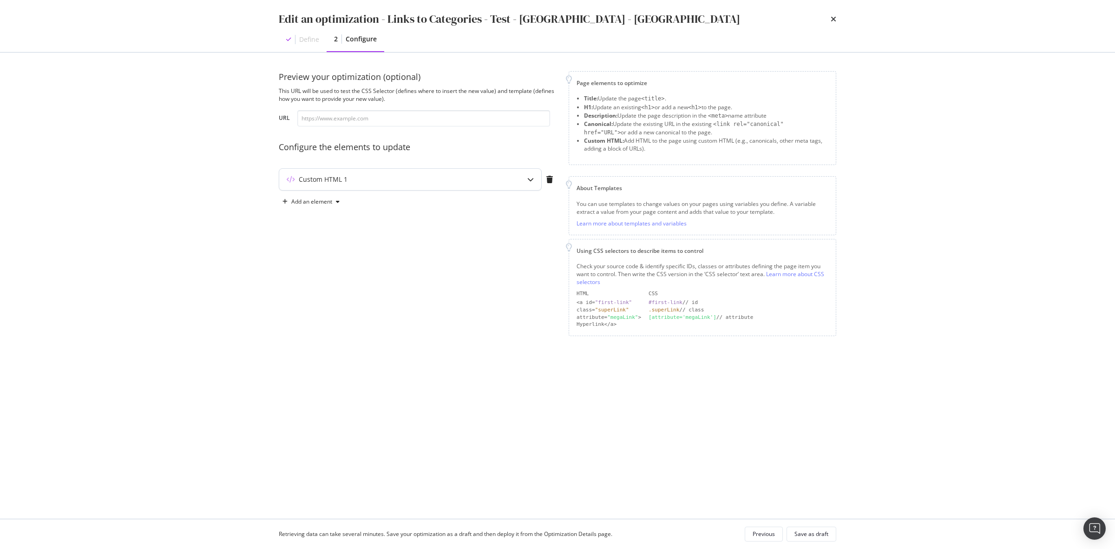
click at [410, 173] on div "Custom HTML 1" at bounding box center [410, 179] width 262 height 21
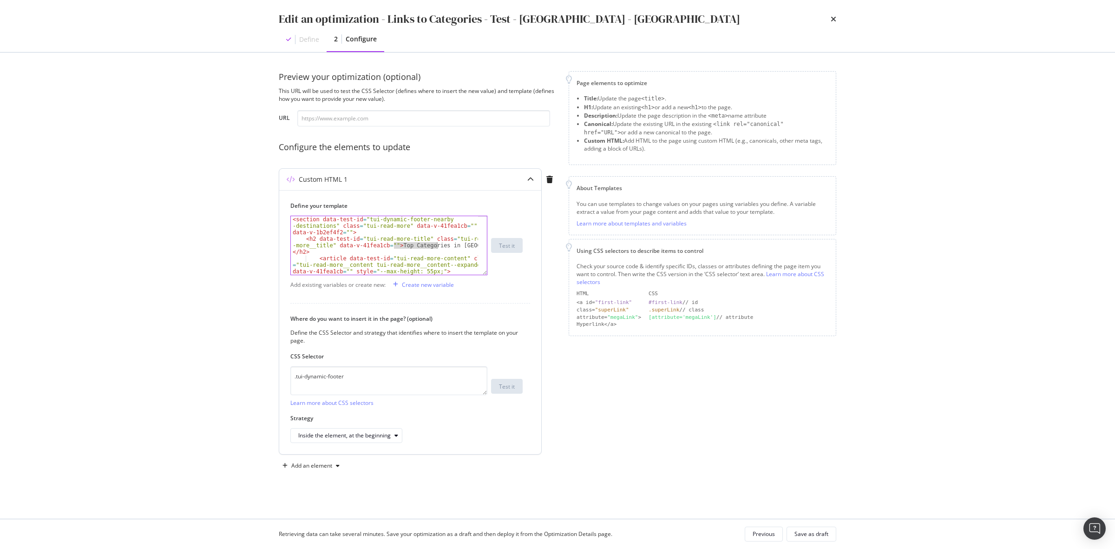
paste textarea "categorieën"
drag, startPoint x: 394, startPoint y: 248, endPoint x: 437, endPoint y: 246, distance: 43.7
click at [437, 246] on div "< section data-test-id = "tui-dynamic-footer-nearby -destinations" class = "tui…" at bounding box center [384, 264] width 187 height 97
click at [455, 244] on div "< section data-test-id = "tui-dynamic-footer-nearby -destinations" class = "tui…" at bounding box center [384, 264] width 187 height 97
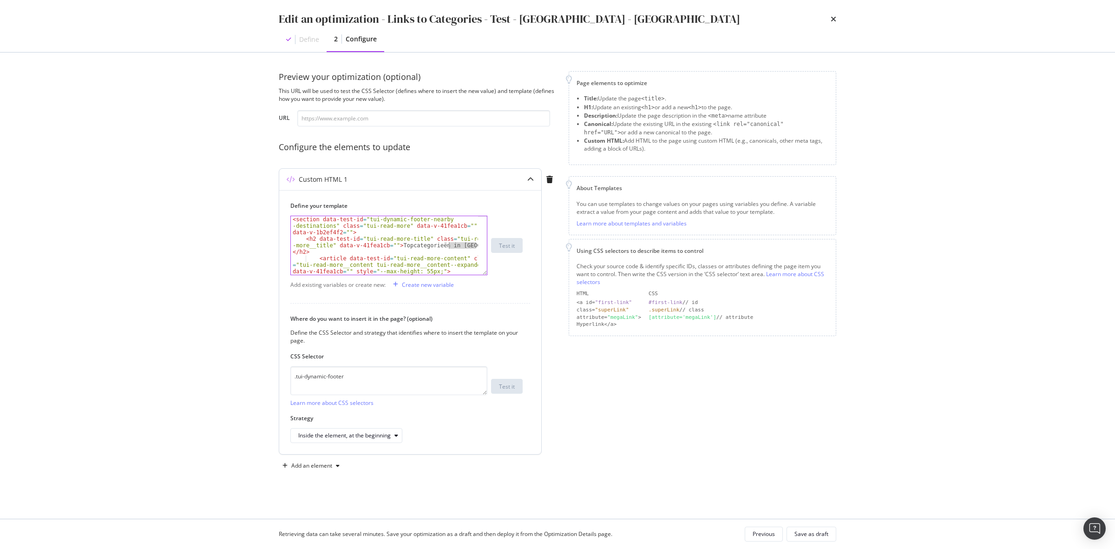
paste textarea "j"
type textarea "<h2 data-test-id="tui-read-more-title" class="tui-read-more__title" data-v-41fe…"
click at [830, 530] on button "Save as draft" at bounding box center [812, 534] width 50 height 15
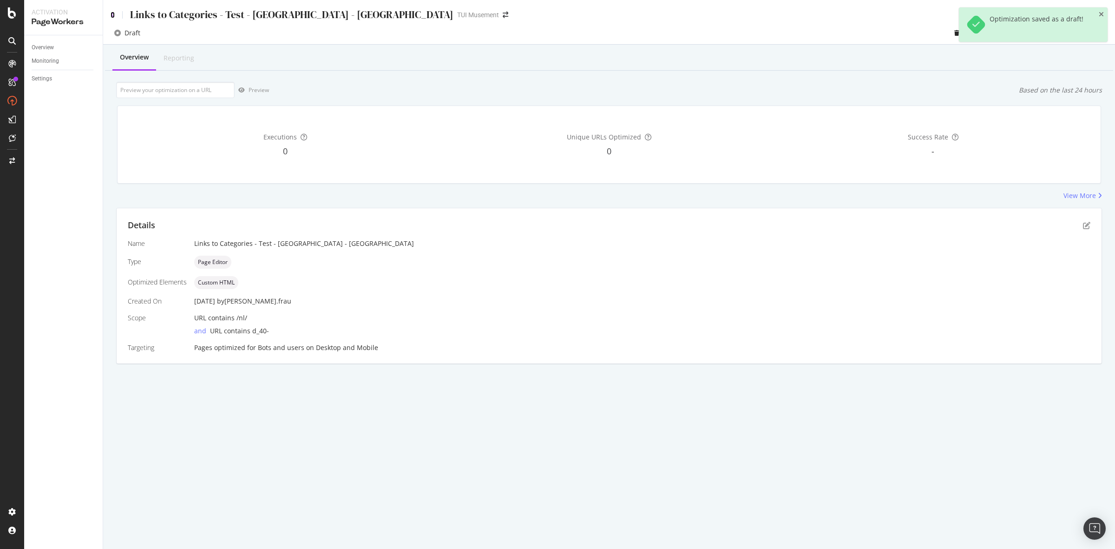
click at [113, 12] on icon at bounding box center [113, 15] width 4 height 7
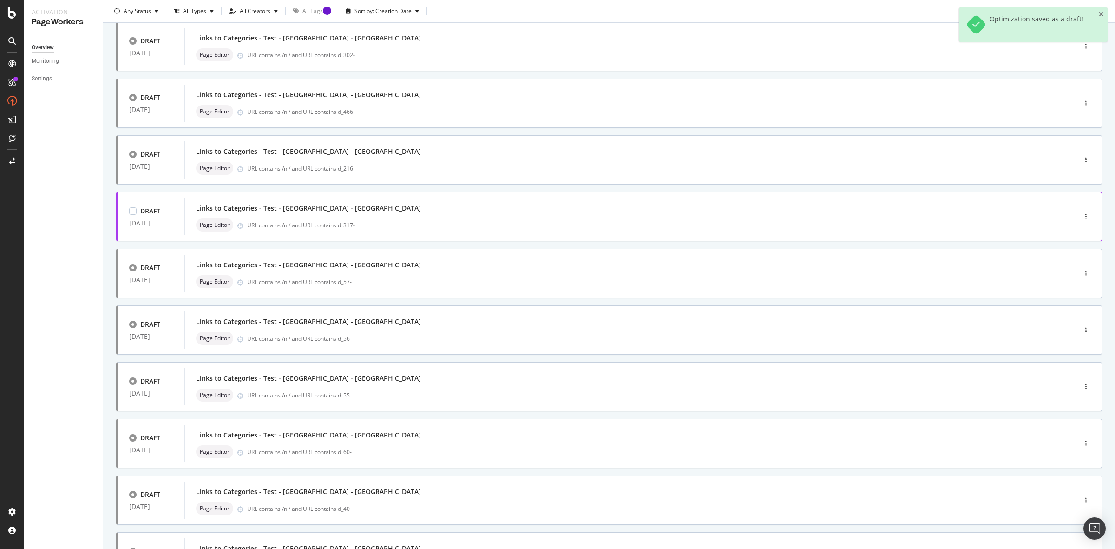
scroll to position [156, 0]
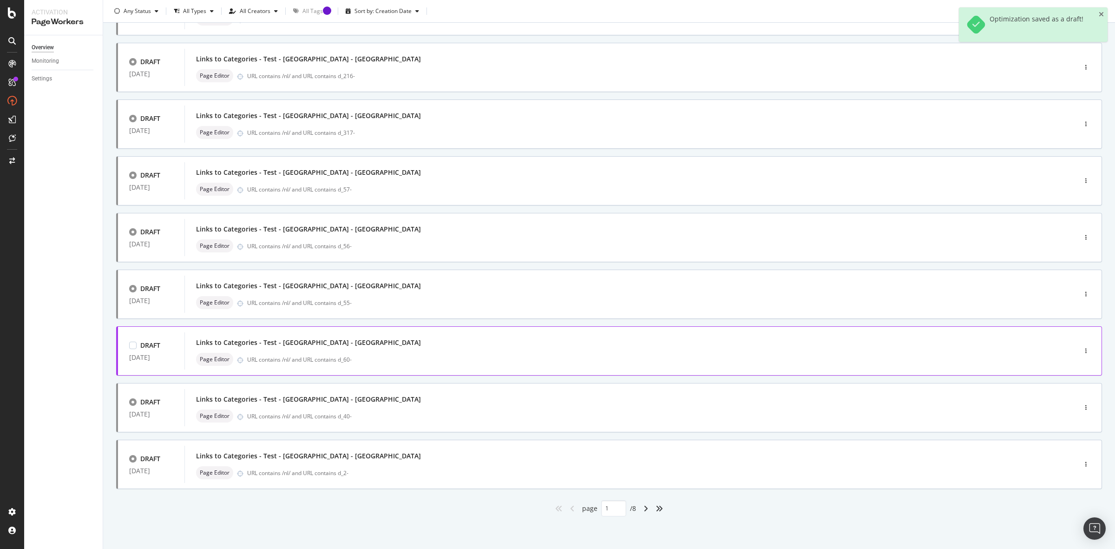
click at [378, 345] on div "Links to Categories - Test - [GEOGRAPHIC_DATA] - [GEOGRAPHIC_DATA]" at bounding box center [616, 342] width 841 height 13
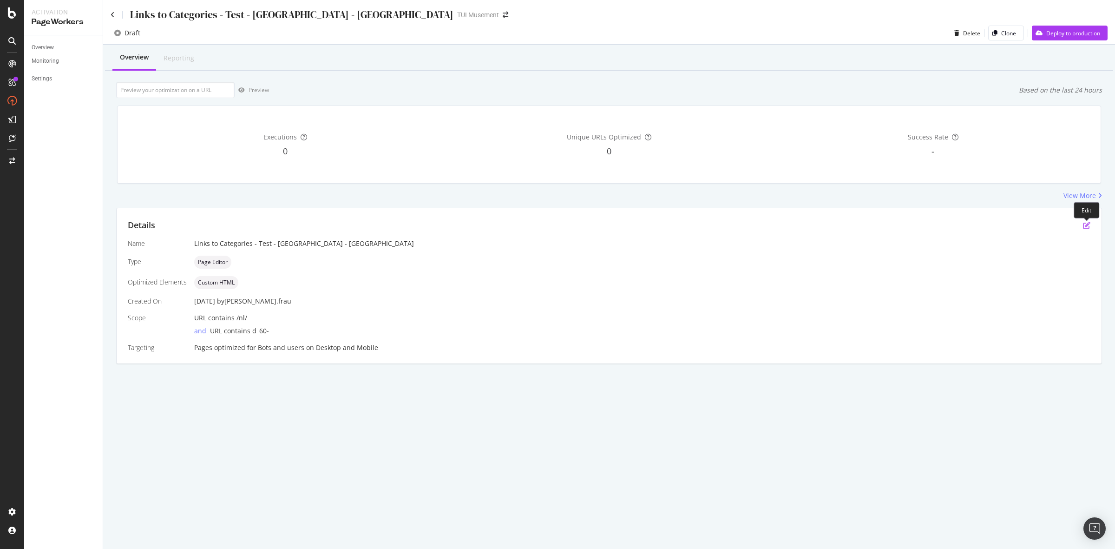
click at [1086, 224] on icon "pen-to-square" at bounding box center [1086, 225] width 7 height 7
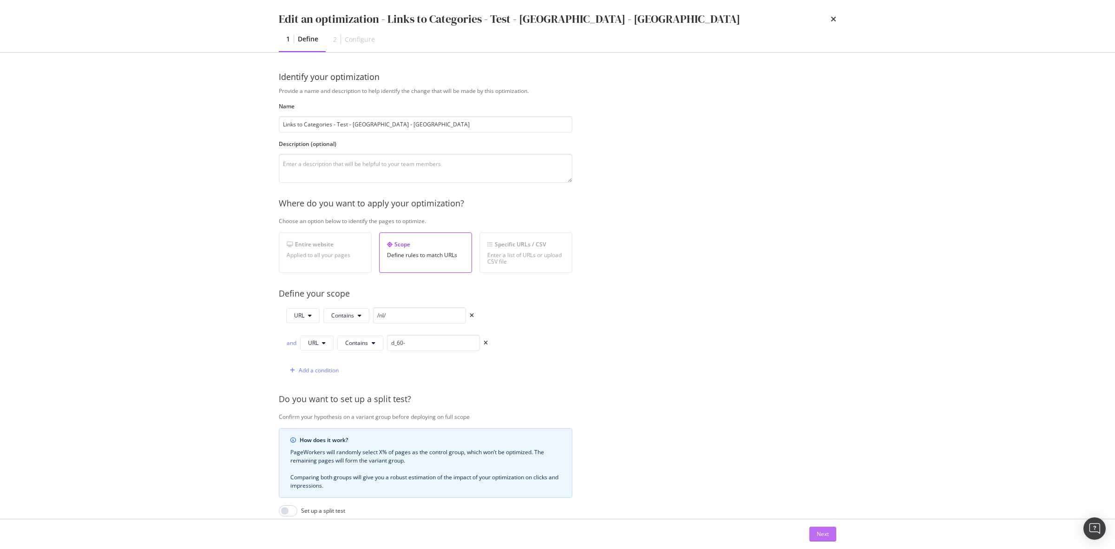
click at [828, 533] on div "Next" at bounding box center [823, 534] width 12 height 8
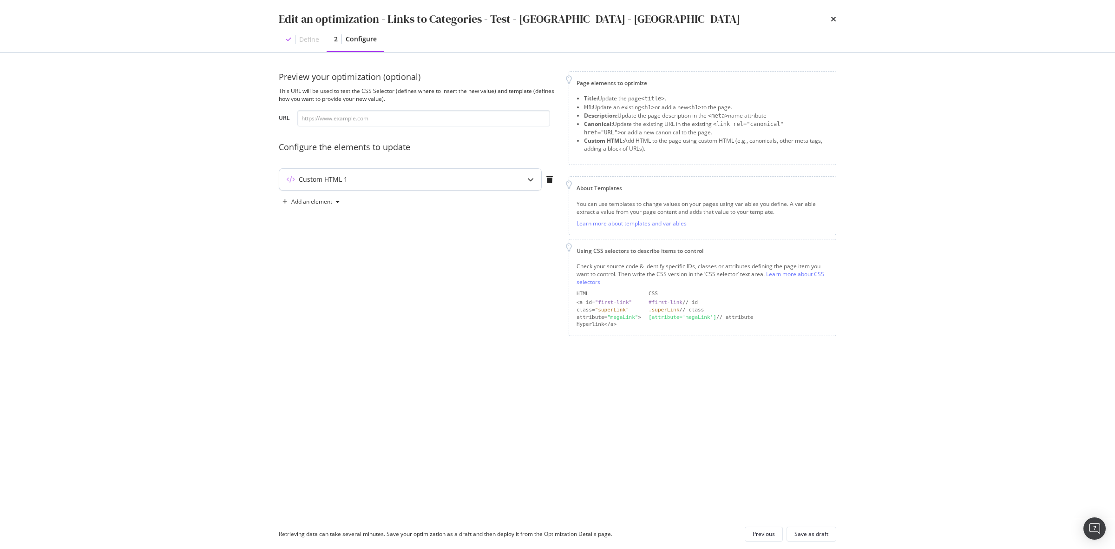
click at [500, 186] on div "Custom HTML 1" at bounding box center [410, 179] width 262 height 21
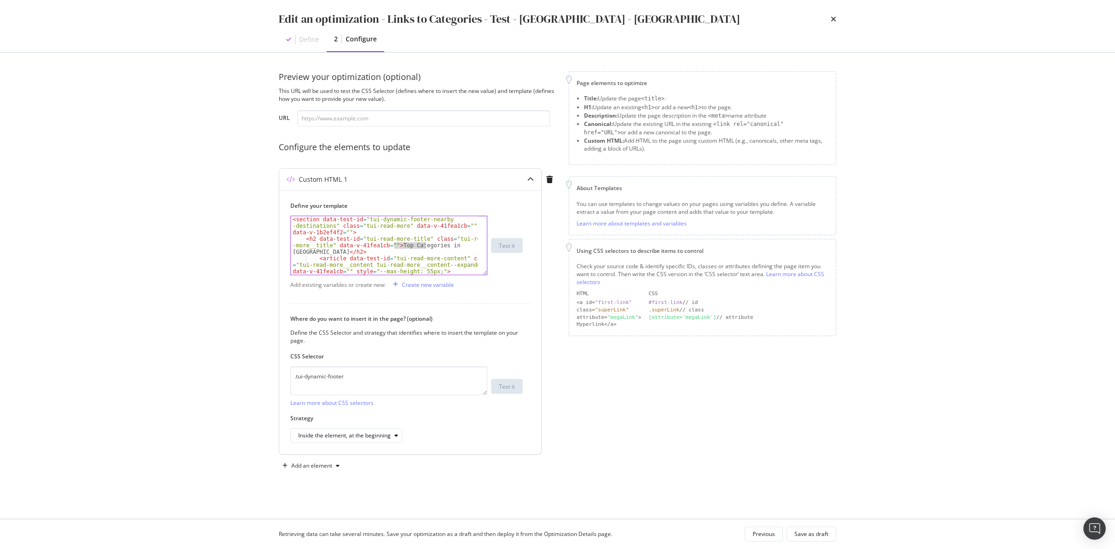
drag, startPoint x: 394, startPoint y: 245, endPoint x: 428, endPoint y: 245, distance: 33.9
click at [428, 245] on div "< section data-test-id = "tui-dynamic-footer-nearby -destinations" class = "tui…" at bounding box center [384, 264] width 187 height 97
drag, startPoint x: 409, startPoint y: 247, endPoint x: 403, endPoint y: 244, distance: 6.7
click at [409, 247] on div "< section data-test-id = "tui-dynamic-footer-nearby -destinations" class = "tui…" at bounding box center [384, 245] width 187 height 59
drag, startPoint x: 394, startPoint y: 245, endPoint x: 436, endPoint y: 247, distance: 41.9
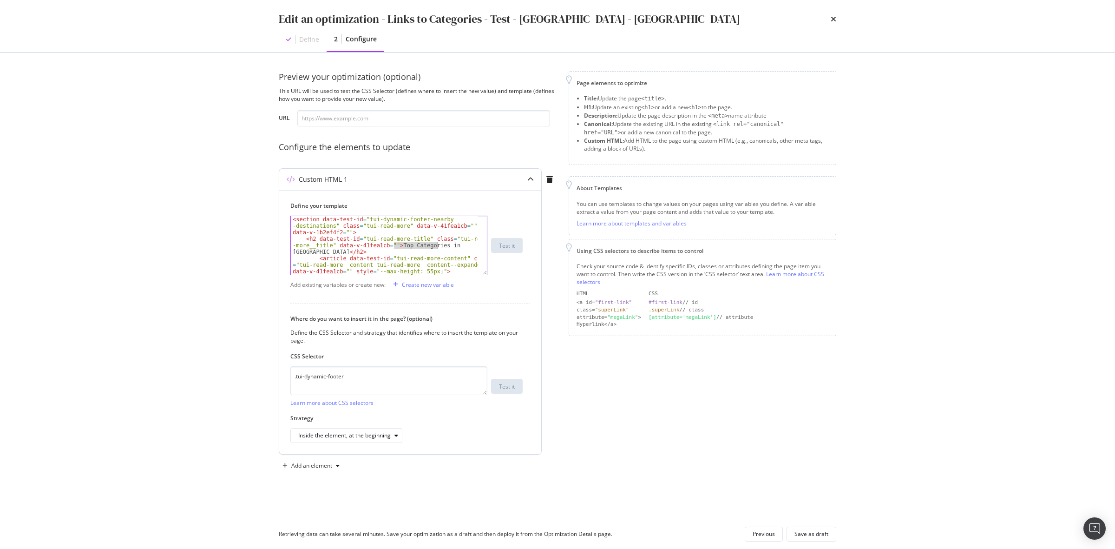
click at [436, 247] on div "< section data-test-id = "tui-dynamic-footer-nearby -destinations" class = "tui…" at bounding box center [384, 264] width 187 height 97
paste textarea "categorieën"
type textarea "<h2 data-test-id="tui-read-more-title" class="tui-read-more__title" data-v-41fe…"
click at [814, 535] on div "Save as draft" at bounding box center [812, 534] width 34 height 8
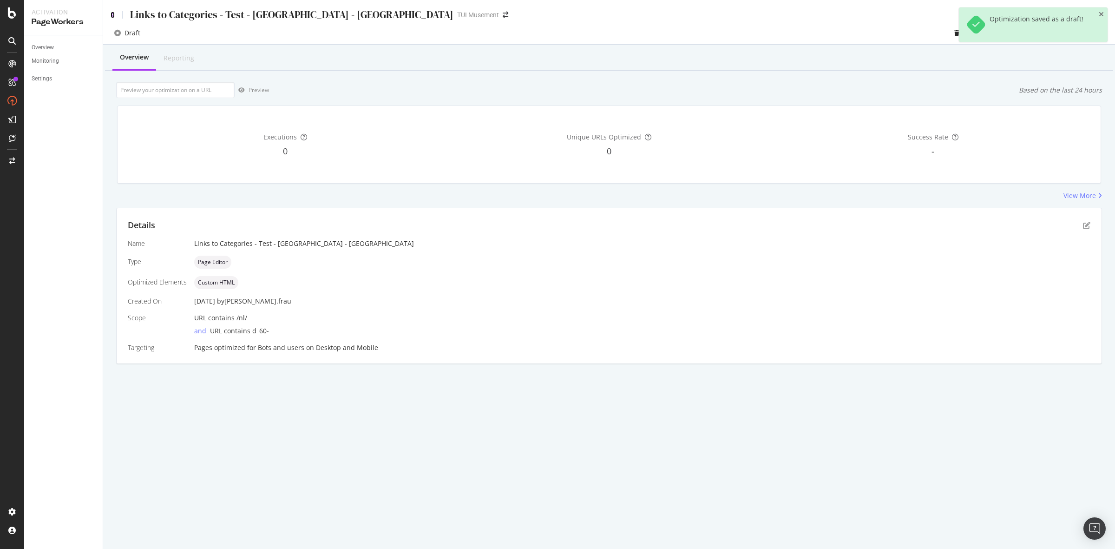
click at [111, 13] on icon at bounding box center [113, 15] width 4 height 7
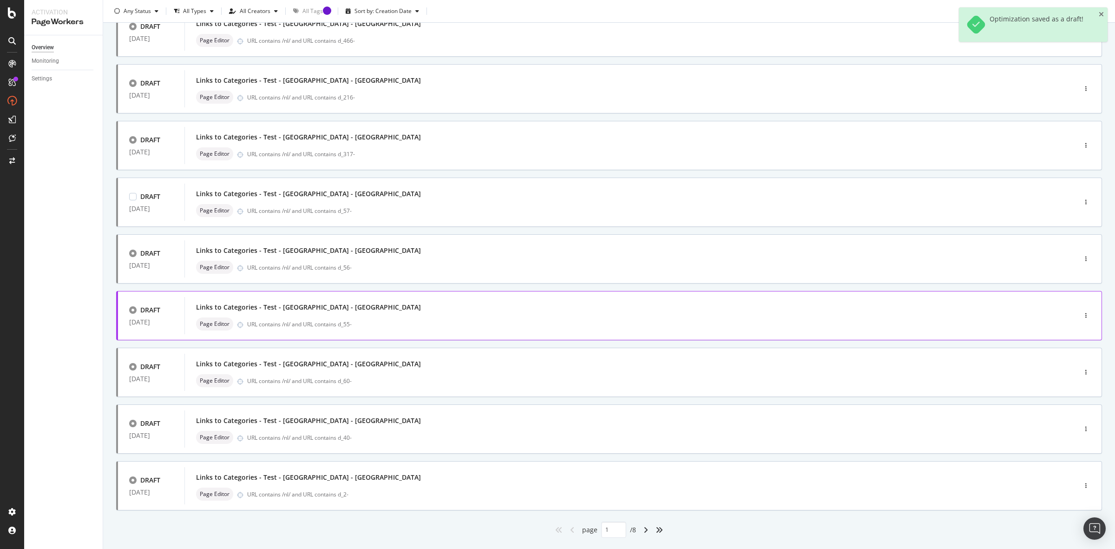
scroll to position [156, 0]
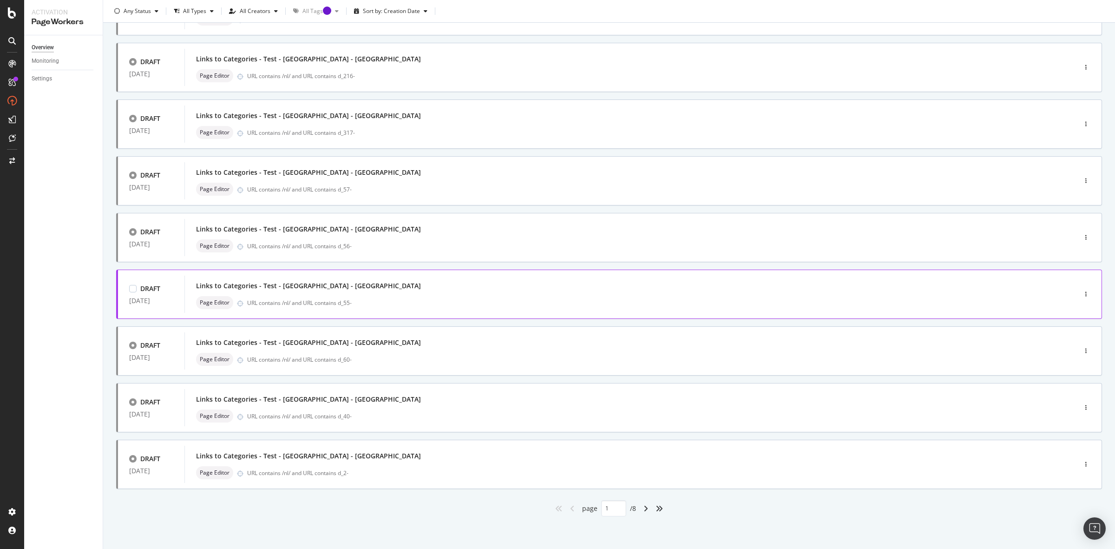
click at [516, 295] on div "Links to Categories - Test - [GEOGRAPHIC_DATA] - NL Page Editor URL contains /n…" at bounding box center [616, 294] width 841 height 30
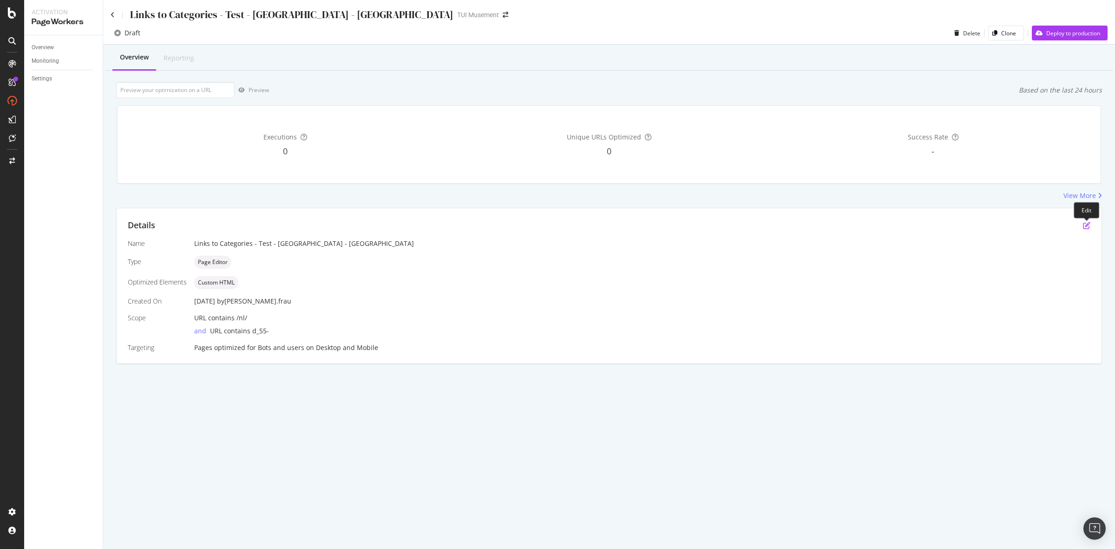
click at [1088, 226] on icon "pen-to-square" at bounding box center [1086, 225] width 7 height 7
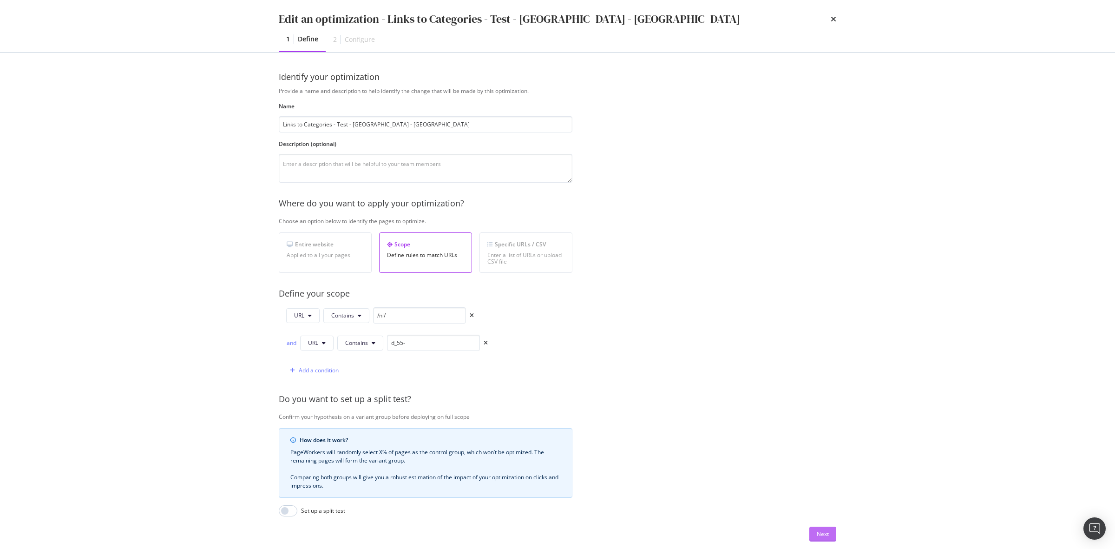
click at [829, 534] on div "Next" at bounding box center [823, 534] width 12 height 8
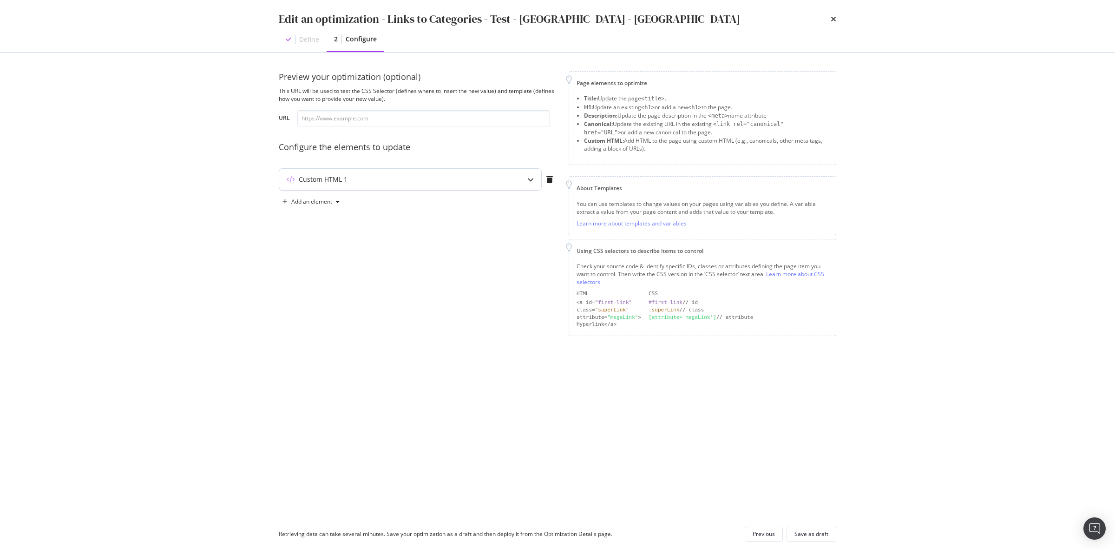
click at [516, 185] on div "Custom HTML 1" at bounding box center [410, 179] width 262 height 21
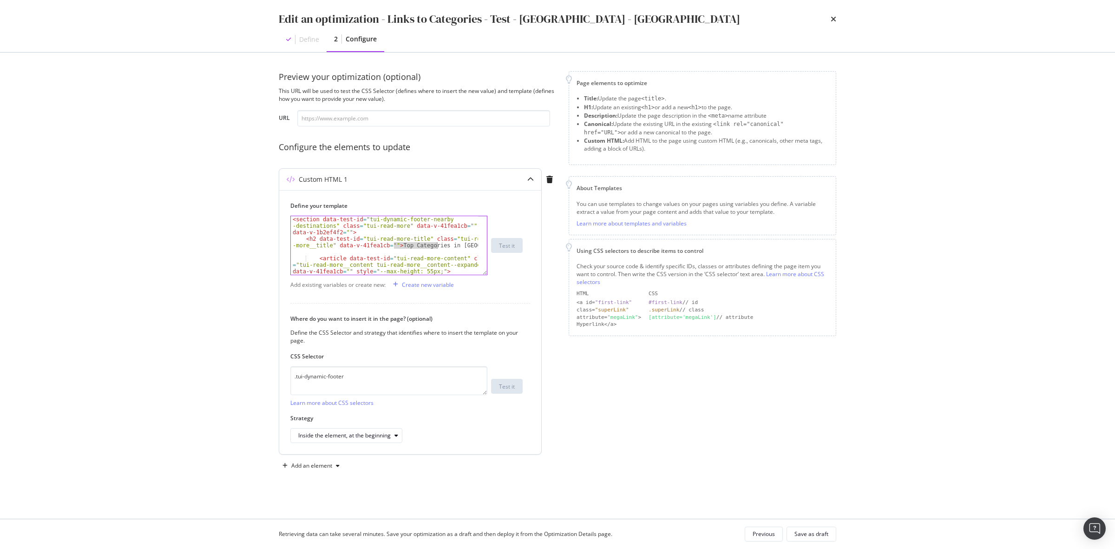
drag, startPoint x: 395, startPoint y: 247, endPoint x: 436, endPoint y: 248, distance: 40.9
click at [436, 248] on div "< section data-test-id = "tui-dynamic-footer-nearby -destinations" class = "tui…" at bounding box center [384, 264] width 187 height 97
paste textarea "categorieën"
type textarea "<h2 data-test-id="tui-read-more-title" class="tui-read-more__title" data-v-41fe…"
click at [832, 540] on button "Save as draft" at bounding box center [812, 534] width 50 height 15
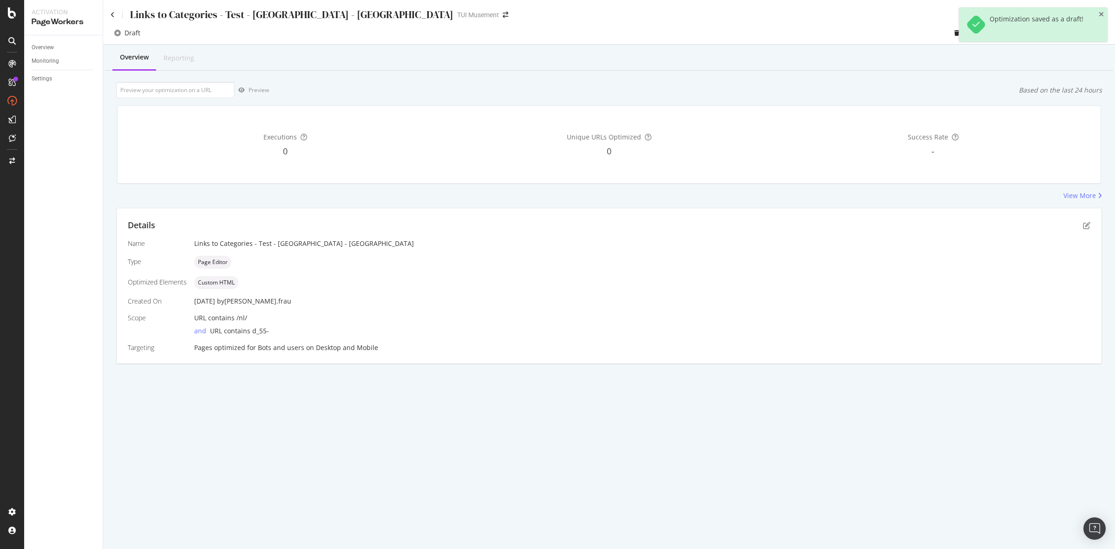
click at [115, 13] on div "Links to Categories - Test - [GEOGRAPHIC_DATA] - [GEOGRAPHIC_DATA]" at bounding box center [282, 14] width 343 height 14
click at [112, 13] on icon at bounding box center [113, 15] width 4 height 7
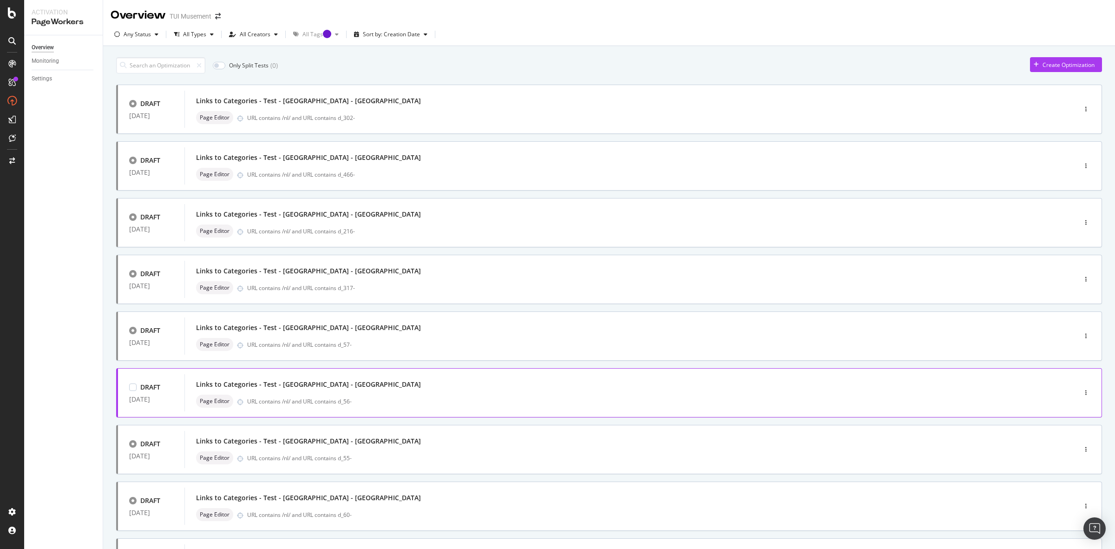
click at [409, 394] on div "Links to Categories - Test - [GEOGRAPHIC_DATA] - NL Page Editor URL contains /n…" at bounding box center [616, 393] width 841 height 30
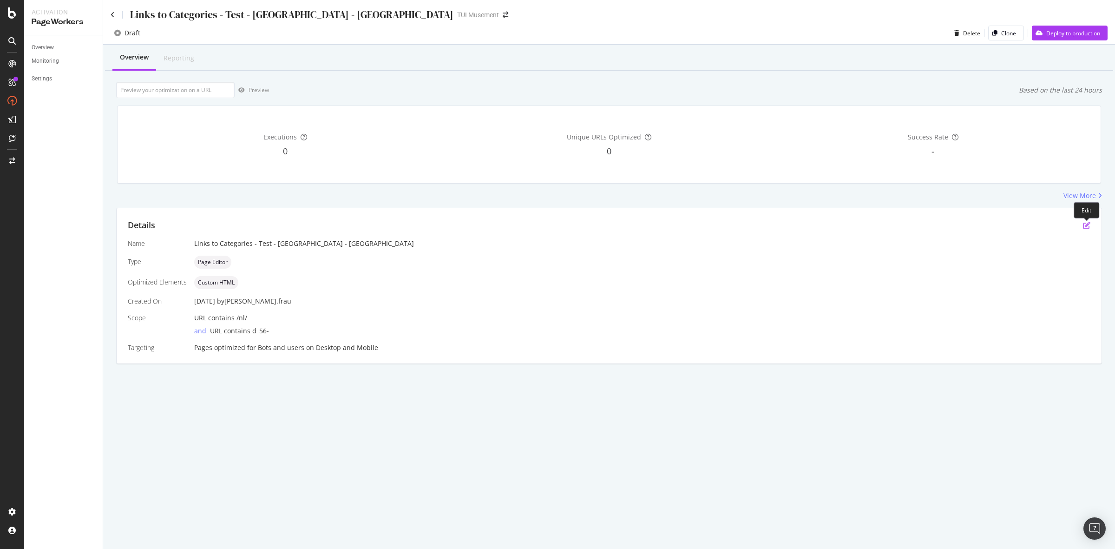
click at [1085, 224] on icon "pen-to-square" at bounding box center [1086, 225] width 7 height 7
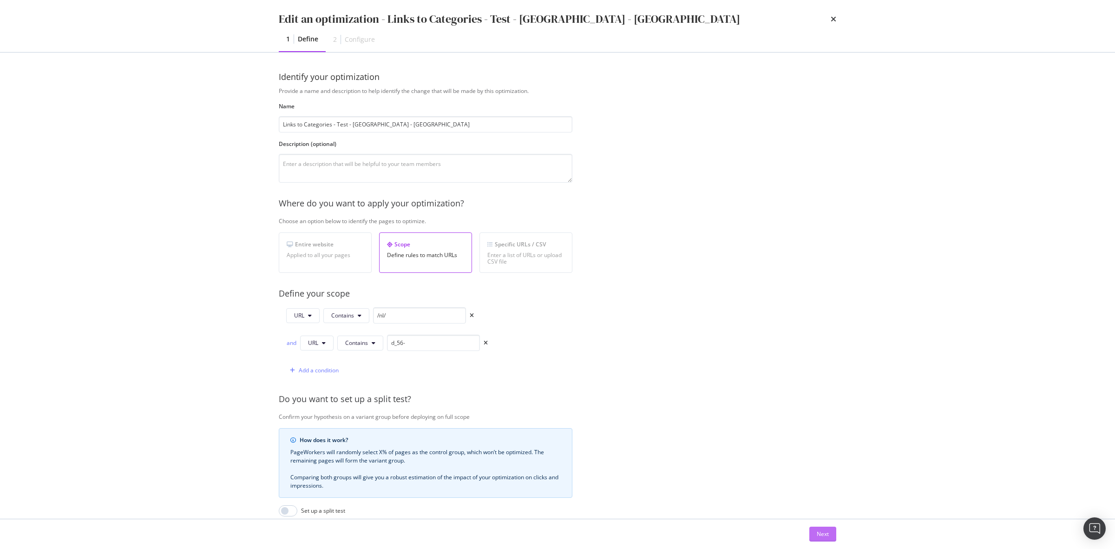
click at [829, 535] on div "Next" at bounding box center [823, 534] width 12 height 8
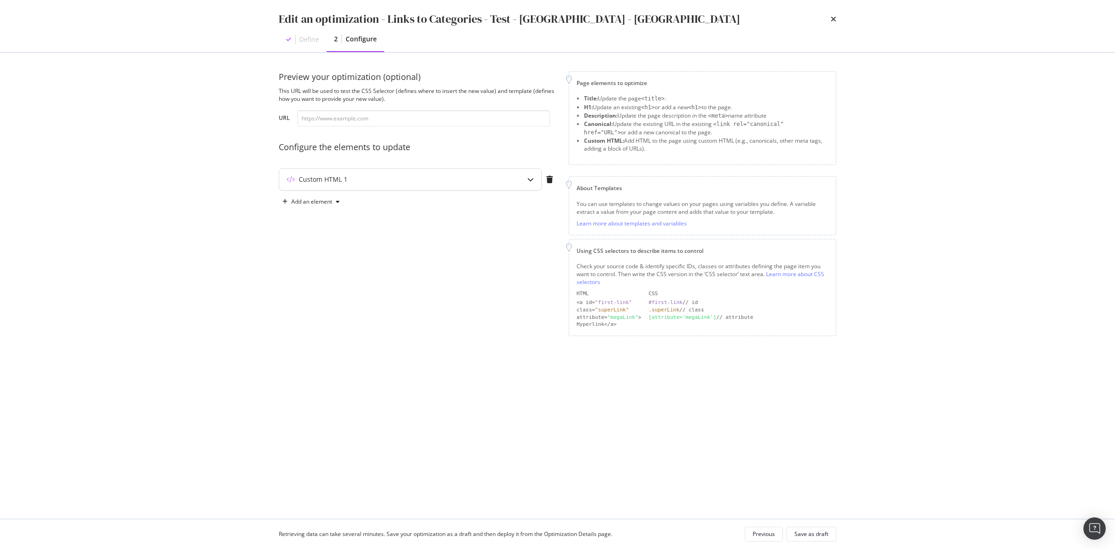
click at [467, 180] on div "Custom HTML 1" at bounding box center [391, 179] width 225 height 9
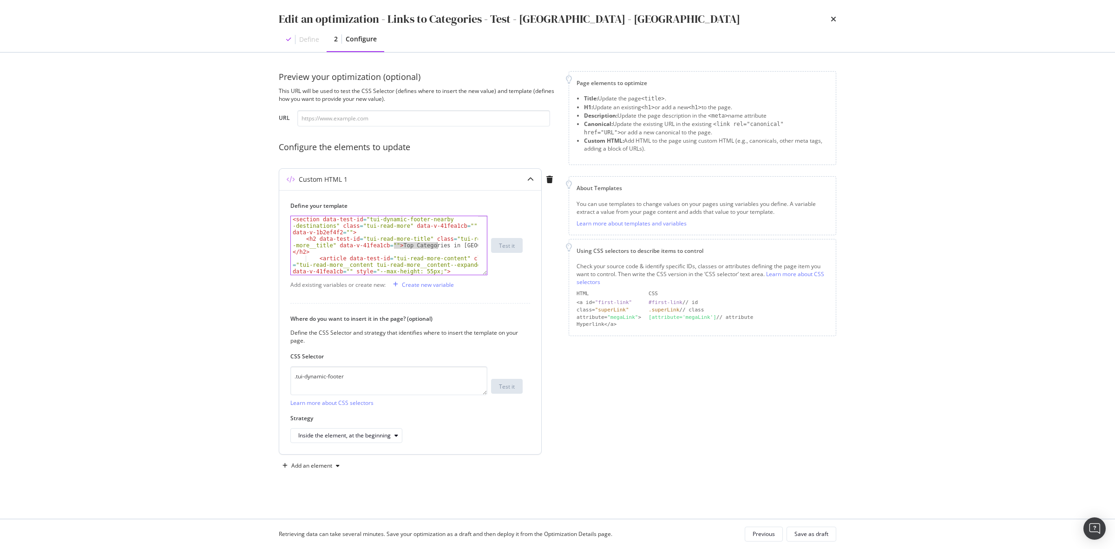
drag, startPoint x: 395, startPoint y: 247, endPoint x: 438, endPoint y: 248, distance: 42.8
click at [438, 248] on div "< section data-test-id = "tui-dynamic-footer-nearby -destinations" class = "tui…" at bounding box center [384, 264] width 187 height 97
paste textarea "categorieën"
click at [464, 247] on div "< section data-test-id = "tui-dynamic-footer-nearby -destinations" class = "tui…" at bounding box center [384, 264] width 187 height 97
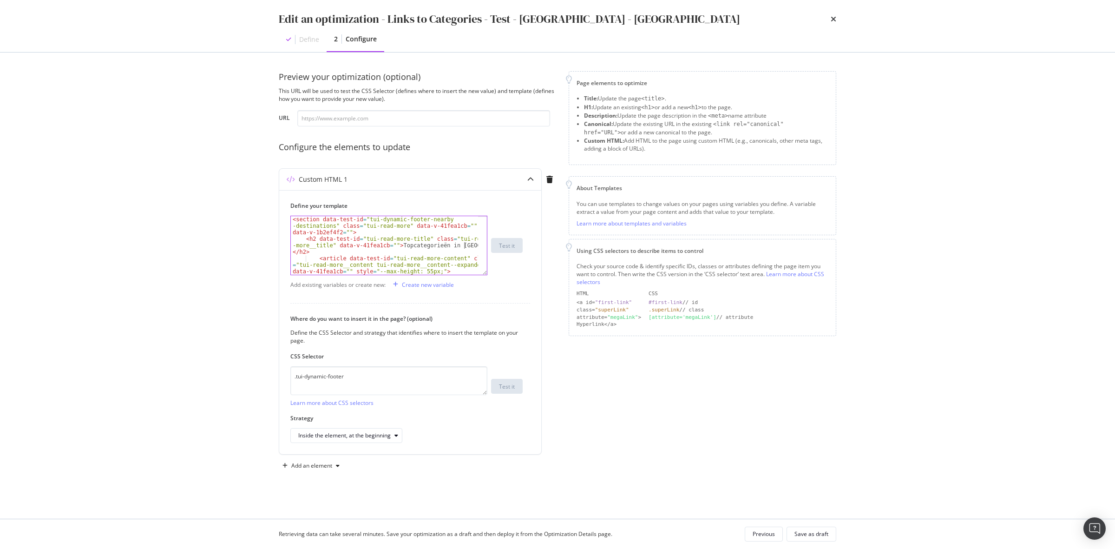
type textarea "<h2 data-test-id="tui-read-more-title" class="tui-read-more__title" data-v-41fe…"
click at [818, 526] on div "Retrieving data can take several minutes. Save your optimization as a draft and…" at bounding box center [557, 534] width 595 height 30
click at [831, 547] on div "Retrieving data can take several minutes. Save your optimization as a draft and…" at bounding box center [557, 534] width 595 height 30
click at [831, 538] on button "Save as draft" at bounding box center [812, 534] width 50 height 15
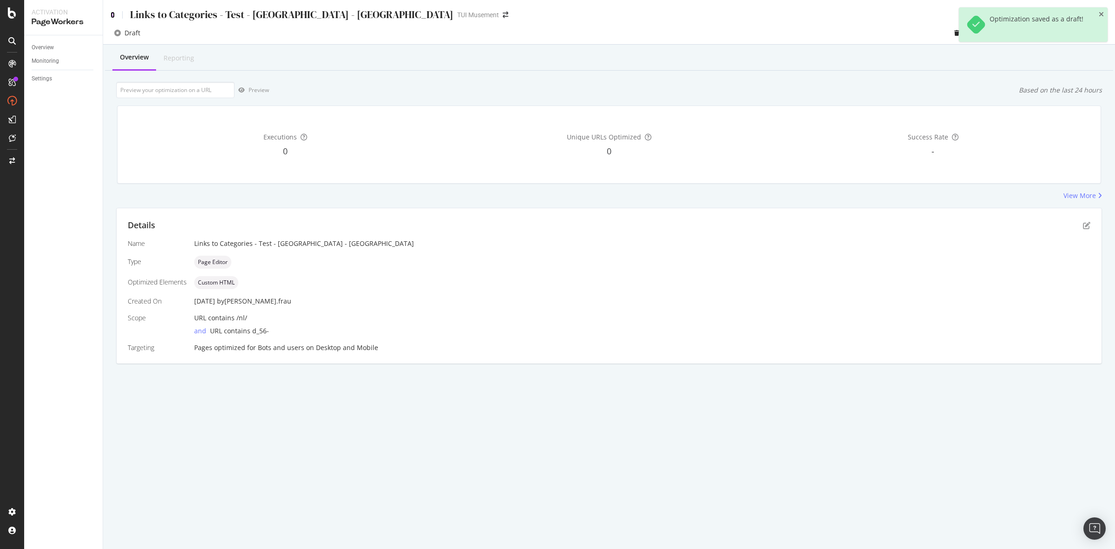
click at [111, 13] on icon at bounding box center [113, 15] width 4 height 7
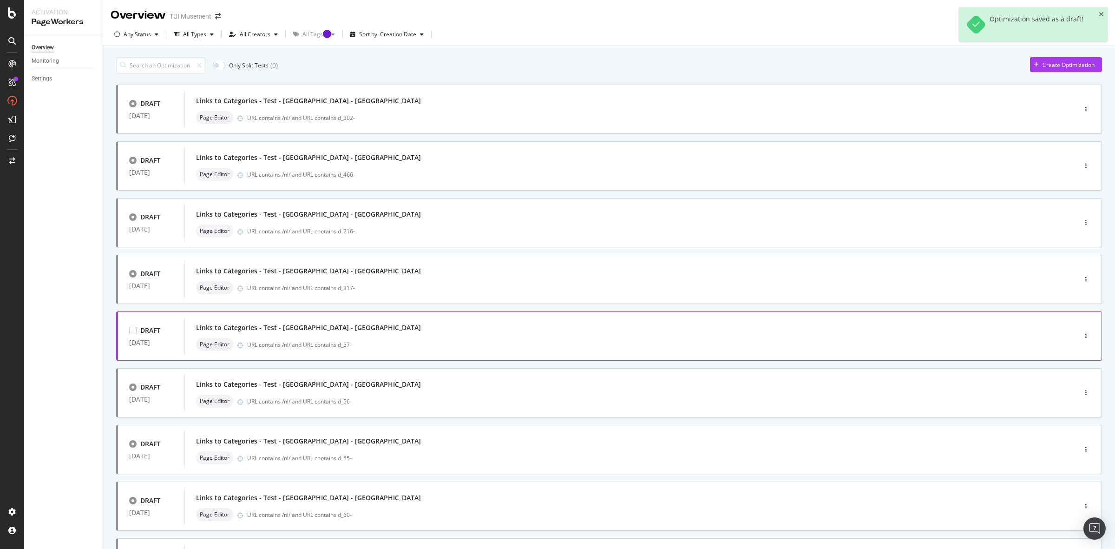
click at [396, 333] on div "Links to Categories - Test - [GEOGRAPHIC_DATA] - [GEOGRAPHIC_DATA]" at bounding box center [616, 327] width 841 height 13
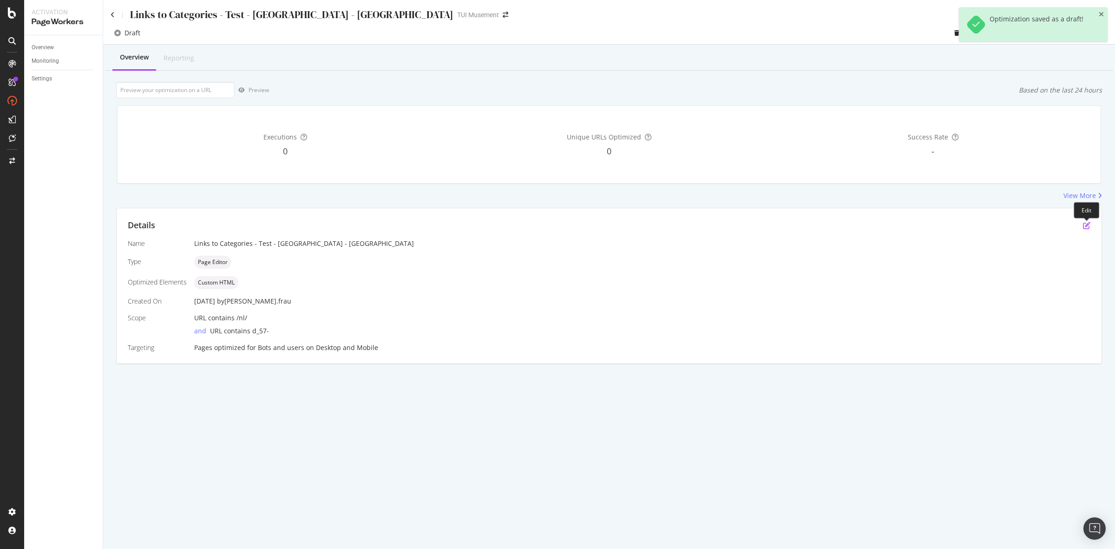
click at [1083, 222] on icon "pen-to-square" at bounding box center [1086, 225] width 7 height 7
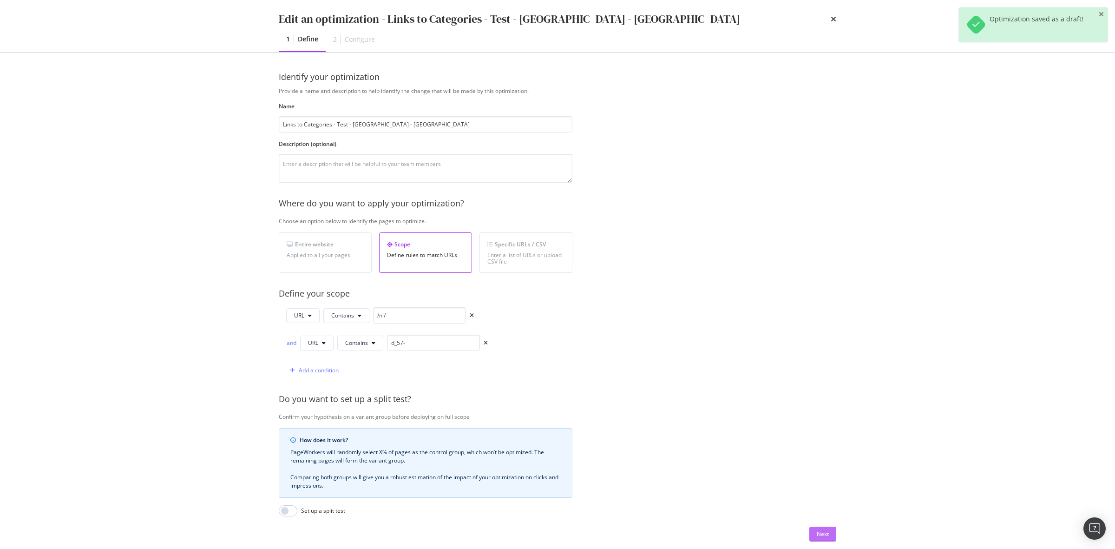
click at [824, 535] on div "Next" at bounding box center [823, 534] width 12 height 8
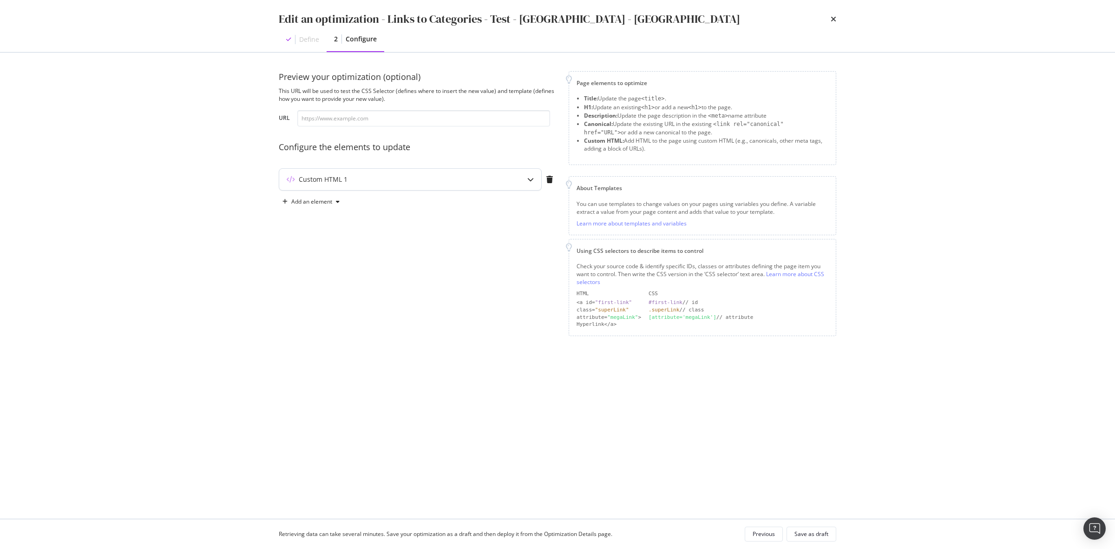
drag, startPoint x: 426, startPoint y: 184, endPoint x: 419, endPoint y: 177, distance: 9.5
click at [426, 184] on div "Custom HTML 1" at bounding box center [391, 179] width 225 height 9
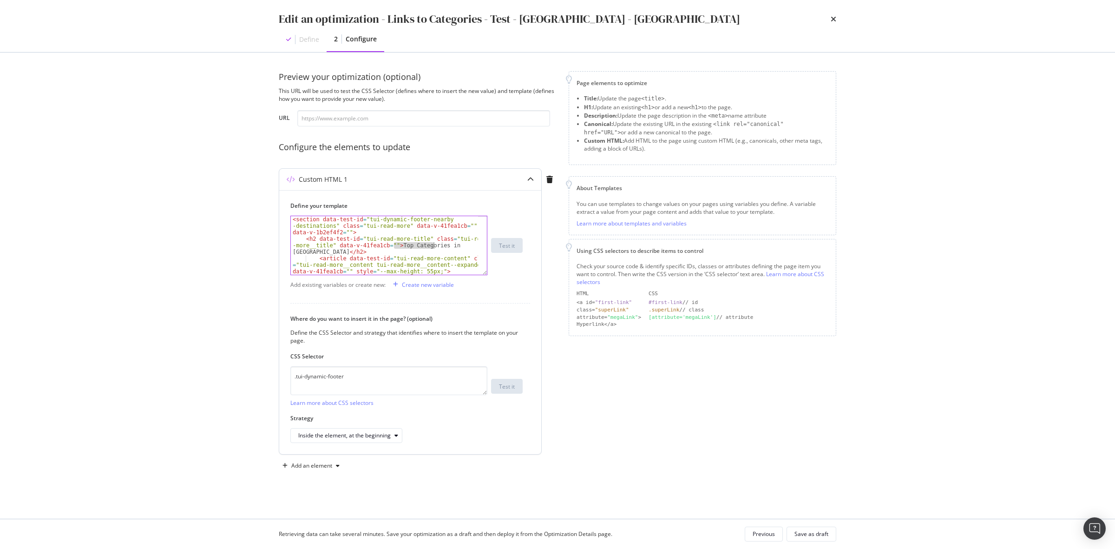
drag, startPoint x: 393, startPoint y: 246, endPoint x: 435, endPoint y: 245, distance: 42.3
click at [435, 245] on div "< section data-test-id = "tui-dynamic-footer-nearby -destinations" class = "tui…" at bounding box center [384, 264] width 187 height 97
click at [437, 246] on div "< section data-test-id = "tui-dynamic-footer-nearby -destinations" class = "tui…" at bounding box center [384, 264] width 187 height 97
paste textarea "categorieën"
type textarea "<h2 data-test-id="tui-read-more-title" class="tui-read-more__title" data-v-41fe…"
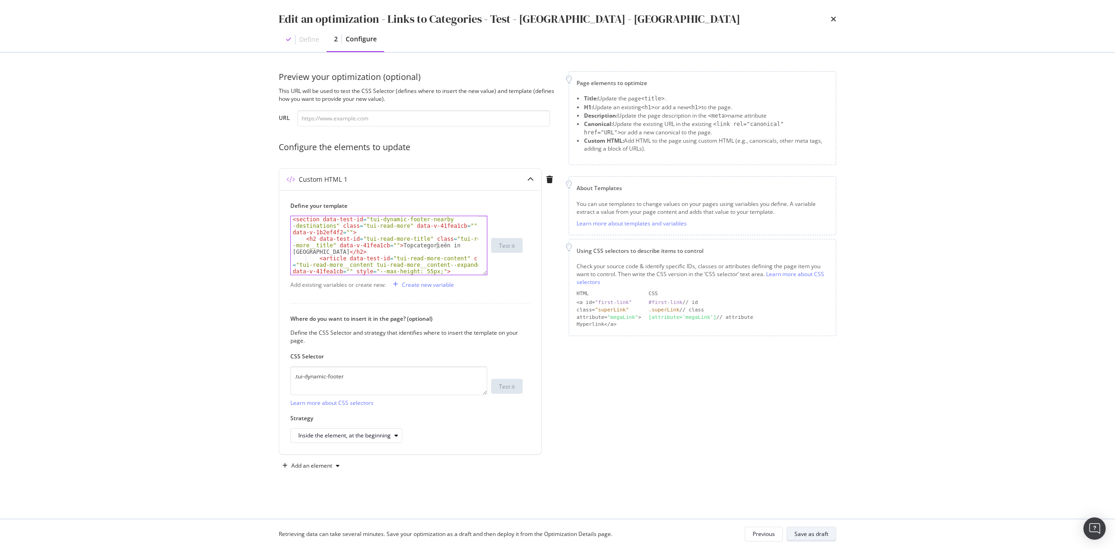
click at [815, 535] on div "Save as draft" at bounding box center [812, 534] width 34 height 8
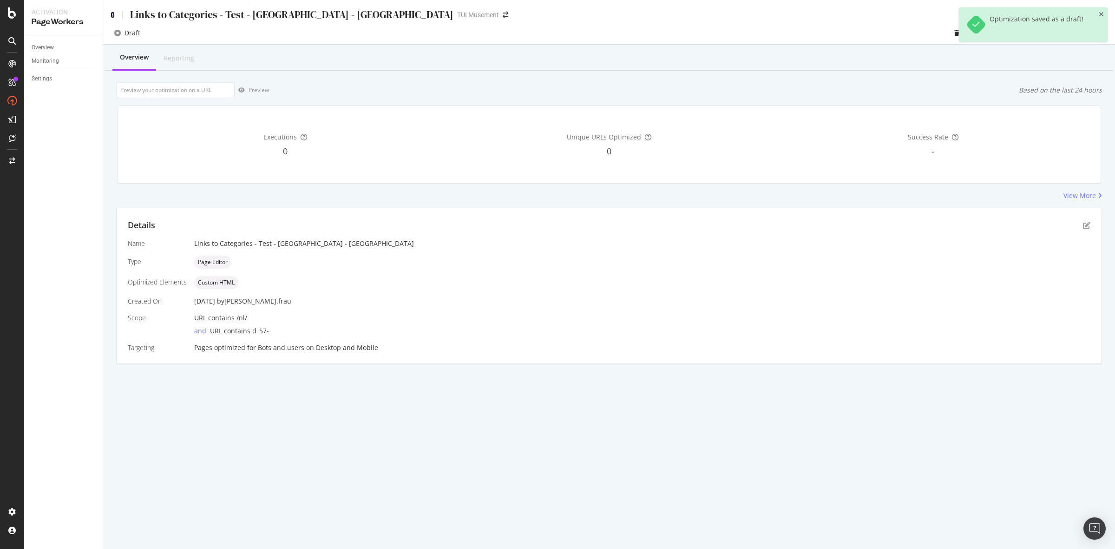
click at [112, 14] on icon at bounding box center [113, 15] width 4 height 7
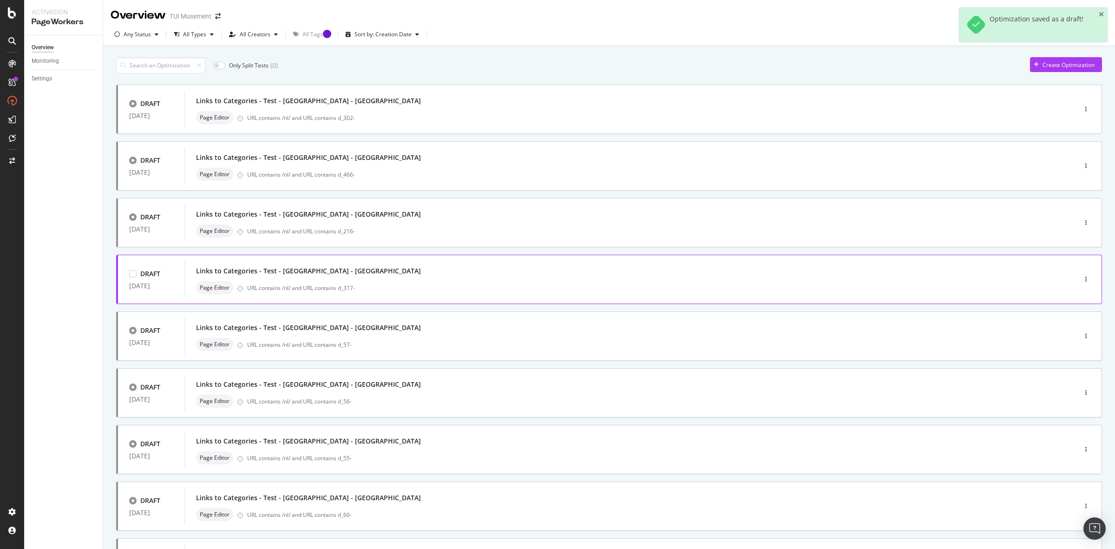
click at [468, 275] on div "Links to Categories - Test - [GEOGRAPHIC_DATA] - [GEOGRAPHIC_DATA]" at bounding box center [616, 270] width 841 height 13
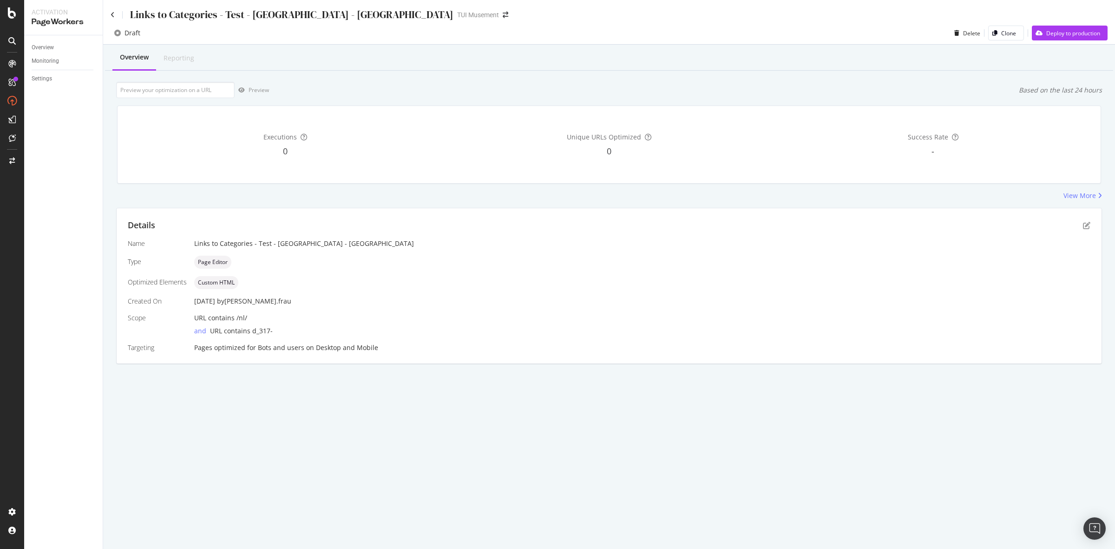
click at [1090, 221] on div "Details" at bounding box center [609, 225] width 963 height 12
click at [1081, 223] on div "Details" at bounding box center [609, 225] width 963 height 12
click at [1086, 223] on icon "pen-to-square" at bounding box center [1086, 225] width 7 height 7
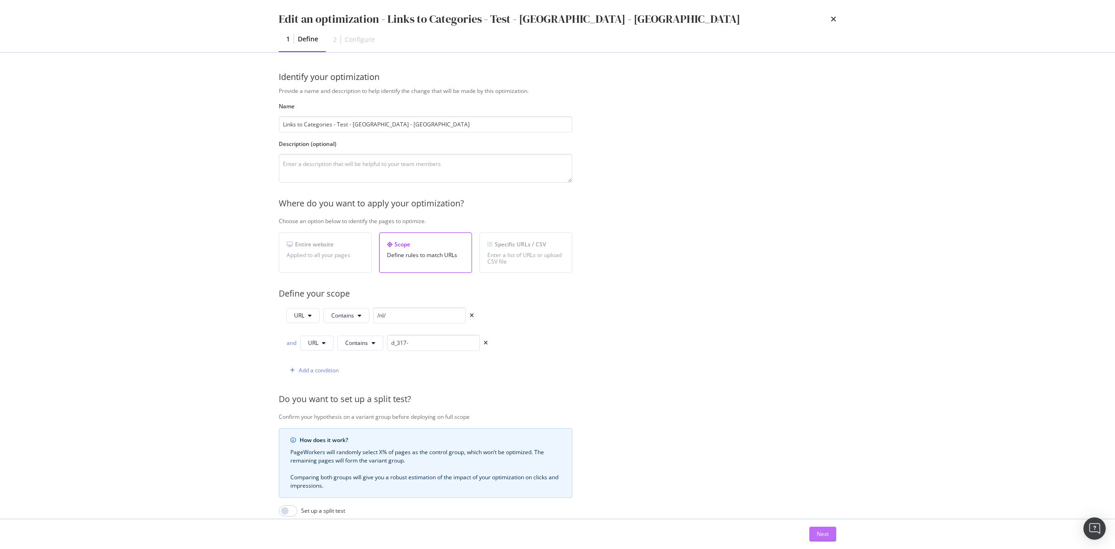
click at [835, 535] on button "Next" at bounding box center [823, 534] width 27 height 15
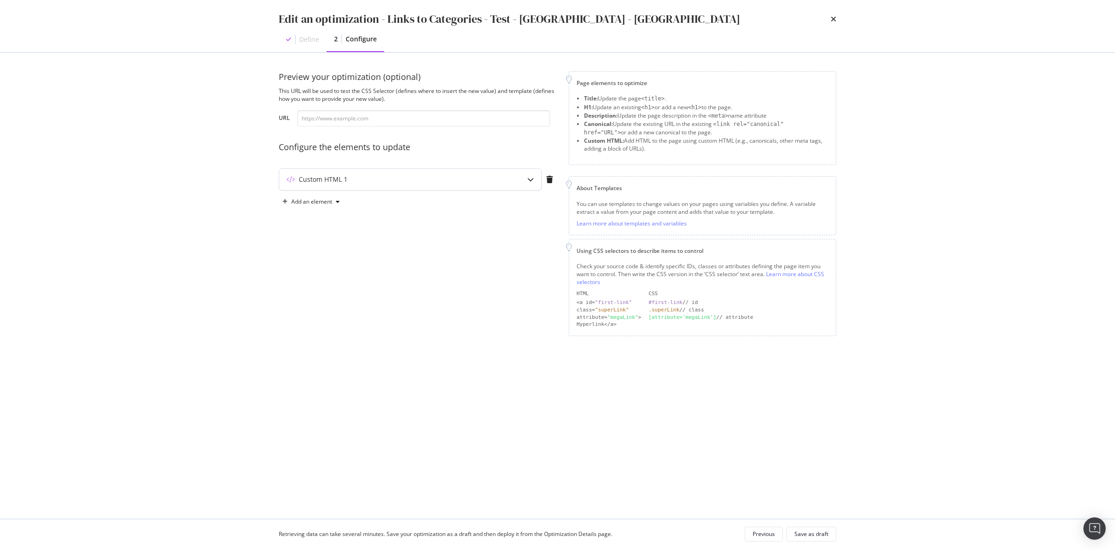
click at [501, 177] on div "Custom HTML 1" at bounding box center [391, 179] width 225 height 9
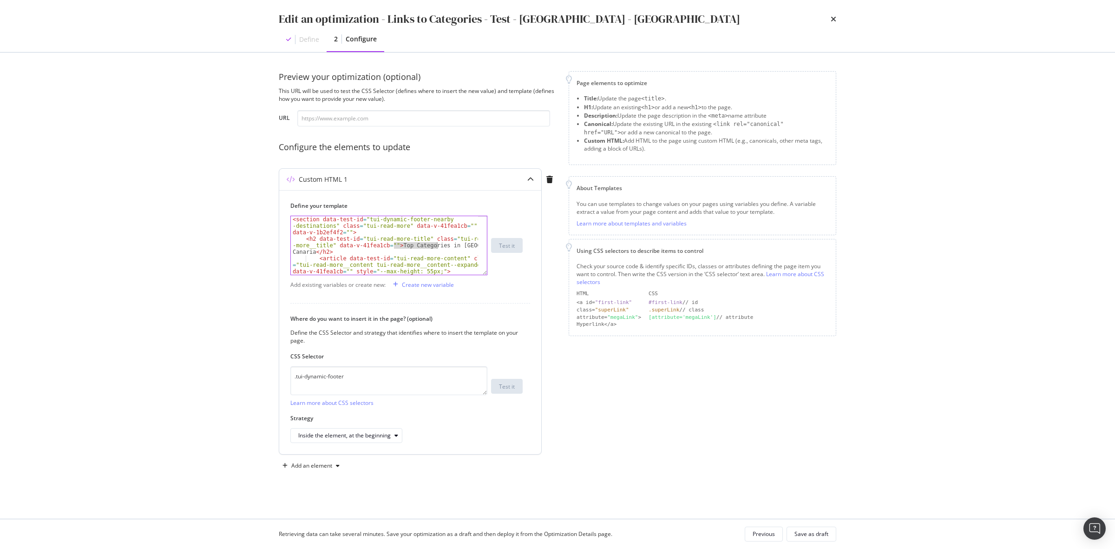
drag, startPoint x: 394, startPoint y: 245, endPoint x: 437, endPoint y: 249, distance: 42.9
click at [437, 249] on div "< section data-test-id = "tui-dynamic-footer-nearby -destinations" class = "tui…" at bounding box center [384, 264] width 187 height 97
paste textarea "categorieën"
type textarea "<h2 data-test-id="tui-read-more-title" class="tui-read-more__title" data-v-41fe…"
click at [810, 523] on div "Retrieving data can take several minutes. Save your optimization as a draft and…" at bounding box center [557, 534] width 595 height 30
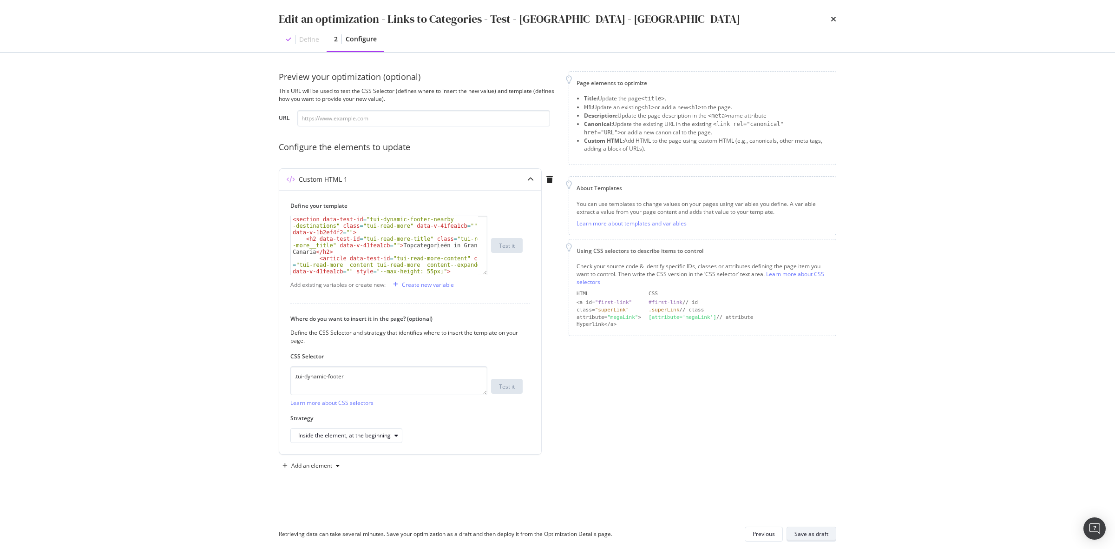
click at [818, 530] on div "Save as draft" at bounding box center [812, 534] width 34 height 8
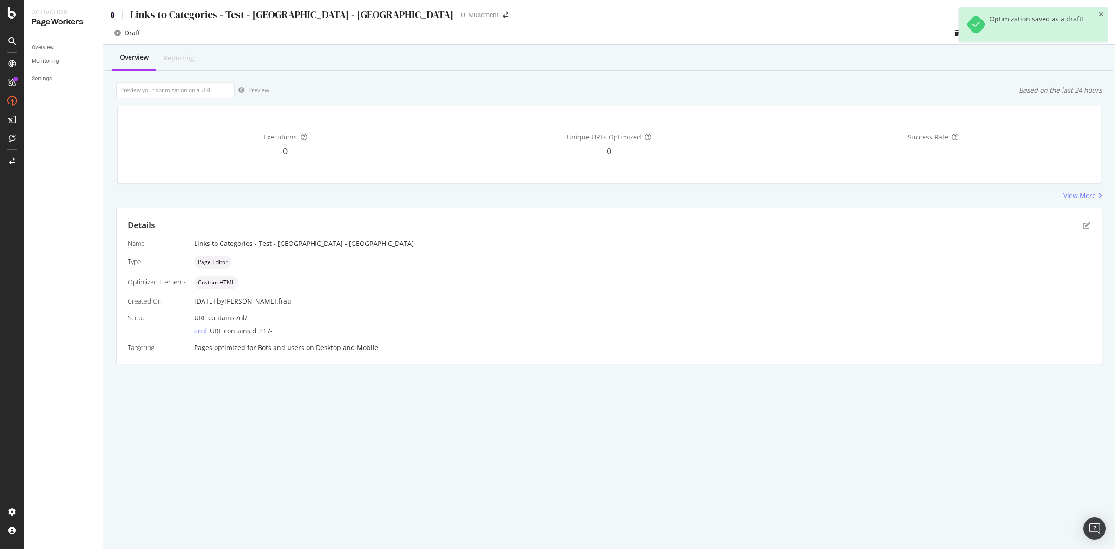
click at [112, 15] on icon at bounding box center [113, 15] width 4 height 7
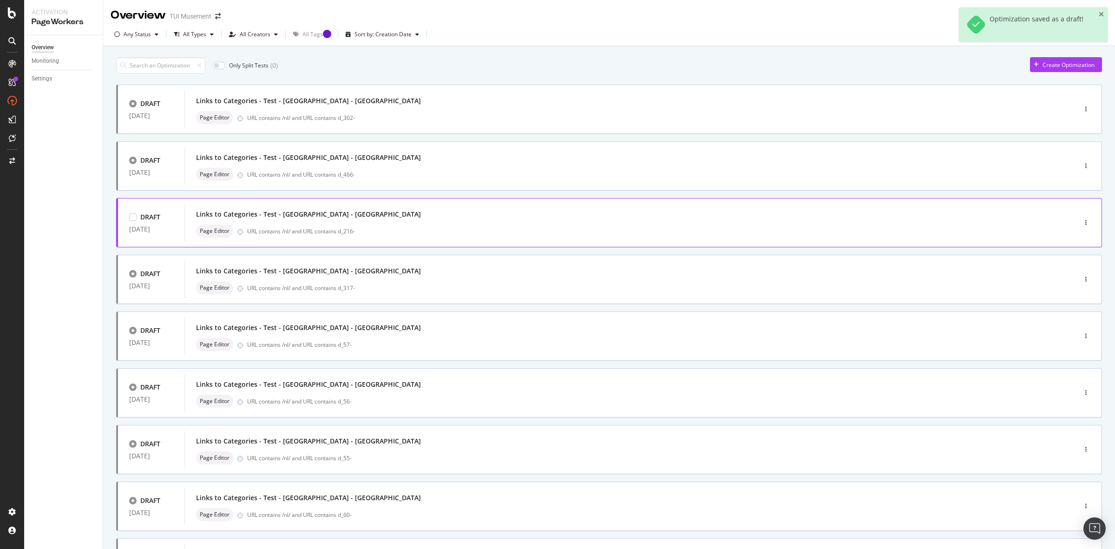
click at [399, 215] on div "Links to Categories - Test - [GEOGRAPHIC_DATA] - [GEOGRAPHIC_DATA]" at bounding box center [616, 214] width 841 height 13
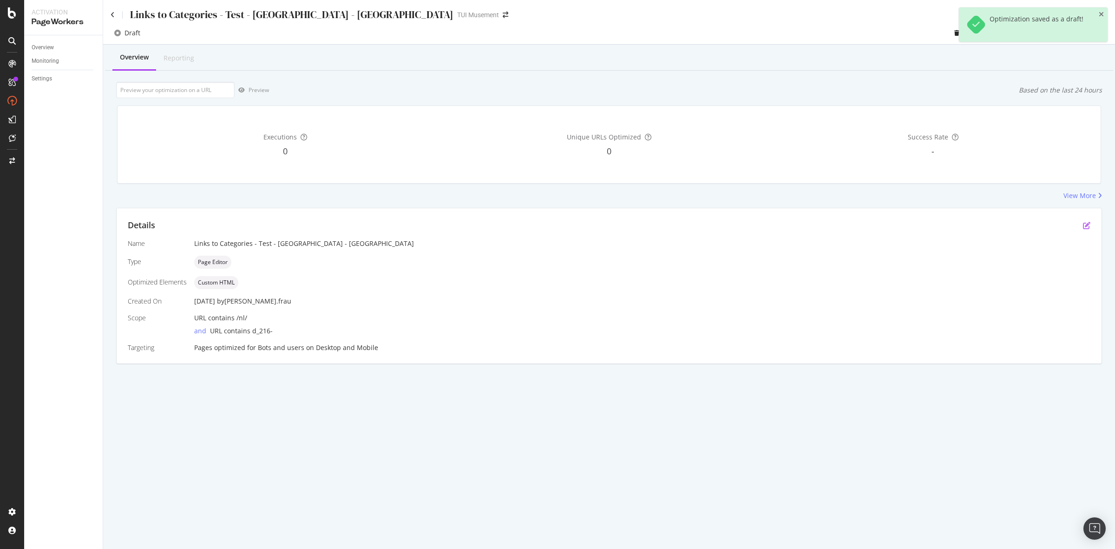
click at [1083, 227] on icon "pen-to-square" at bounding box center [1086, 225] width 7 height 7
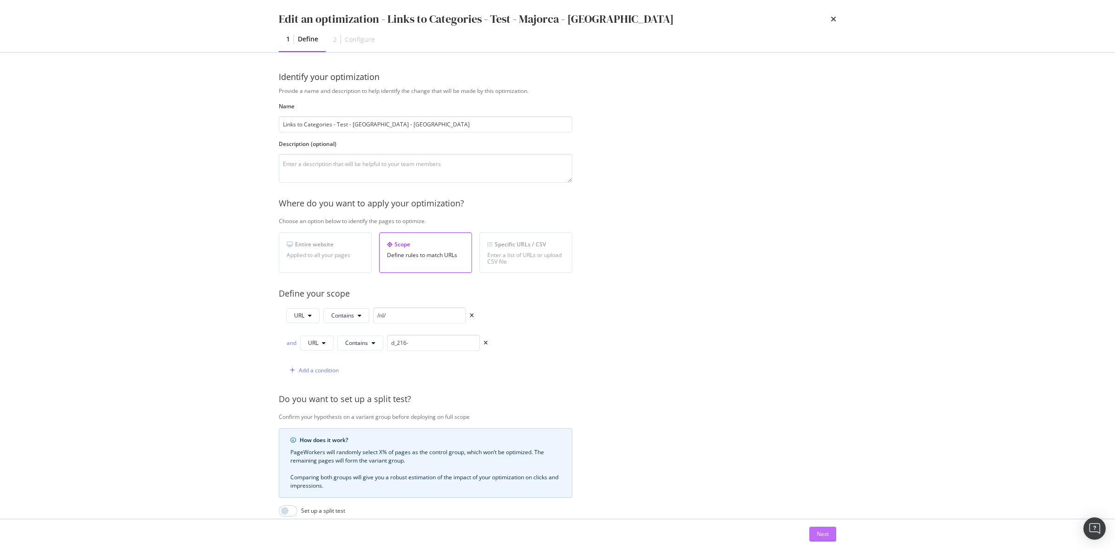
click at [819, 533] on div "Next" at bounding box center [823, 534] width 12 height 8
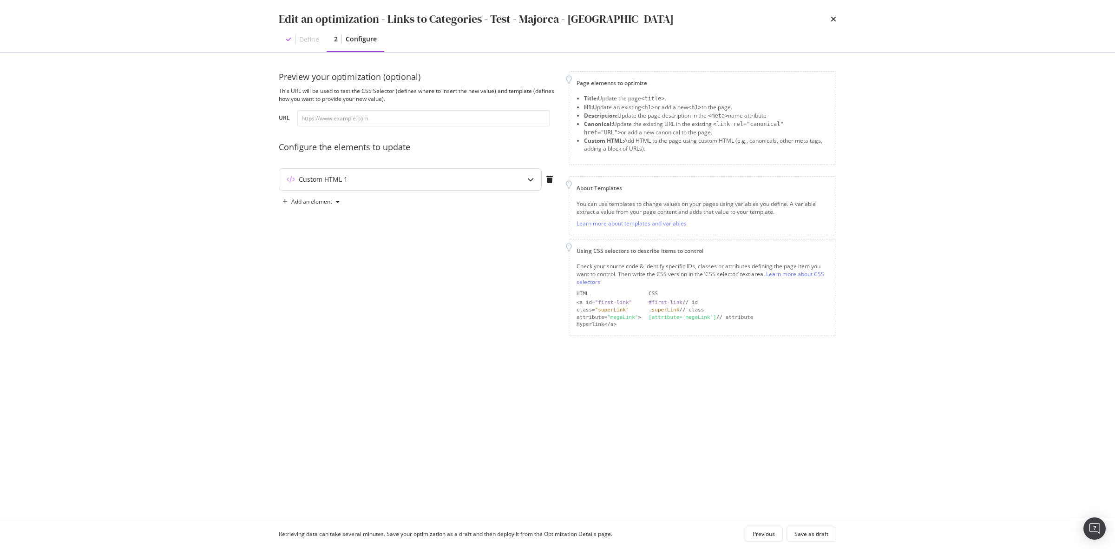
click at [505, 180] on div "Custom HTML 1" at bounding box center [410, 179] width 262 height 21
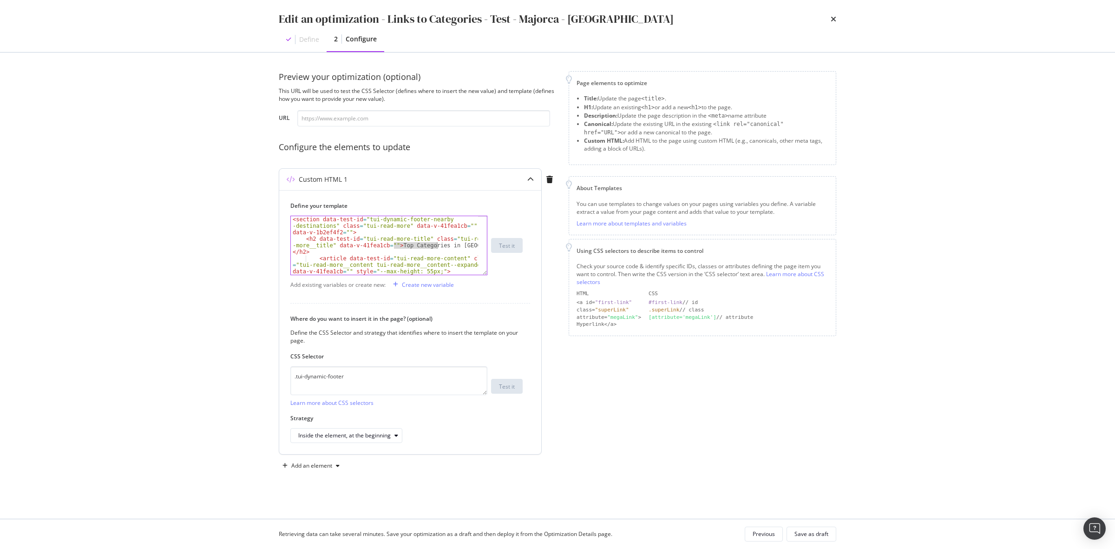
drag, startPoint x: 395, startPoint y: 245, endPoint x: 437, endPoint y: 245, distance: 41.8
click at [437, 245] on div "< section data-test-id = "tui-dynamic-footer-nearby -destinations" class = "tui…" at bounding box center [384, 264] width 187 height 97
paste textarea "categorieën"
click at [459, 246] on div "< section data-test-id = "tui-dynamic-footer-nearby -destinations" class = "tui…" at bounding box center [384, 264] width 187 height 97
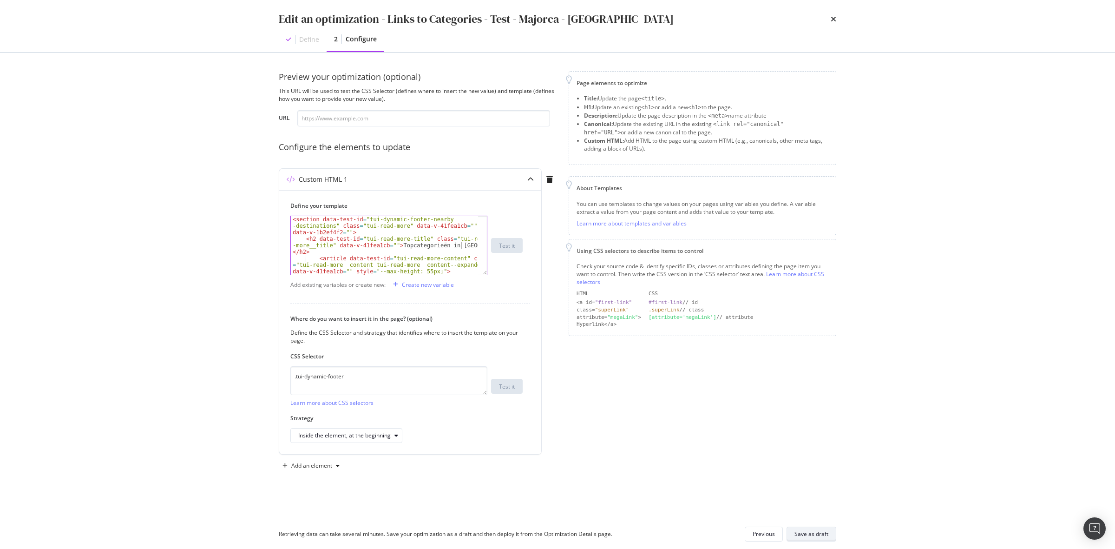
type textarea "<h2 data-test-id="tui-read-more-title" class="tui-read-more__title" data-v-41fe…"
click at [819, 533] on div "Save as draft" at bounding box center [812, 534] width 34 height 8
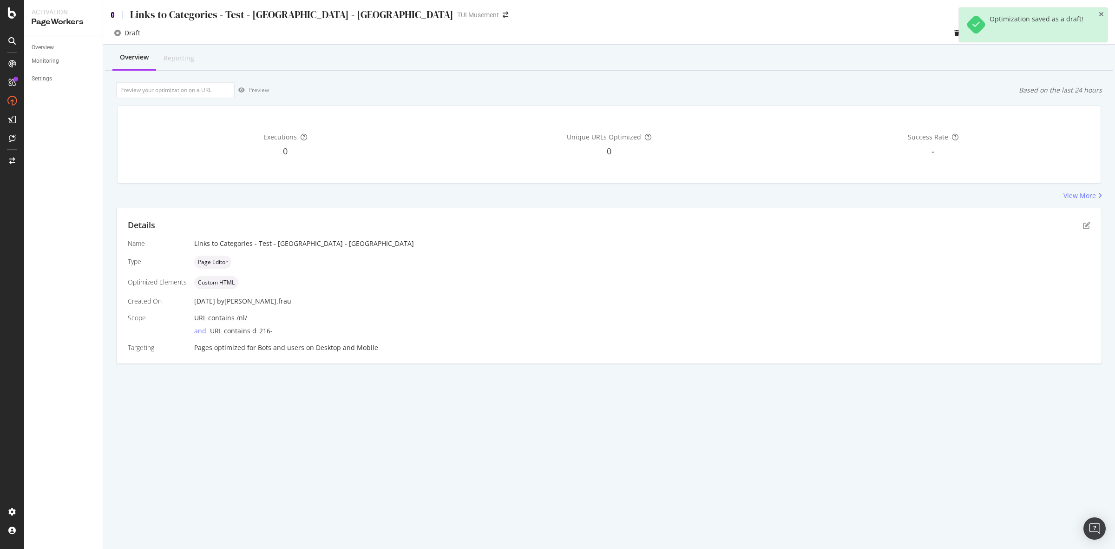
click at [113, 12] on icon at bounding box center [113, 15] width 4 height 7
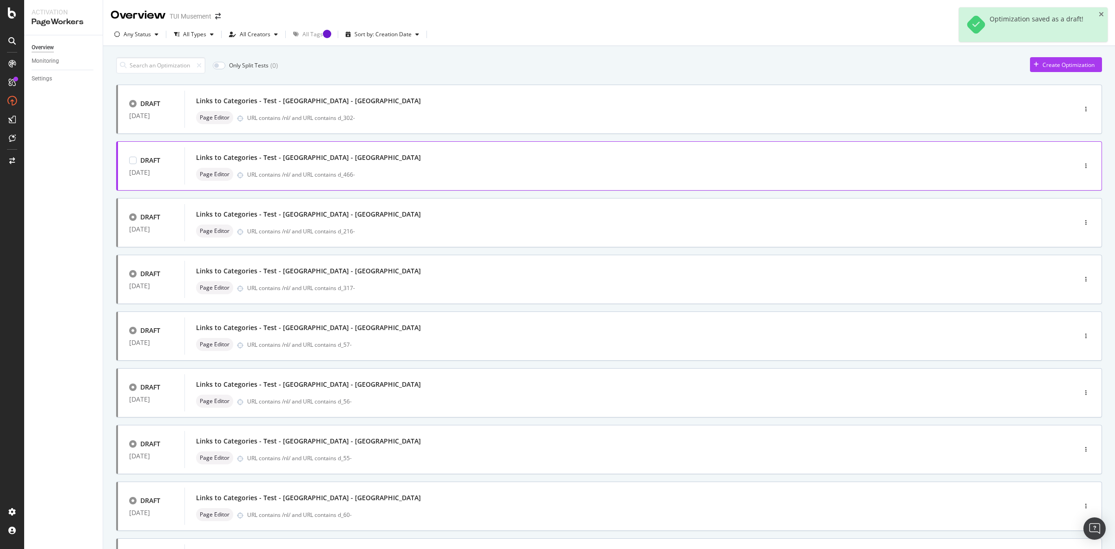
click at [414, 166] on div "Links to Categories - Test - Crete - NL Page Editor URL contains /nl/ and URL c…" at bounding box center [616, 166] width 841 height 30
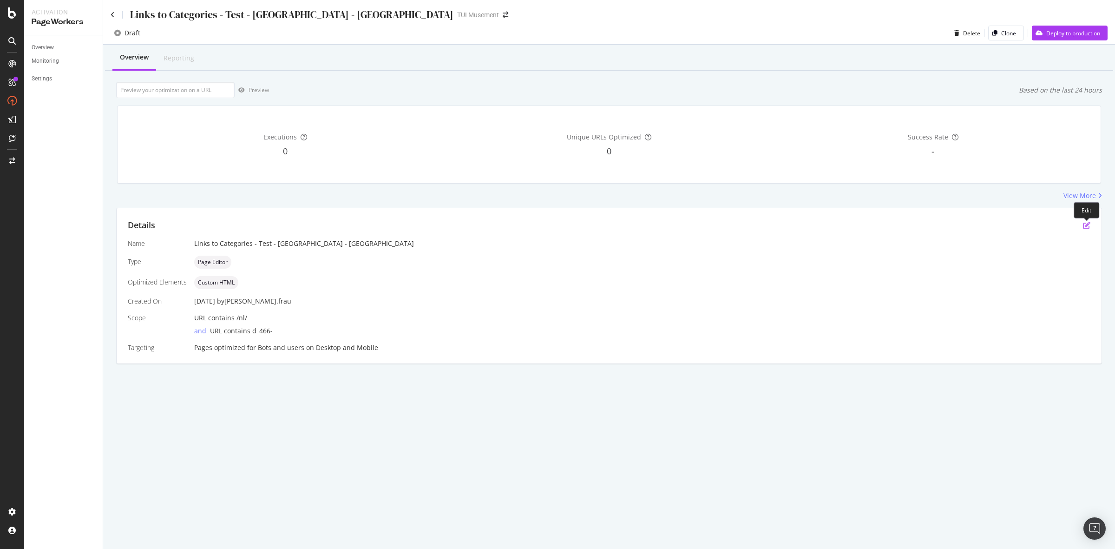
click at [1086, 223] on icon "pen-to-square" at bounding box center [1086, 225] width 7 height 7
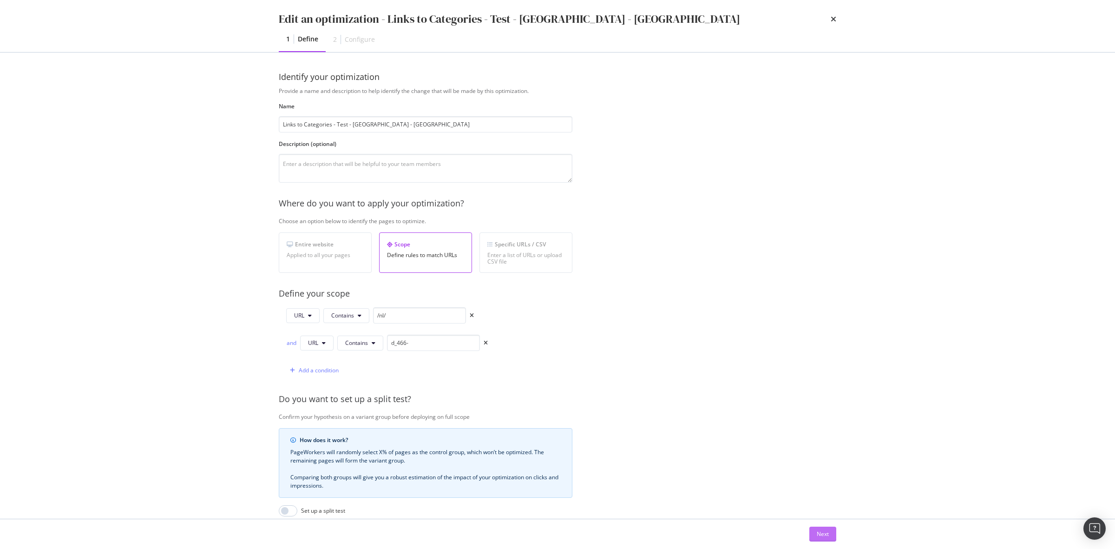
click at [821, 533] on div "Next" at bounding box center [823, 534] width 12 height 8
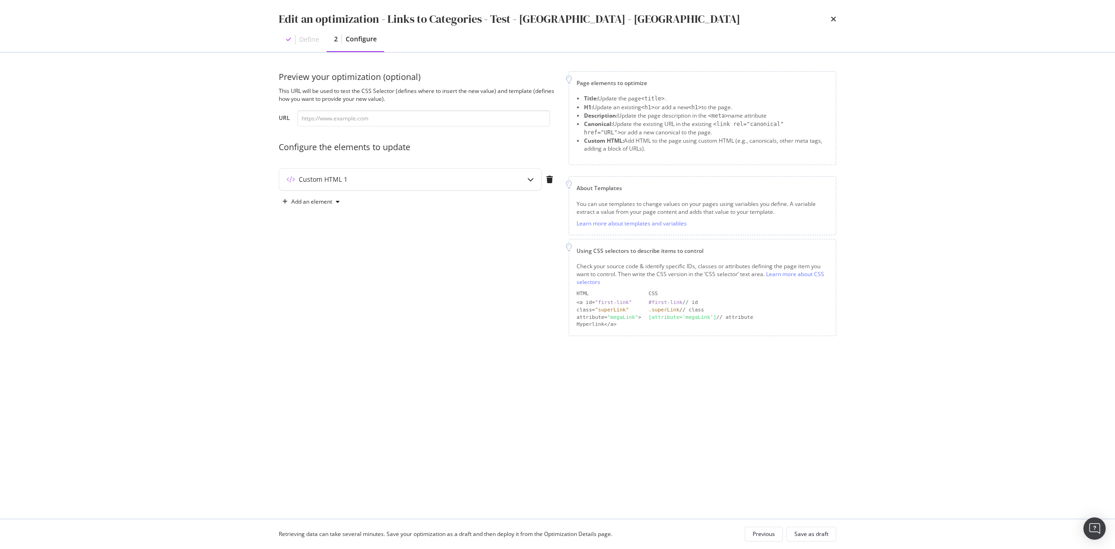
click at [454, 166] on div "Preview your optimization (optional) This URL will be used to test the CSS Sele…" at bounding box center [418, 203] width 279 height 265
click at [461, 175] on div "Custom HTML 1" at bounding box center [391, 179] width 225 height 9
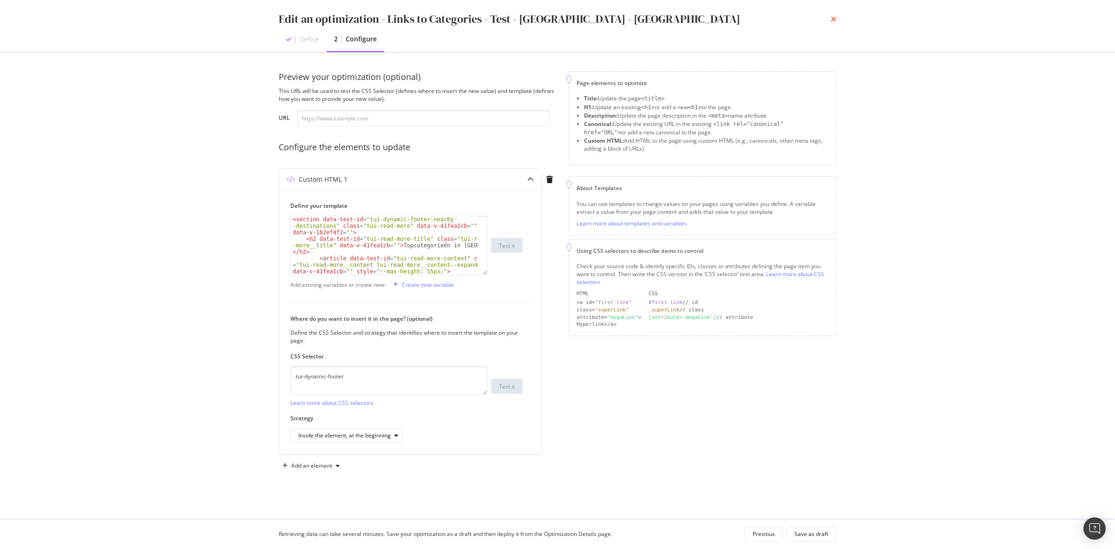
click at [835, 19] on icon "times" at bounding box center [834, 18] width 6 height 7
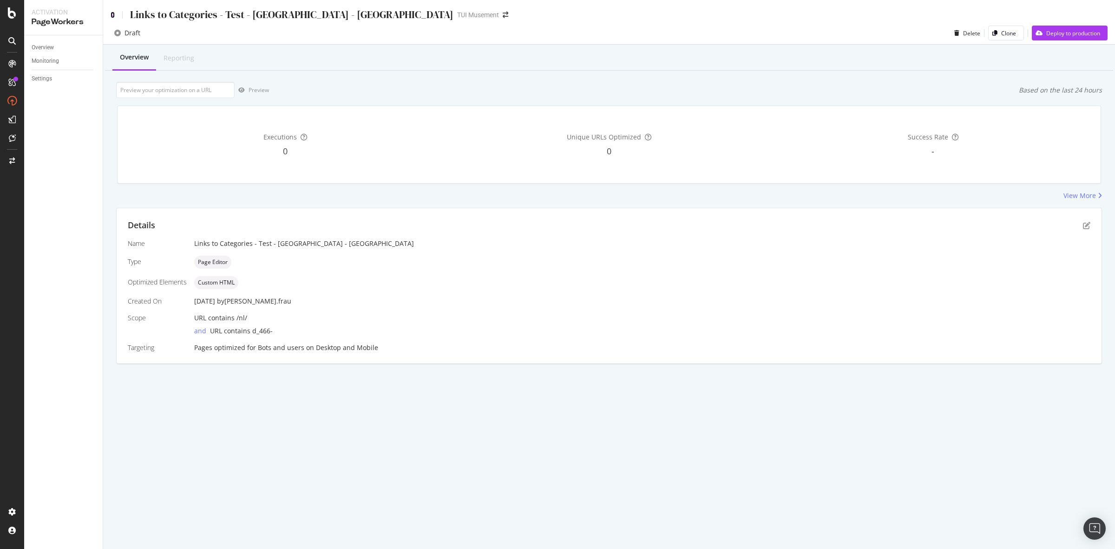
click at [112, 13] on icon at bounding box center [113, 15] width 4 height 7
